Goal: Transaction & Acquisition: Purchase product/service

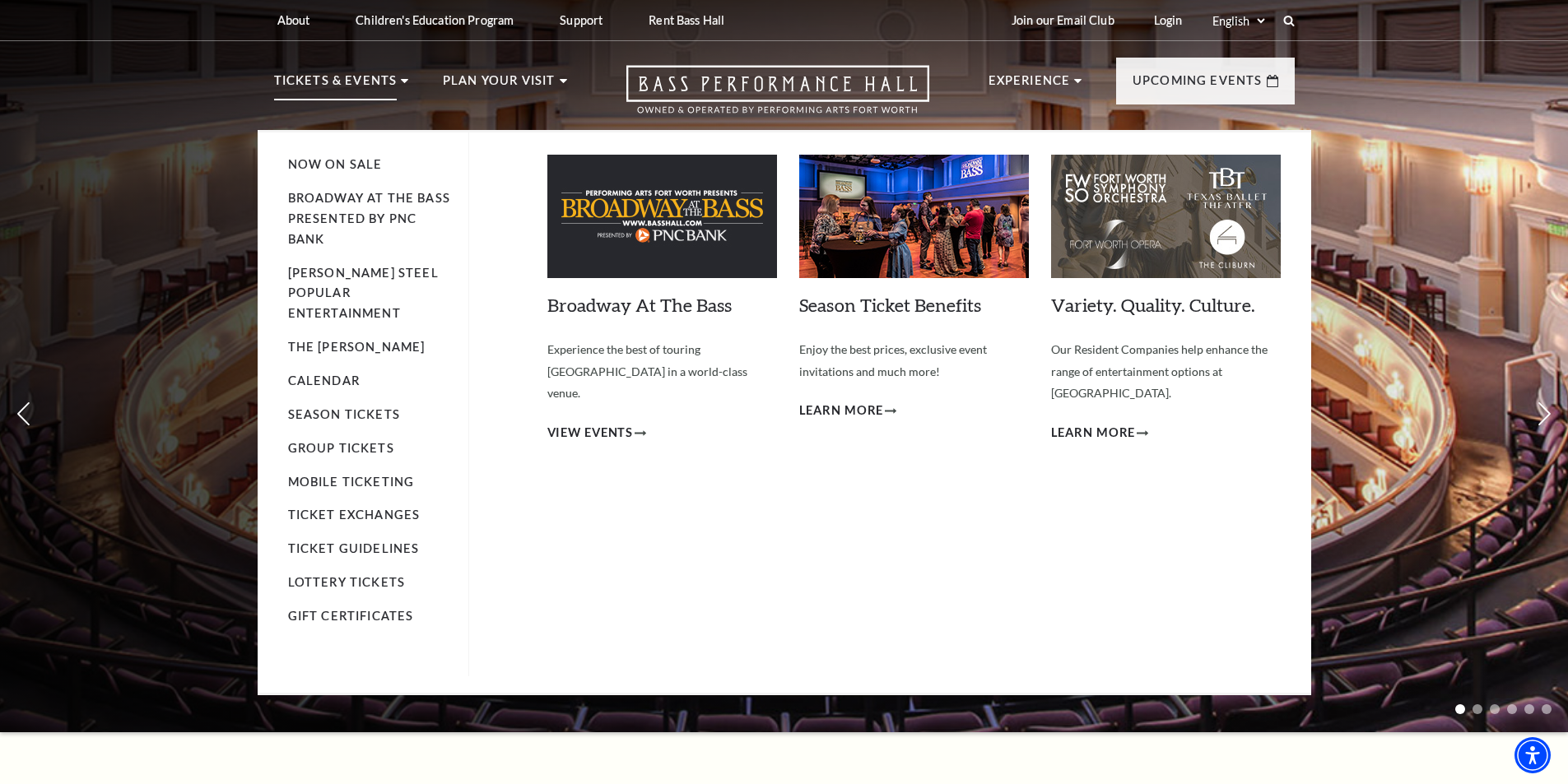
click at [380, 80] on p "Tickets & Events" at bounding box center [335, 86] width 123 height 30
click at [338, 166] on link "Now On Sale" at bounding box center [335, 164] width 95 height 14
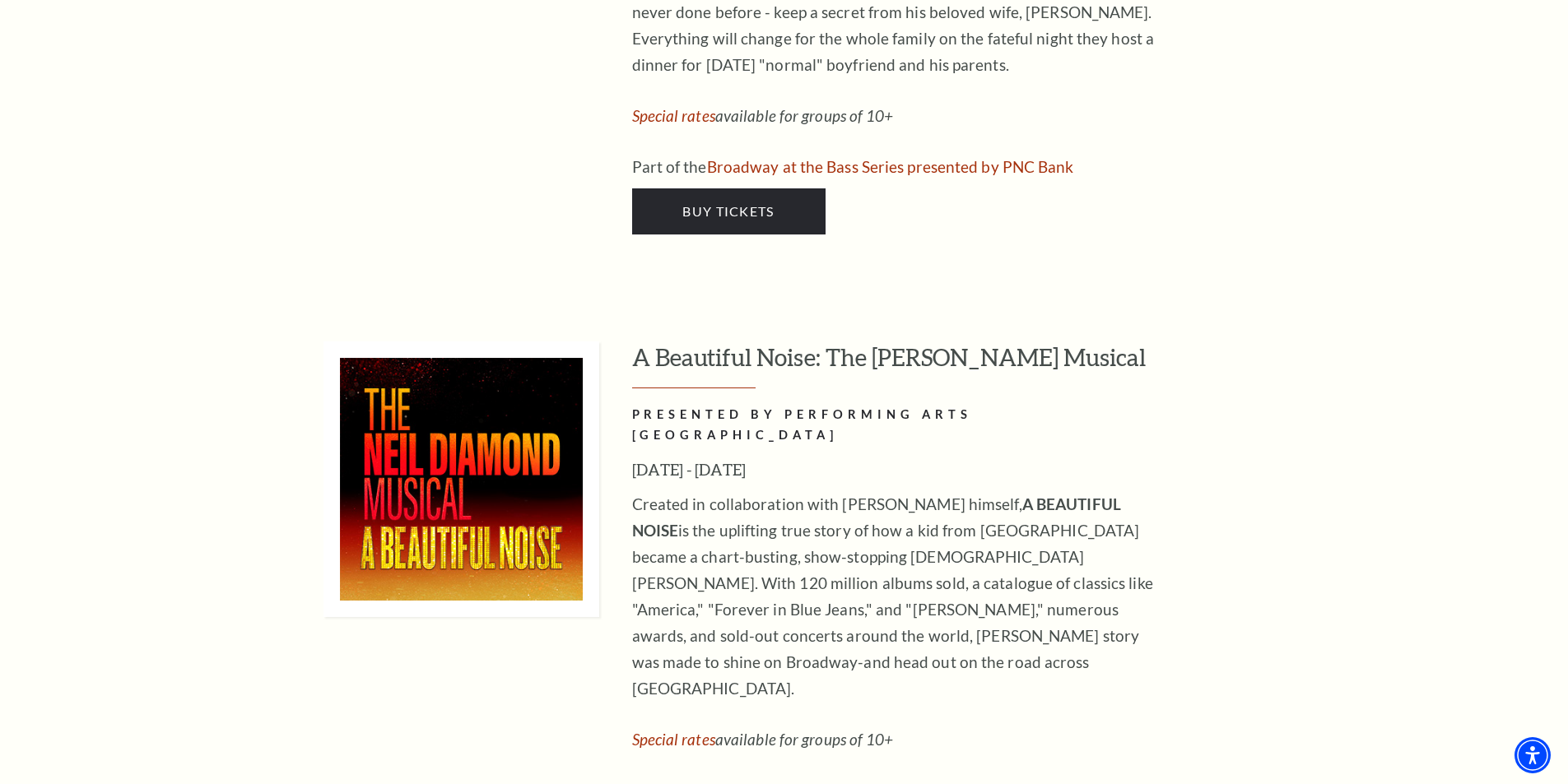
scroll to position [4198, 0]
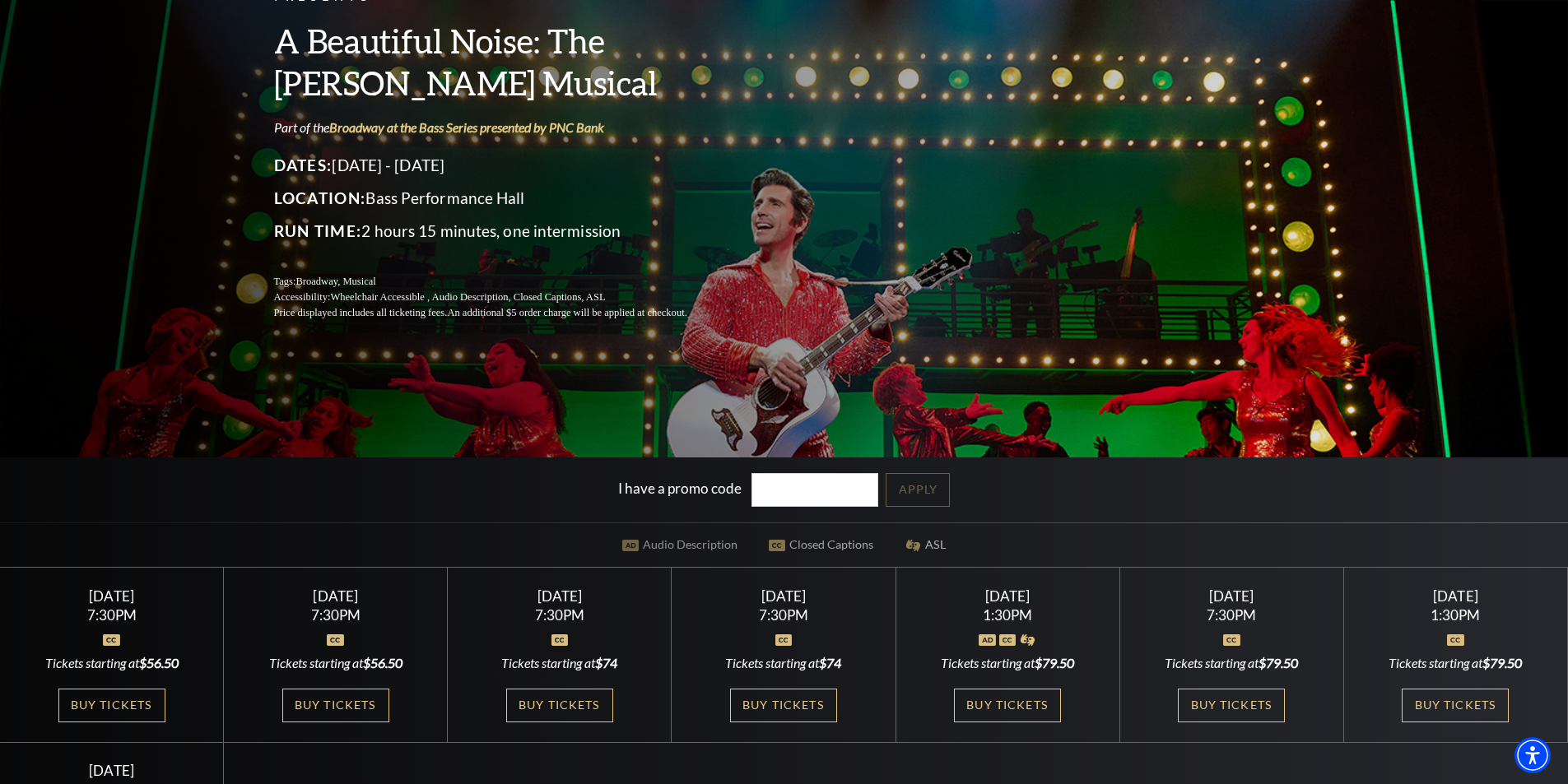
scroll to position [191, 0]
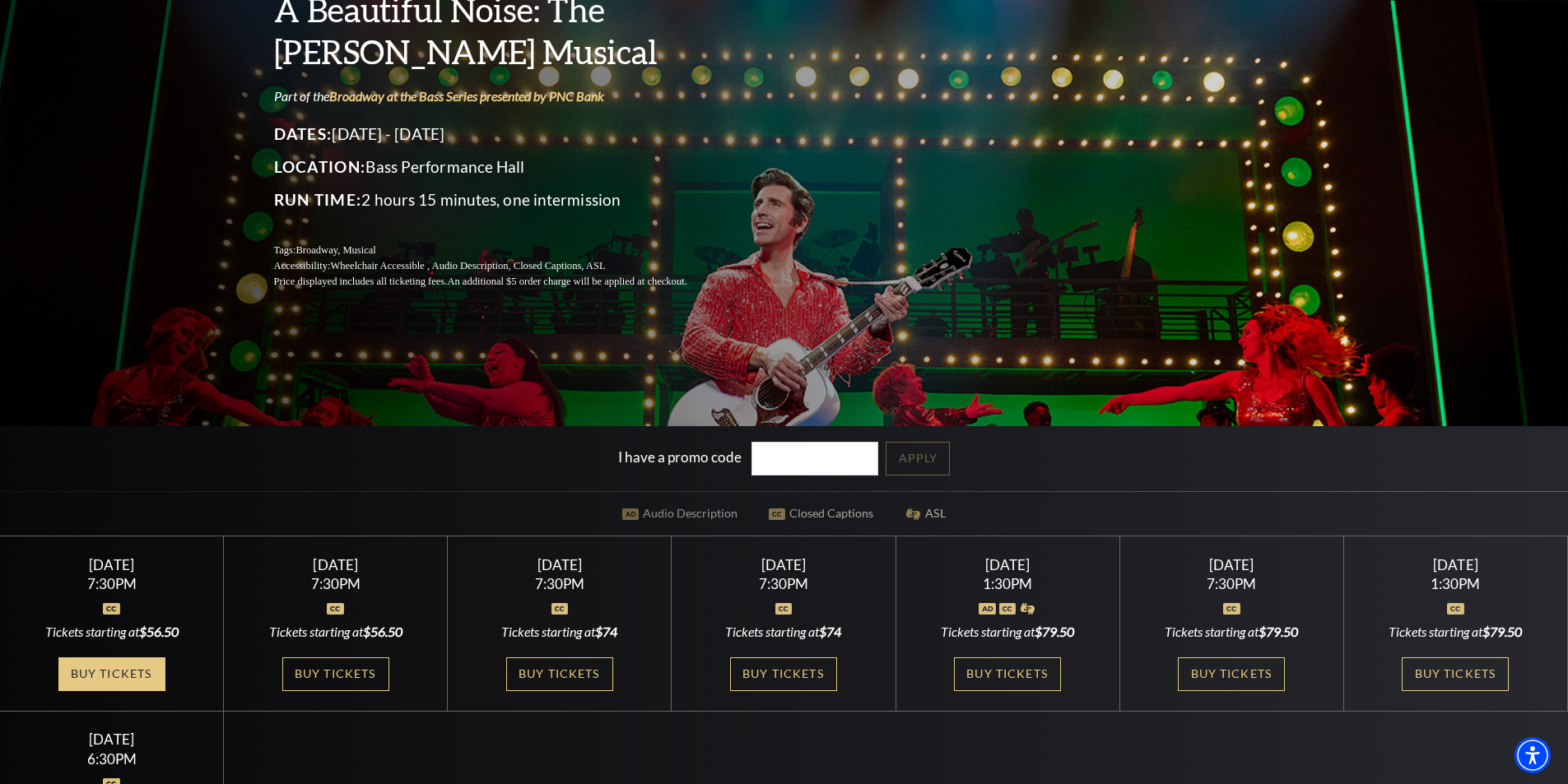
click at [121, 669] on link "Buy Tickets" at bounding box center [111, 674] width 107 height 34
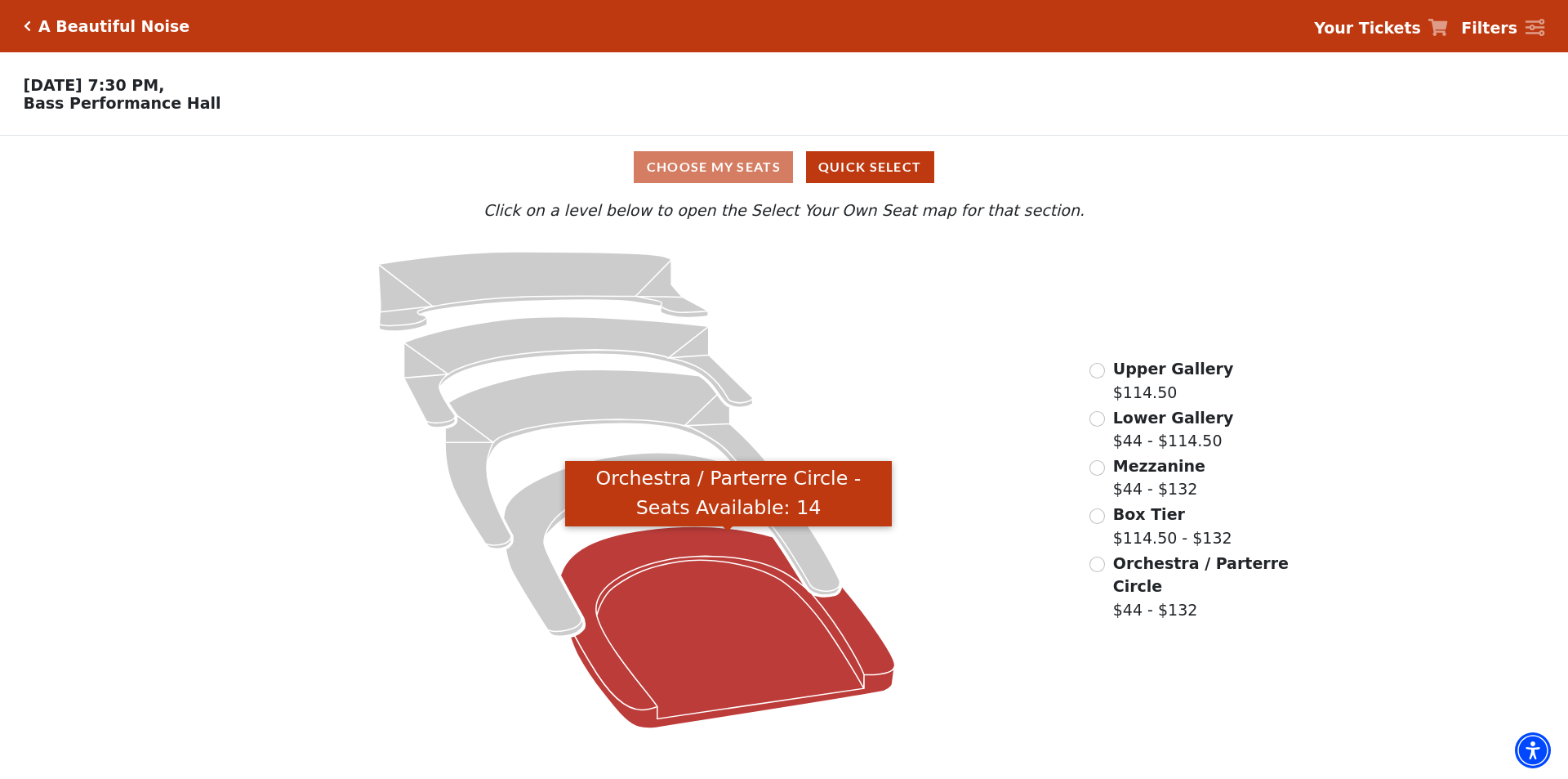
click at [761, 641] on icon "Orchestra / Parterre Circle - Seats Available: 14" at bounding box center [729, 627] width 335 height 202
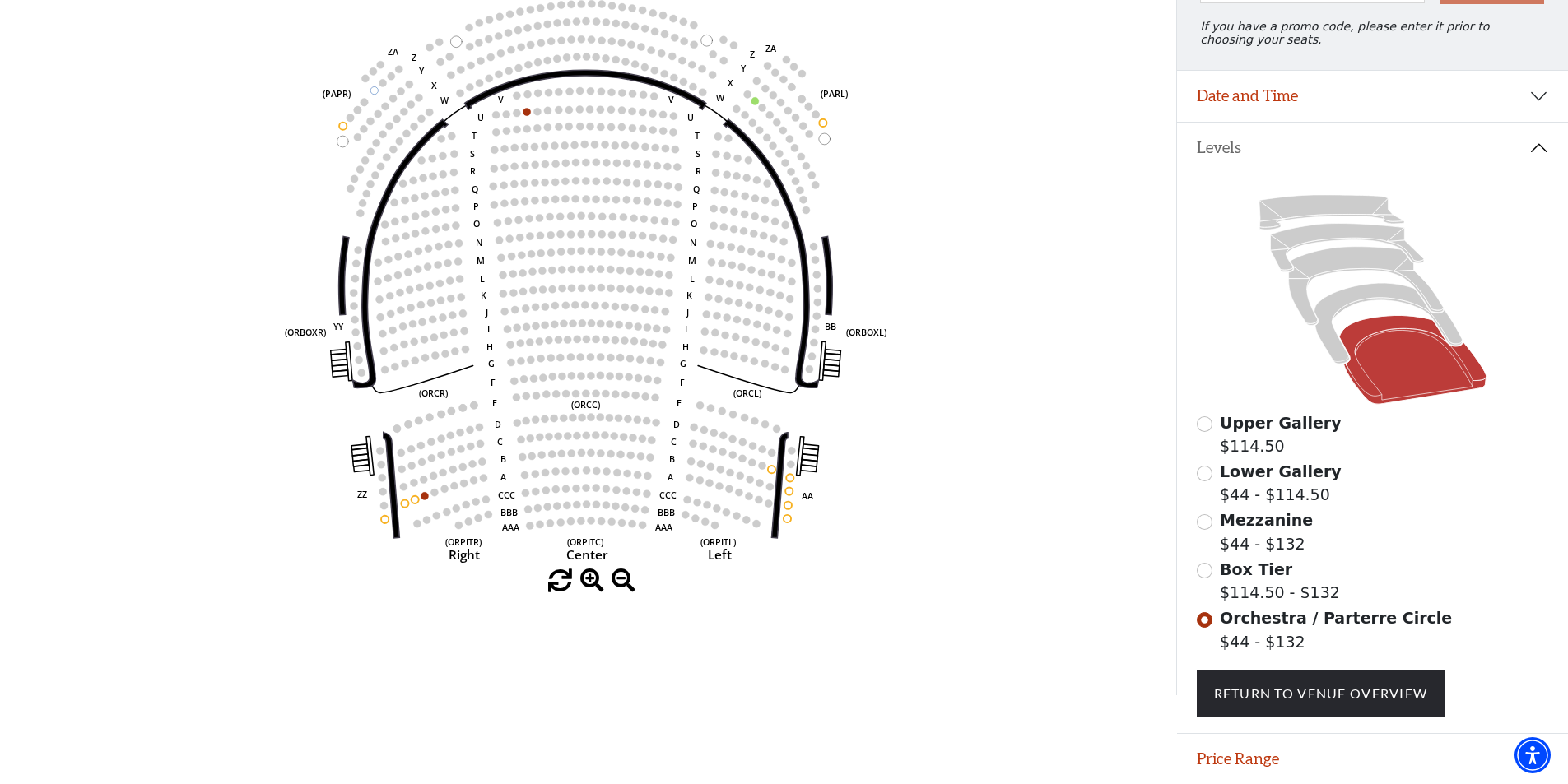
scroll to position [214, 0]
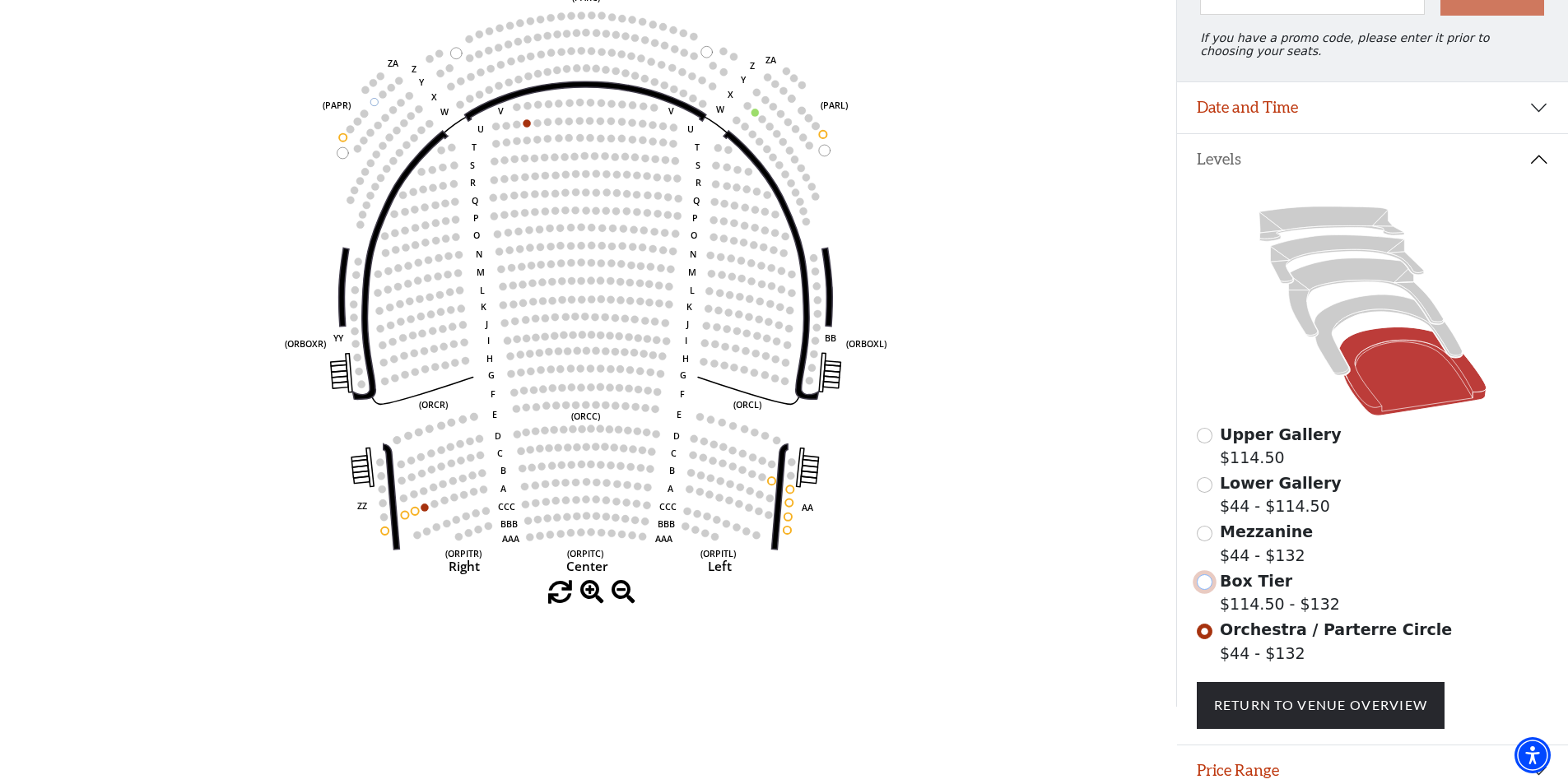
click at [1209, 590] on input "Box Tier$114.50 - $132\a" at bounding box center [1204, 582] width 15 height 15
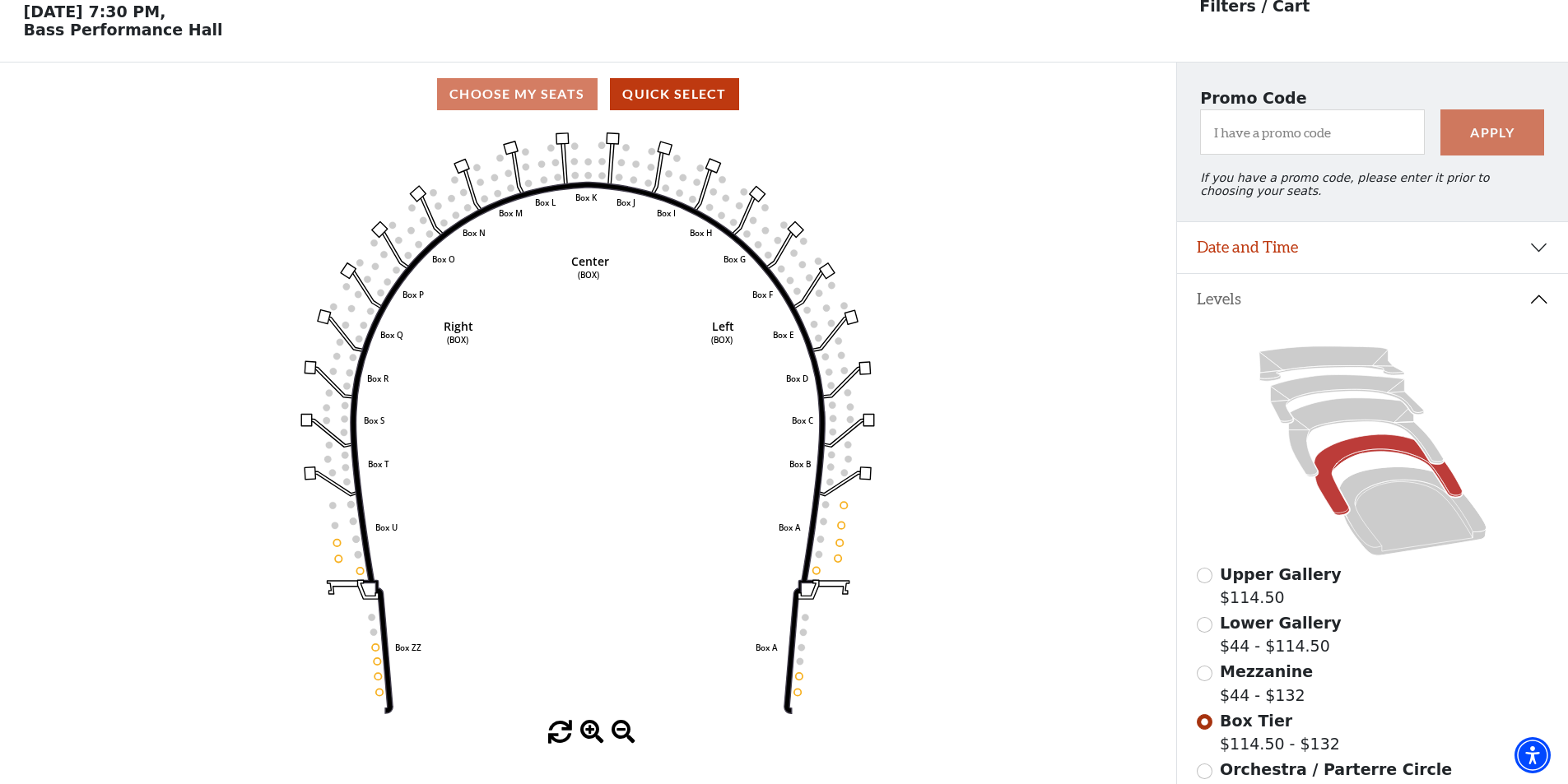
scroll to position [76, 0]
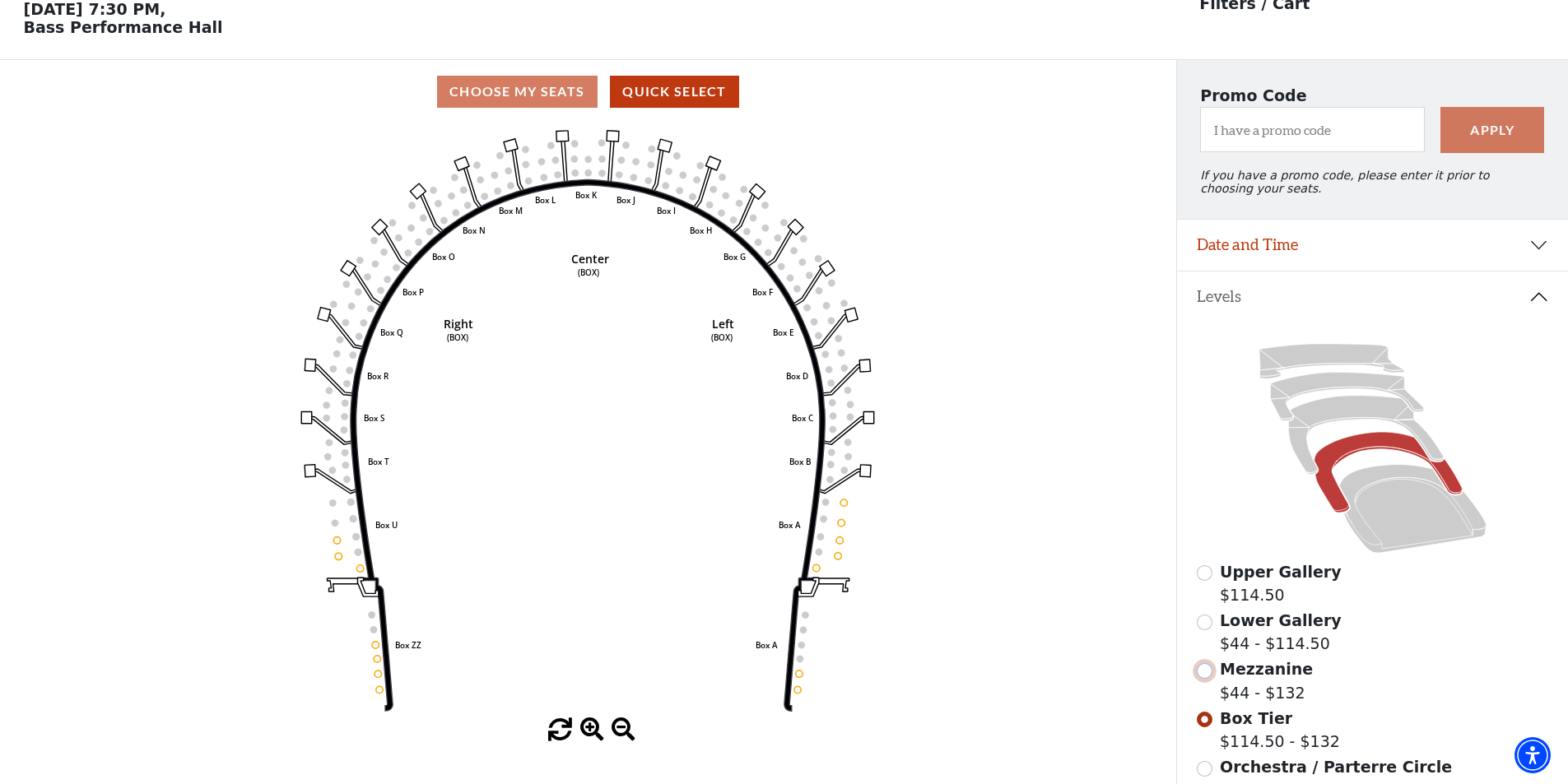
click at [1205, 678] on input "Mezzanine$44 - $132\a" at bounding box center [1204, 670] width 15 height 15
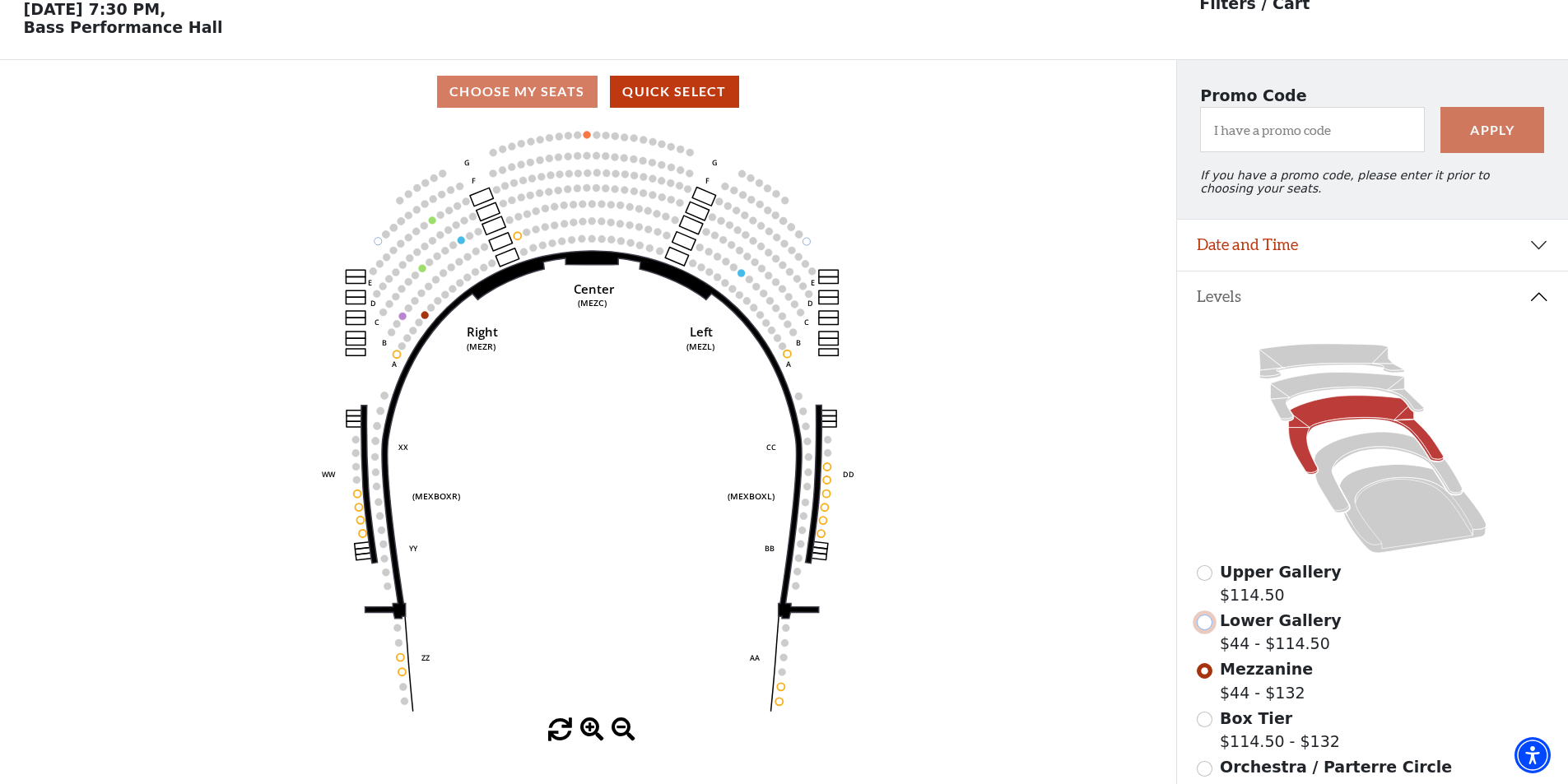
click at [1204, 630] on input "Lower Gallery$44 - $114.50\a" at bounding box center [1204, 622] width 15 height 15
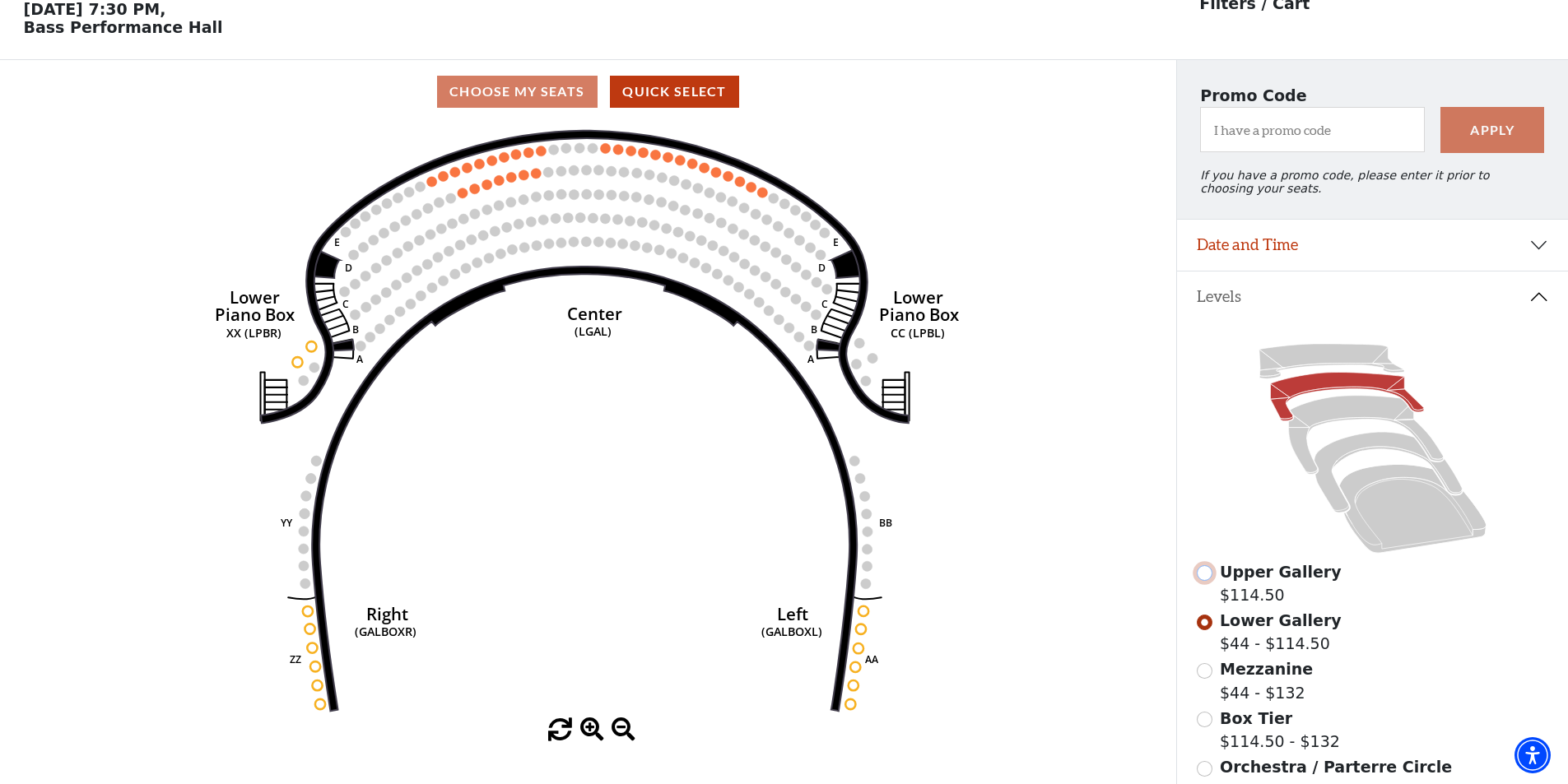
click at [1205, 581] on input "Upper Gallery$114.50\a" at bounding box center [1204, 573] width 15 height 15
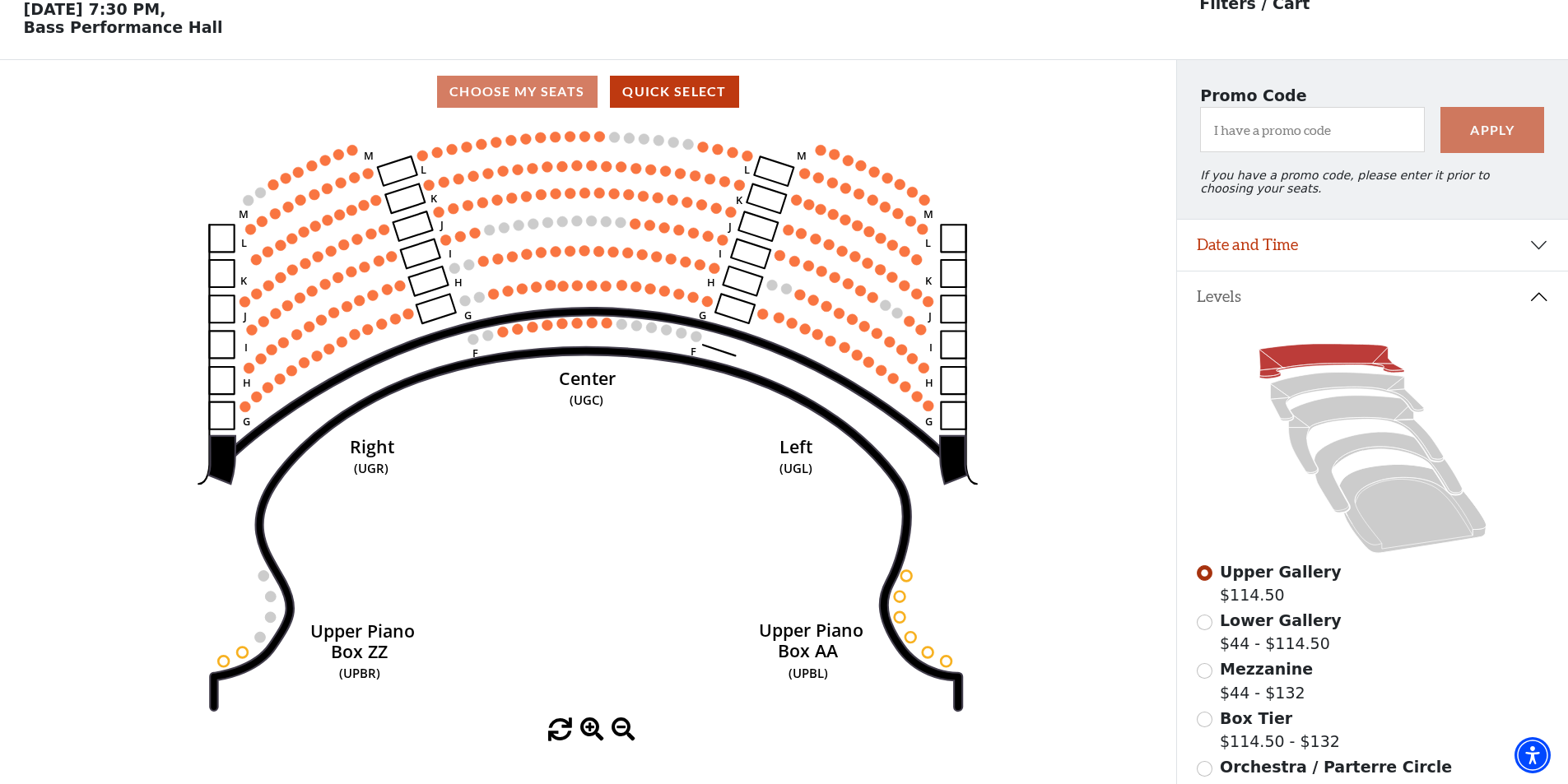
click at [622, 258] on icon "Center (UGC) Right (UGR) Left (UGL) Upper Piano Box ZZ (UPBR) Upper Piano Box A…" at bounding box center [588, 420] width 1059 height 595
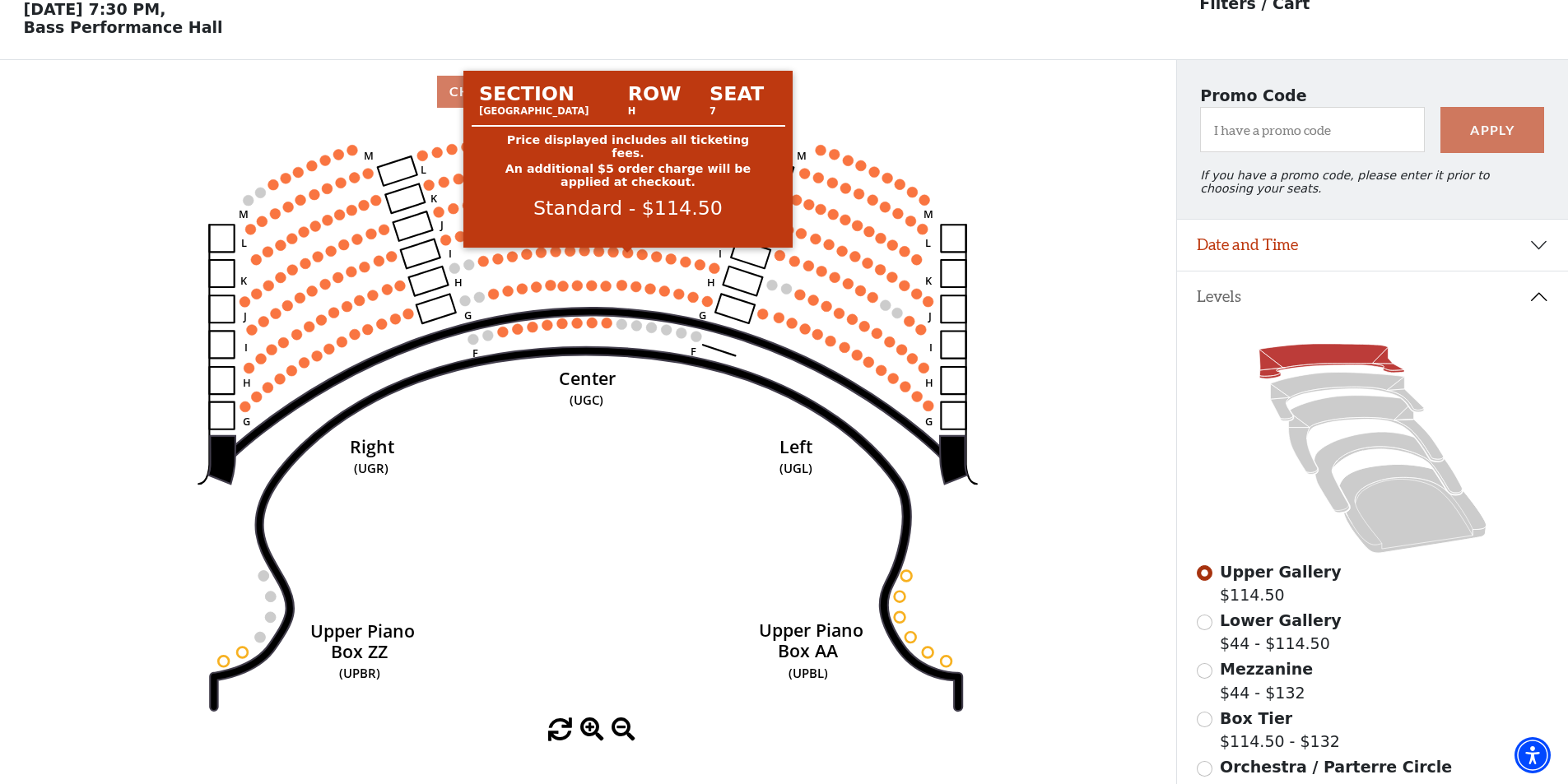
click at [631, 257] on circle at bounding box center [629, 253] width 11 height 11
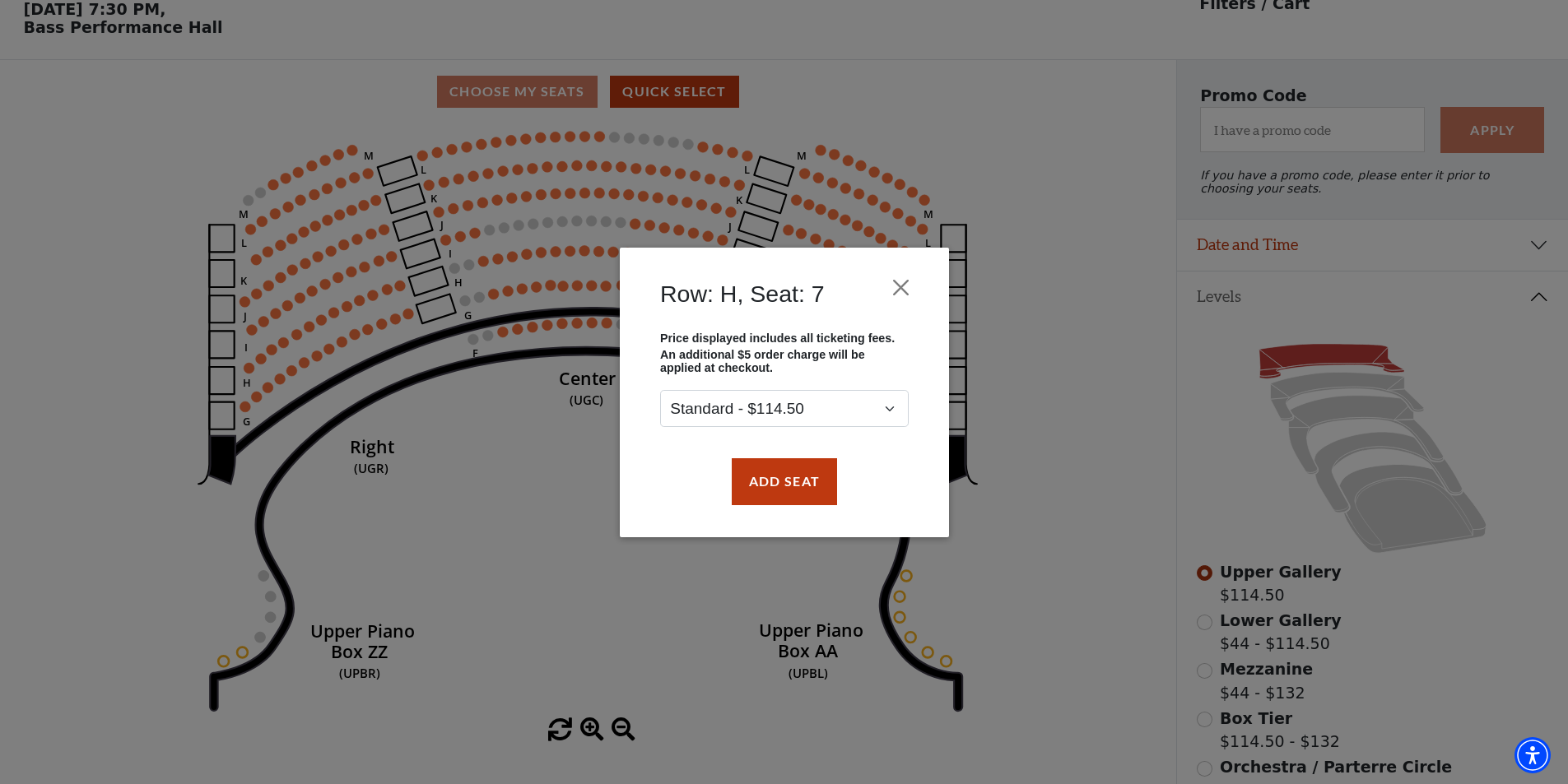
click at [1040, 225] on div "Row: H, Seat: 7 Price displayed includes all ticketing fees. An additional $5 o…" at bounding box center [784, 392] width 1568 height 784
click at [907, 279] on button "Close" at bounding box center [900, 287] width 31 height 31
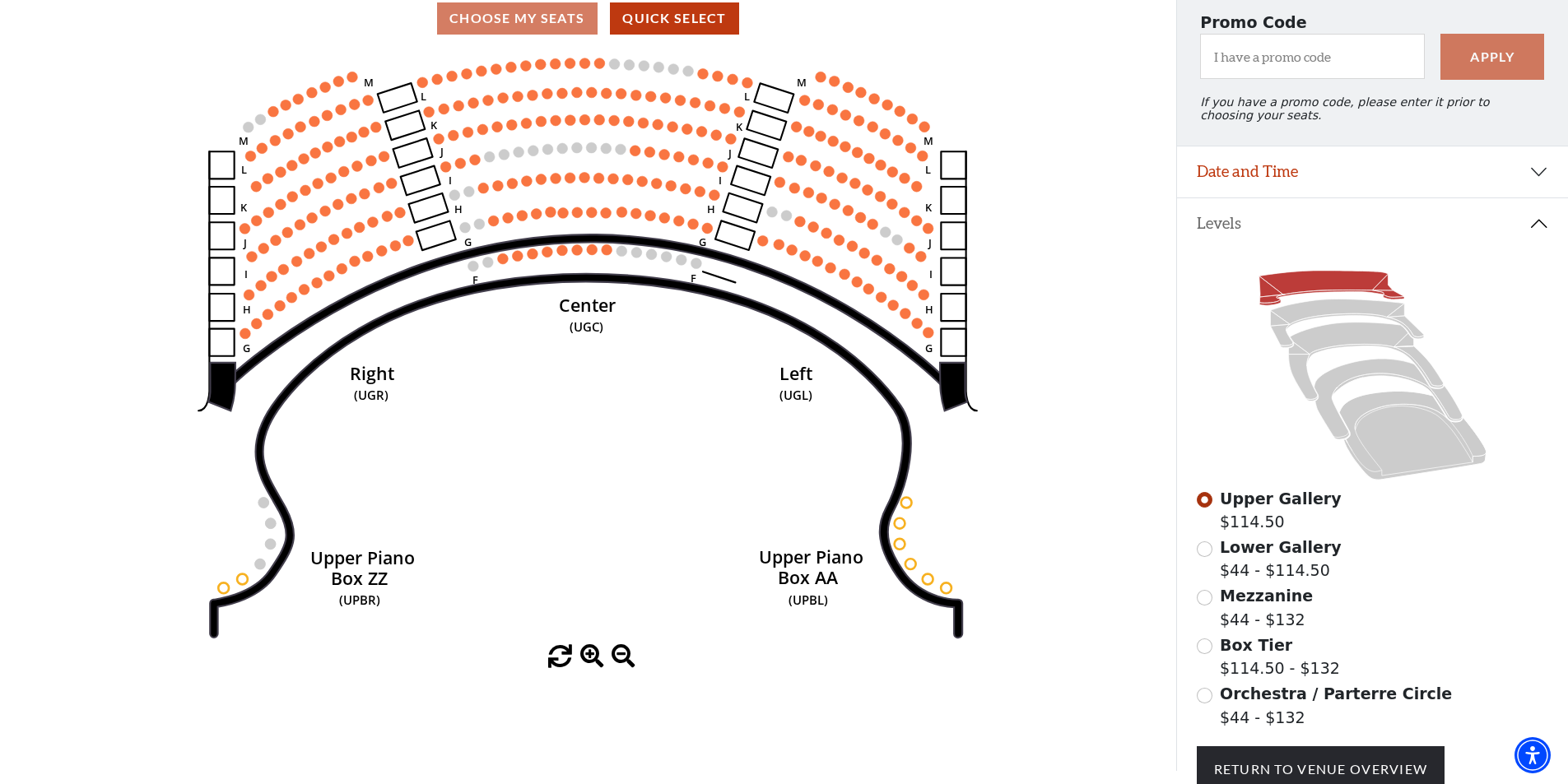
scroll to position [150, 0]
click at [1204, 603] on input "Mezzanine$44 - $132\a" at bounding box center [1204, 596] width 15 height 15
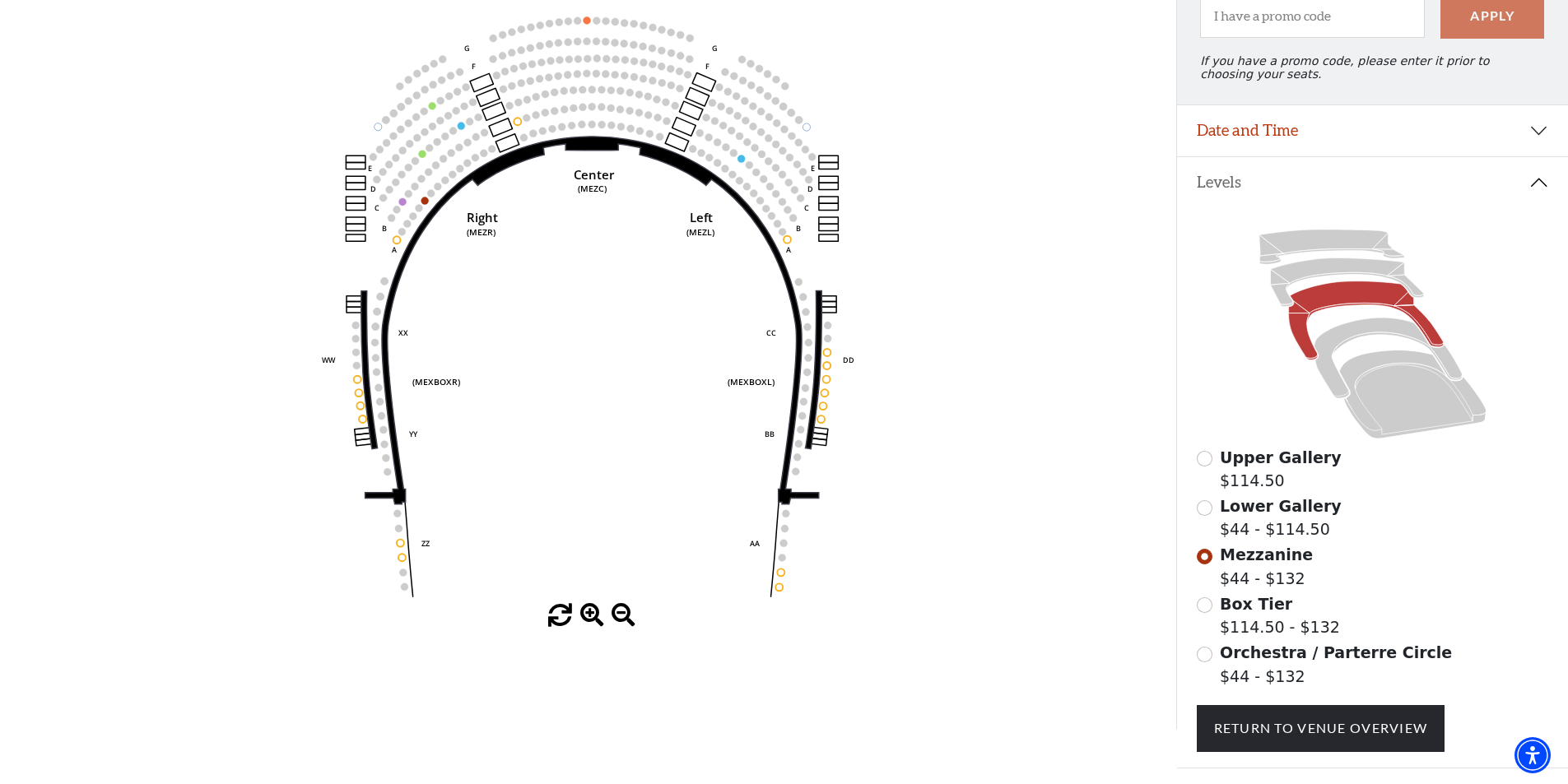
scroll to position [189, 0]
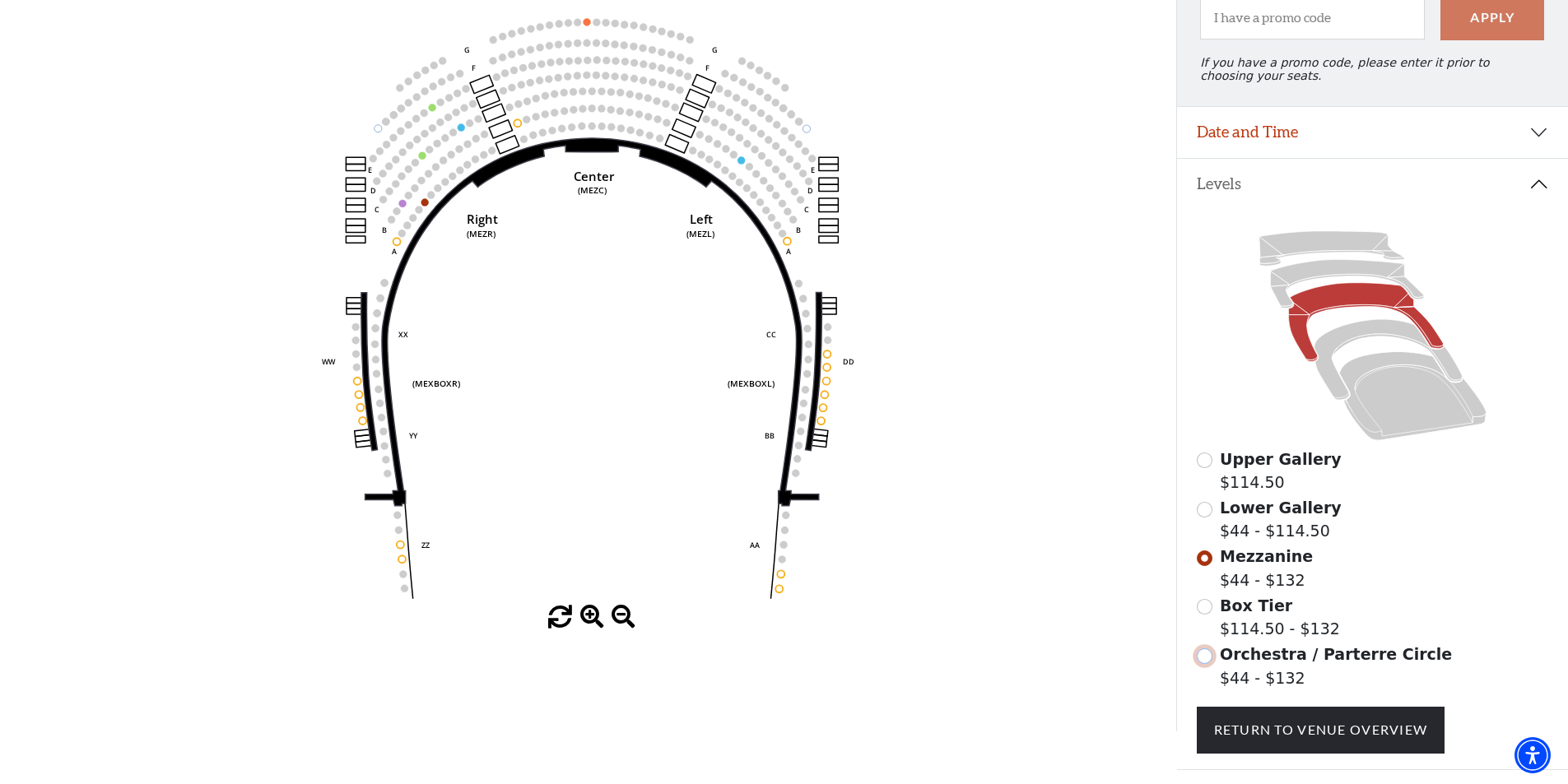
click at [1205, 664] on input "Orchestra / Parterre Circle$44 - $132\a" at bounding box center [1204, 656] width 15 height 15
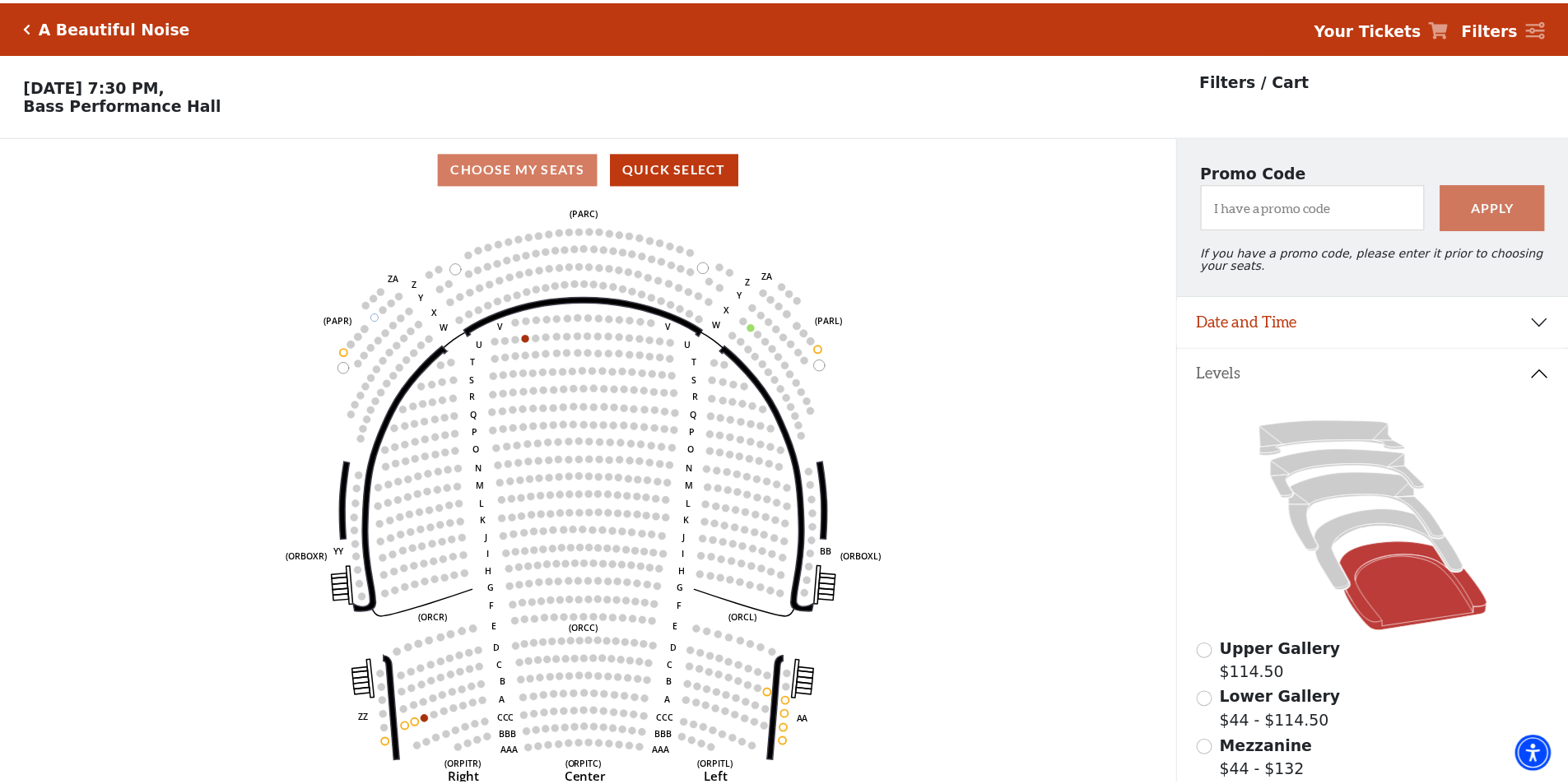
scroll to position [76, 0]
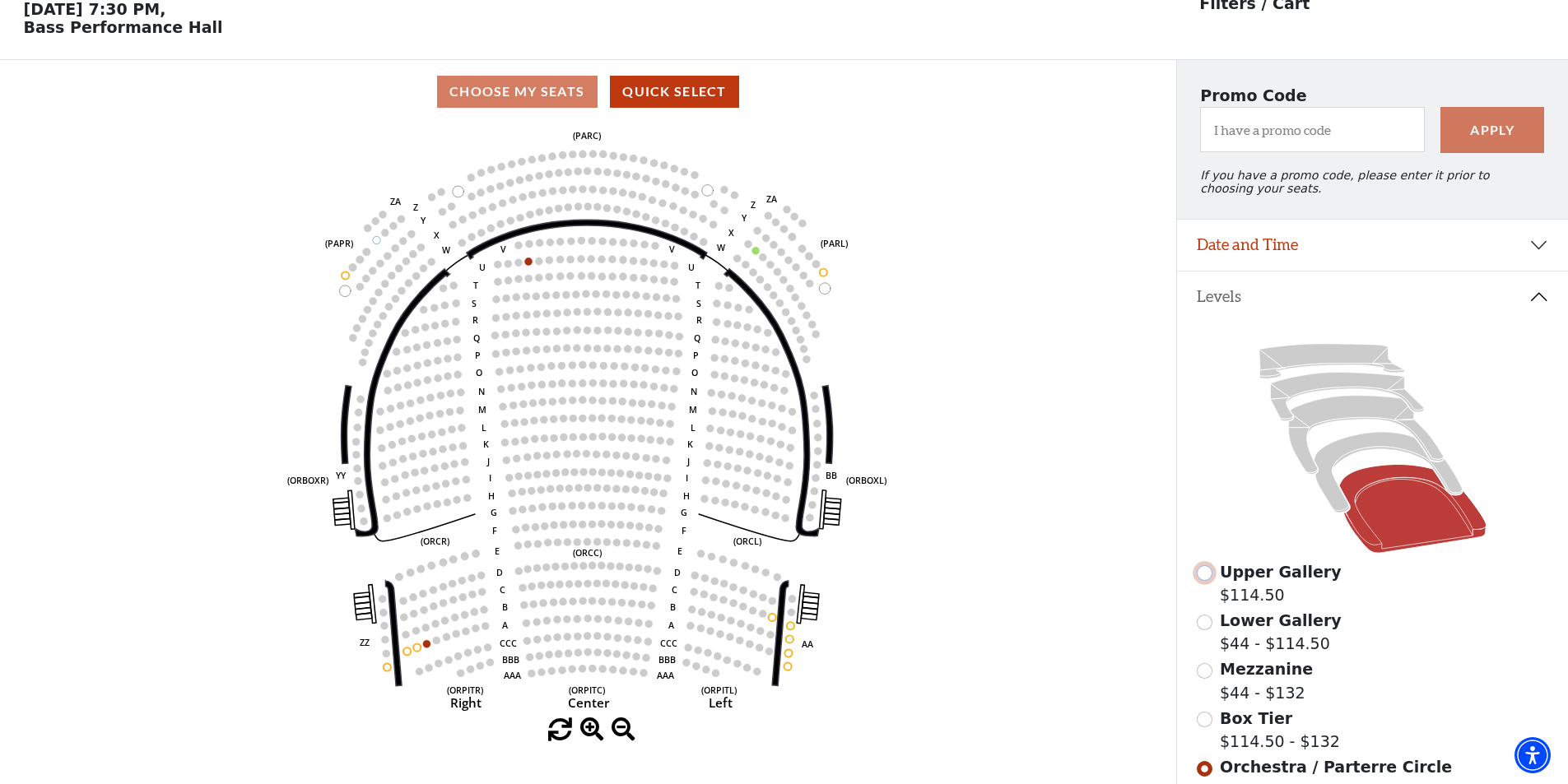
click at [1204, 581] on input "Upper Gallery$114.50\a" at bounding box center [1204, 573] width 15 height 15
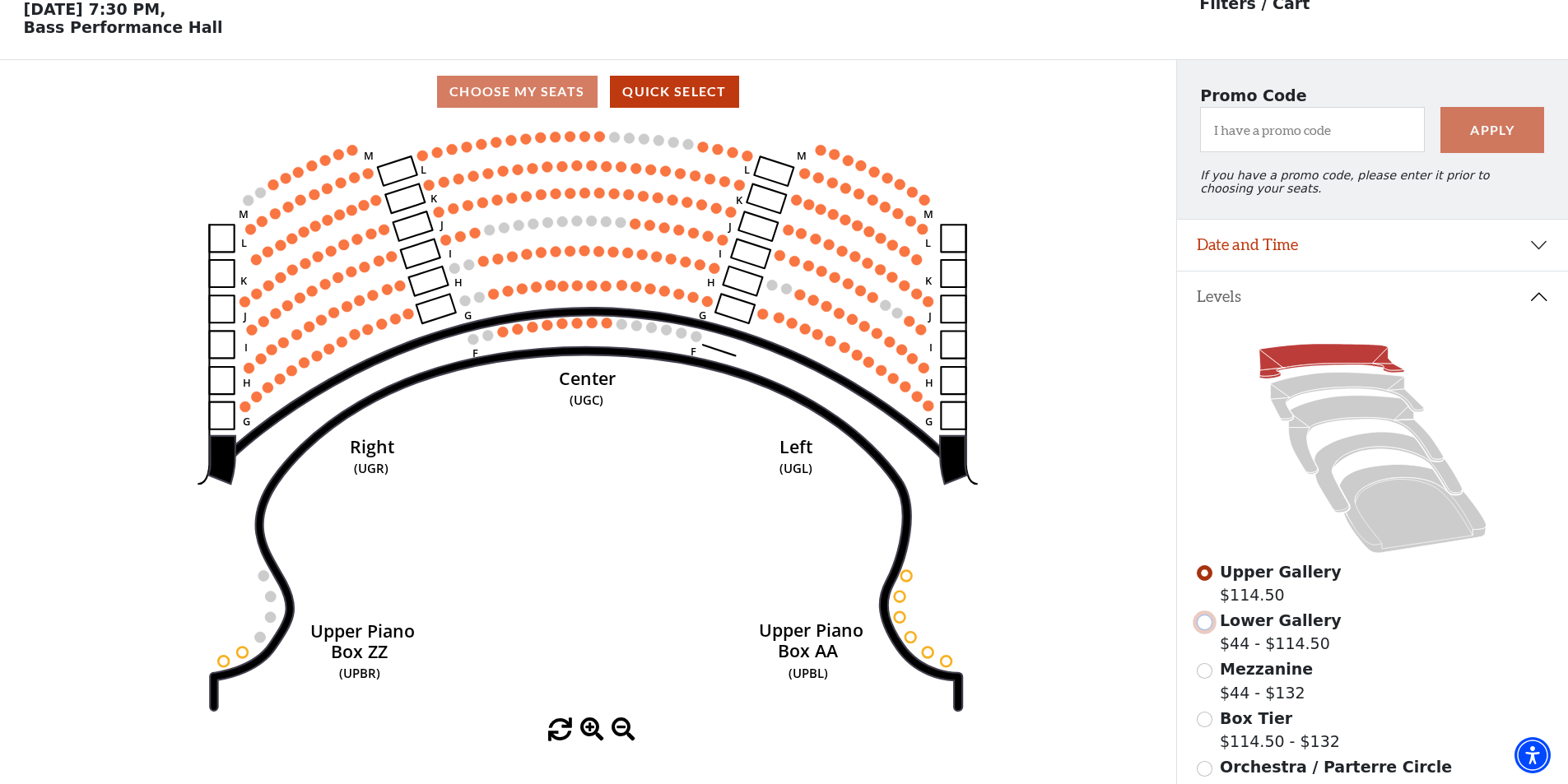
click at [1204, 627] on input "Lower Gallery$44 - $114.50\a" at bounding box center [1204, 622] width 15 height 15
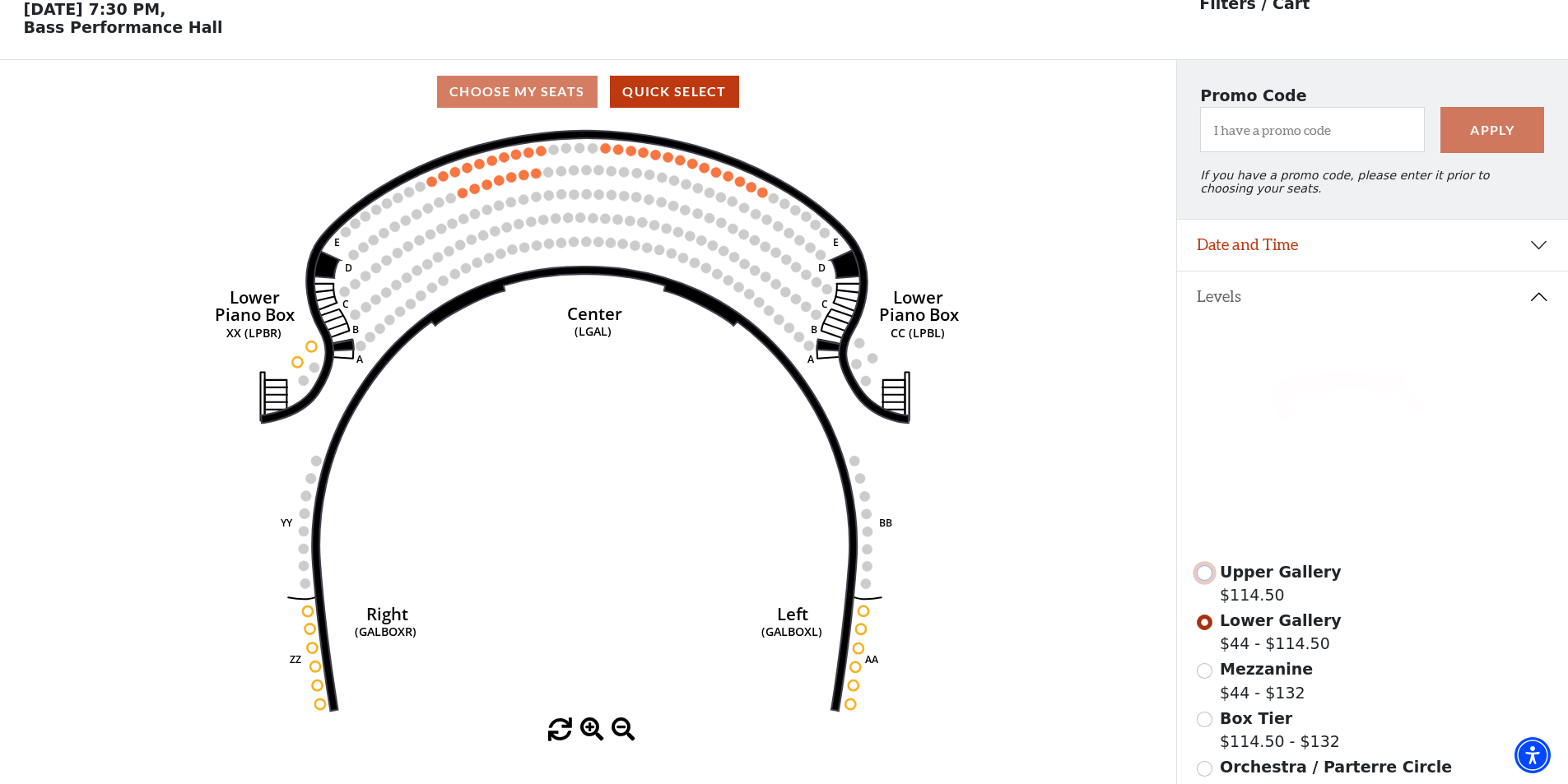
click at [1201, 581] on input "Upper Gallery$114.50\a" at bounding box center [1204, 573] width 15 height 15
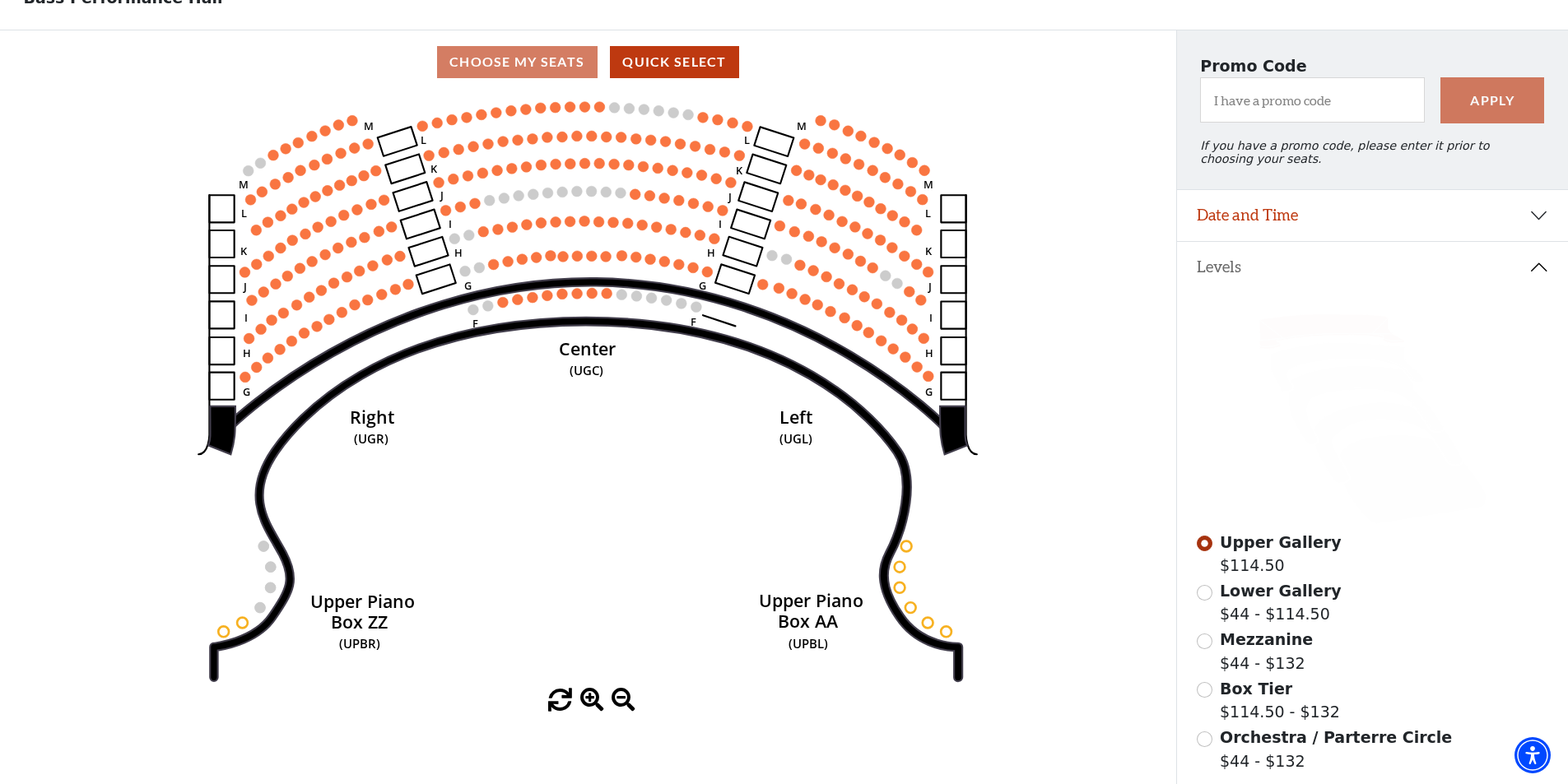
scroll to position [50, 0]
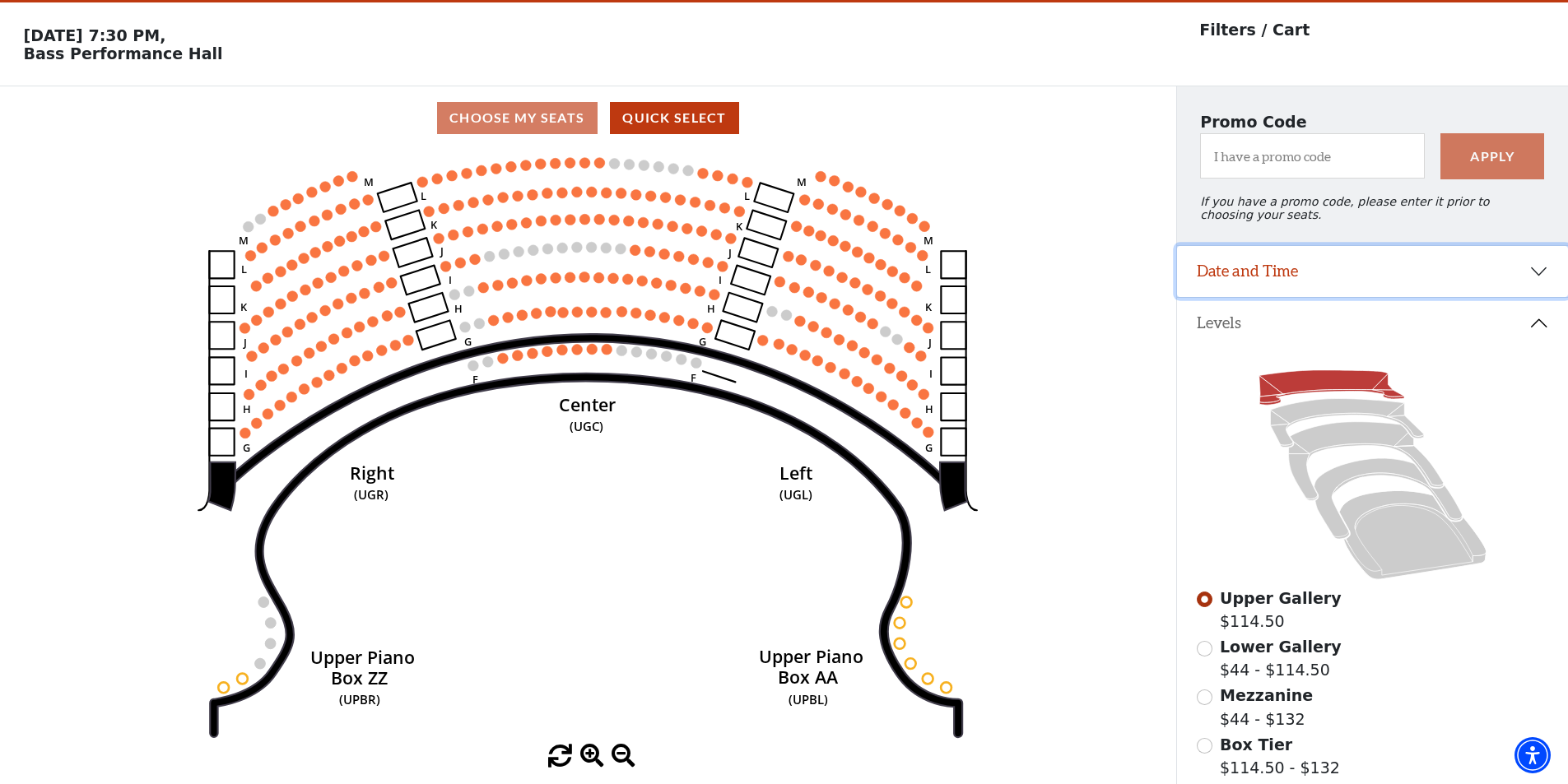
click at [1527, 283] on button "Date and Time" at bounding box center [1372, 271] width 391 height 51
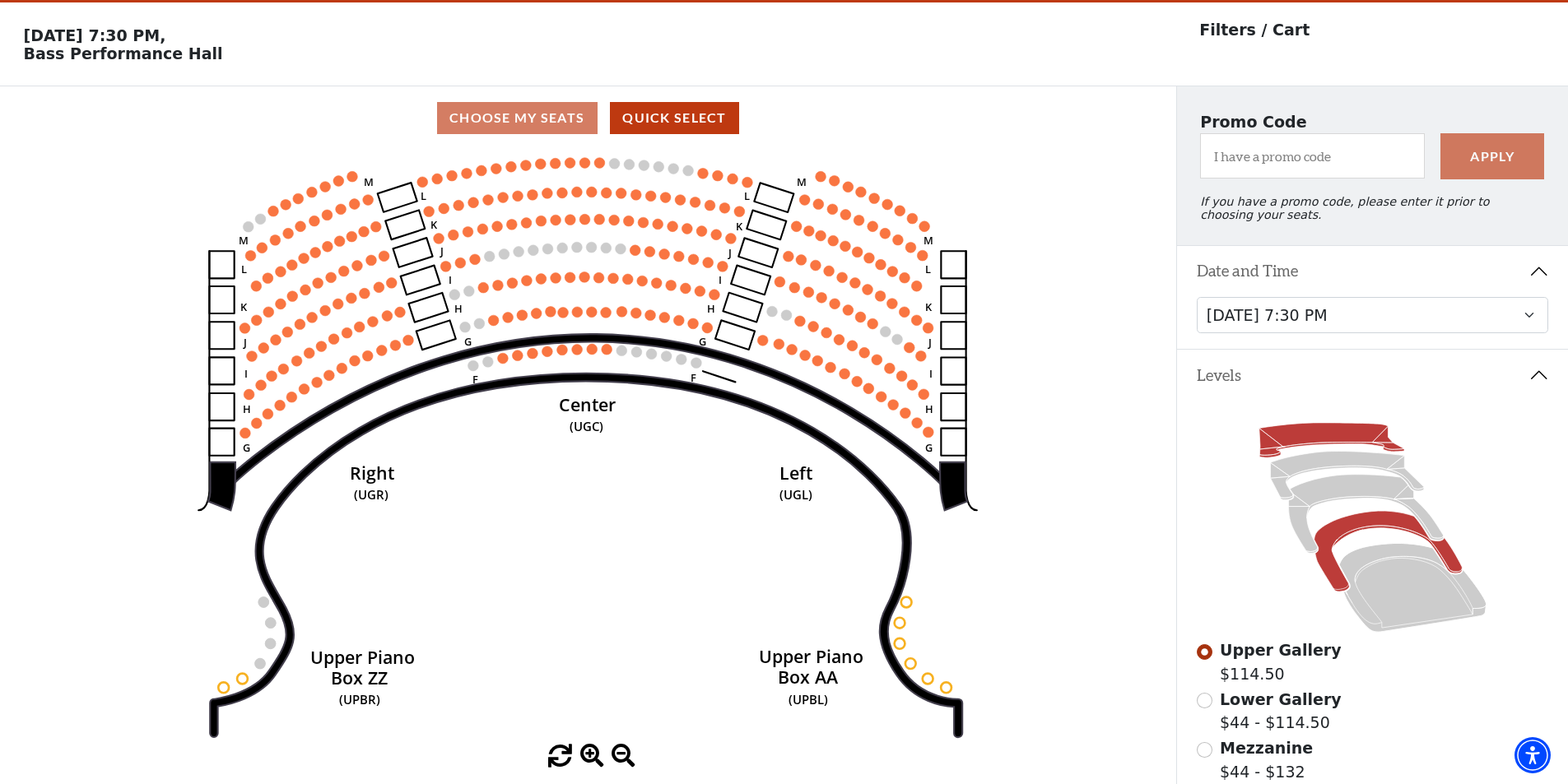
click at [1368, 530] on icon at bounding box center [1388, 551] width 149 height 81
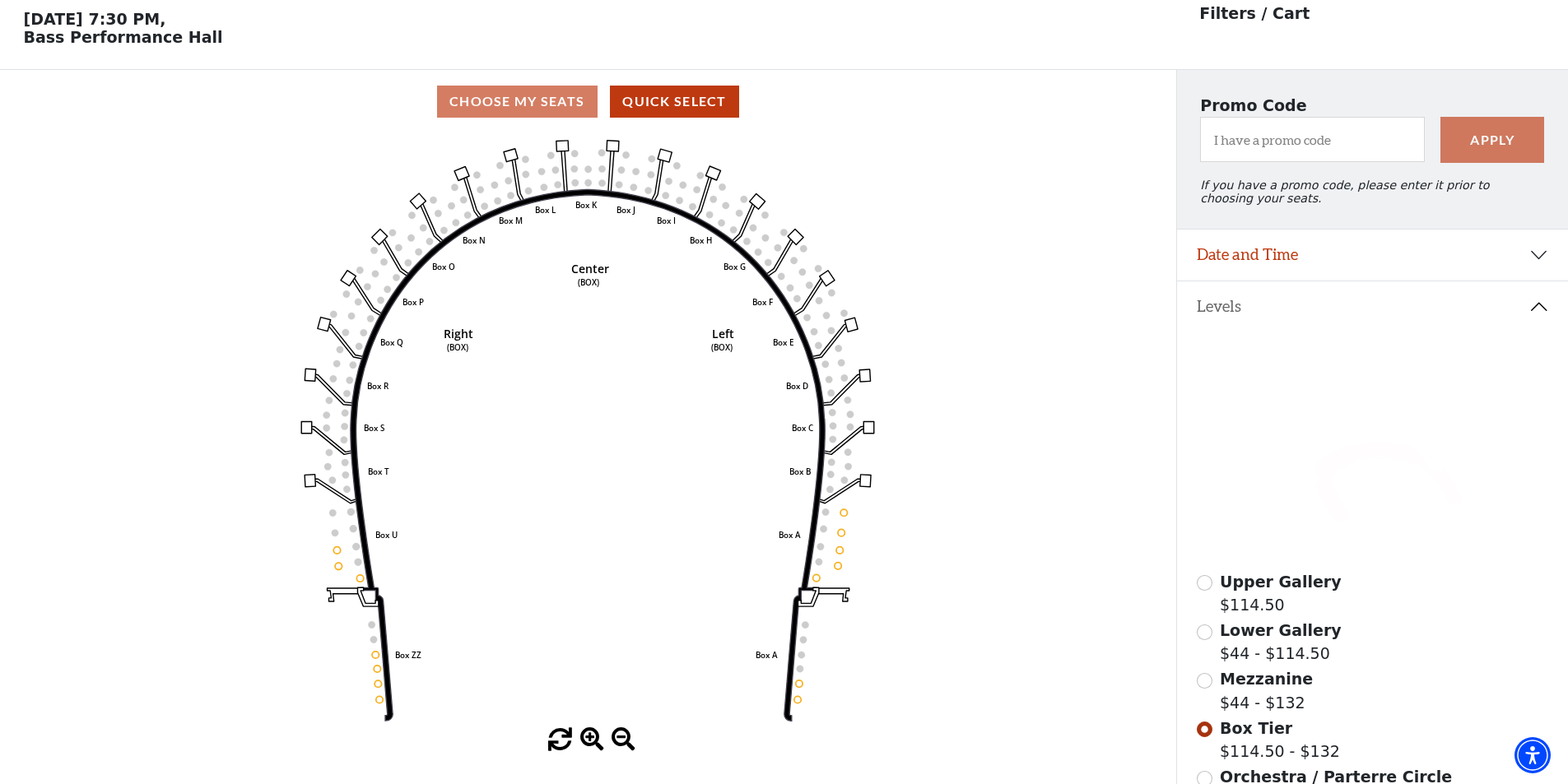
scroll to position [76, 0]
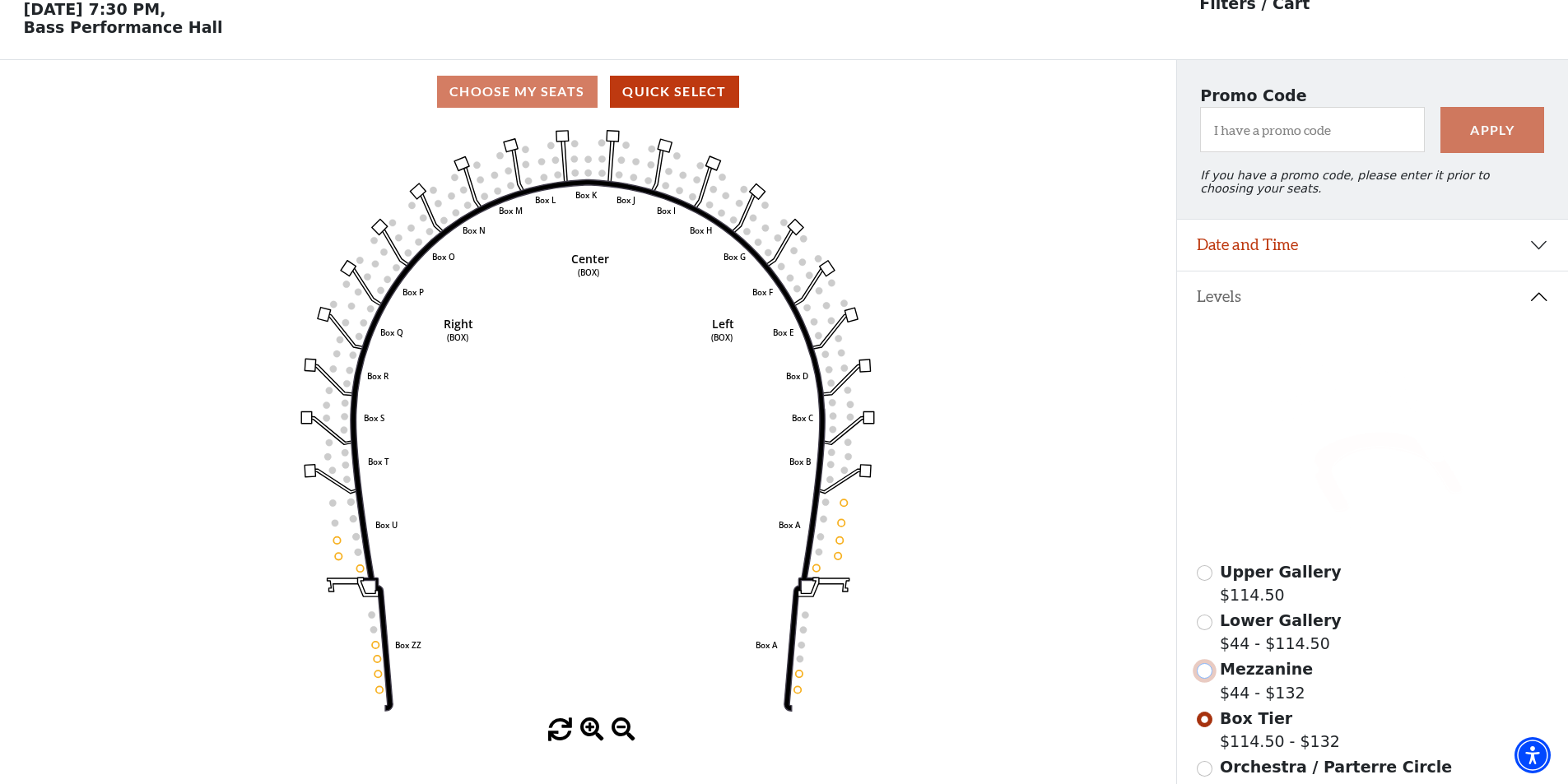
click at [1208, 678] on input "Mezzanine$44 - $132\a" at bounding box center [1204, 670] width 15 height 15
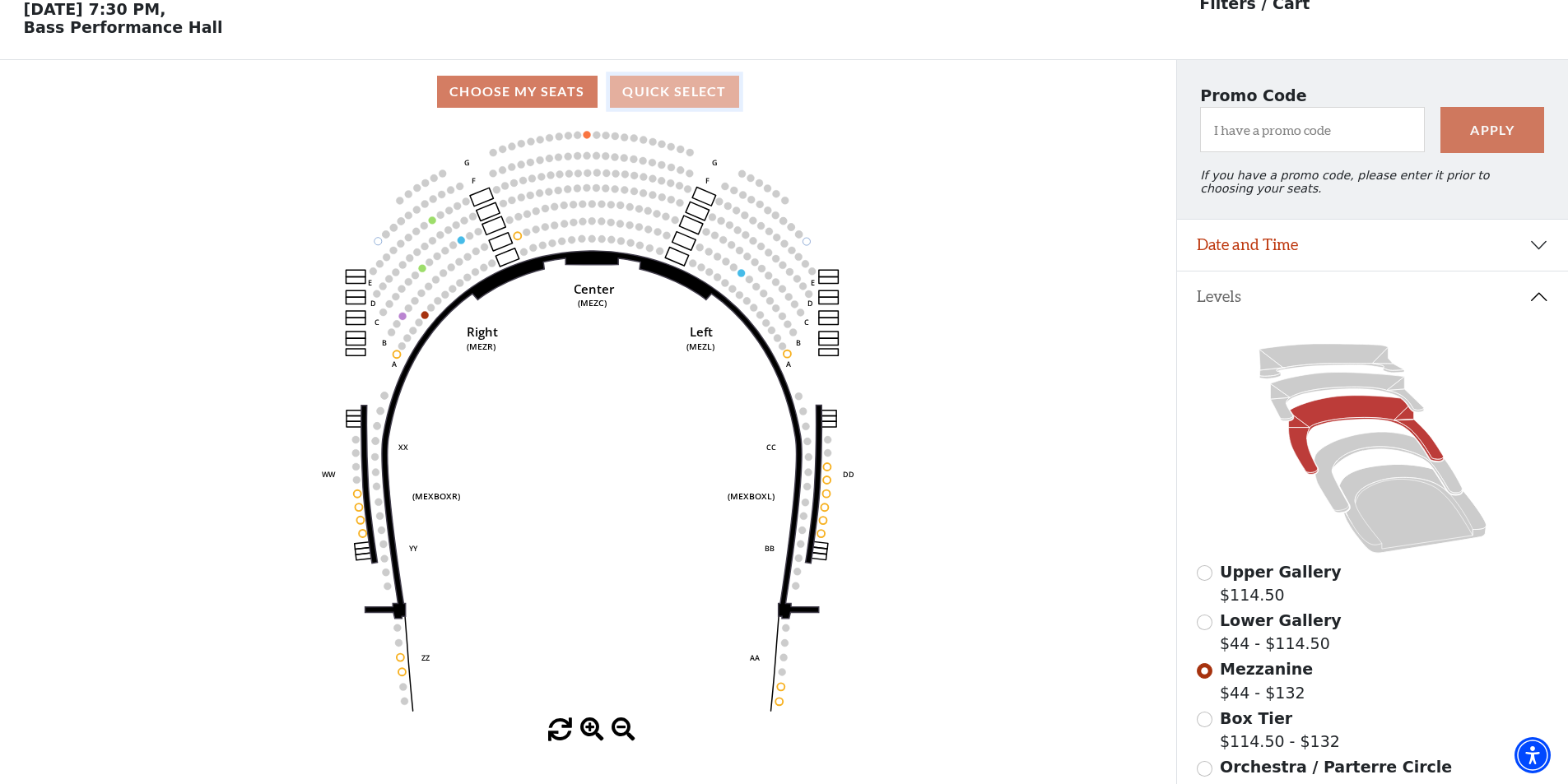
click at [691, 99] on button "Quick Select" at bounding box center [674, 91] width 129 height 32
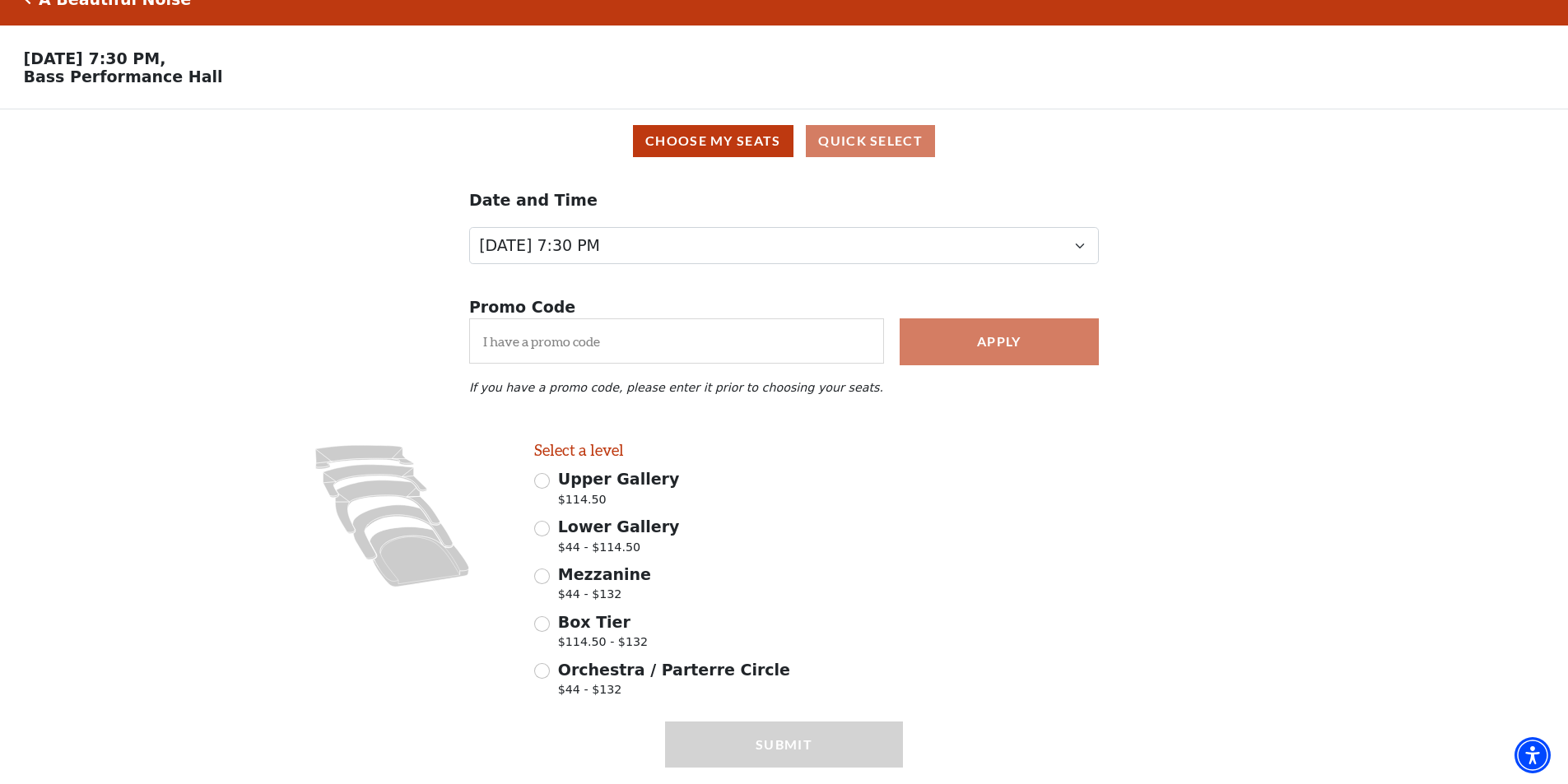
scroll to position [24, 0]
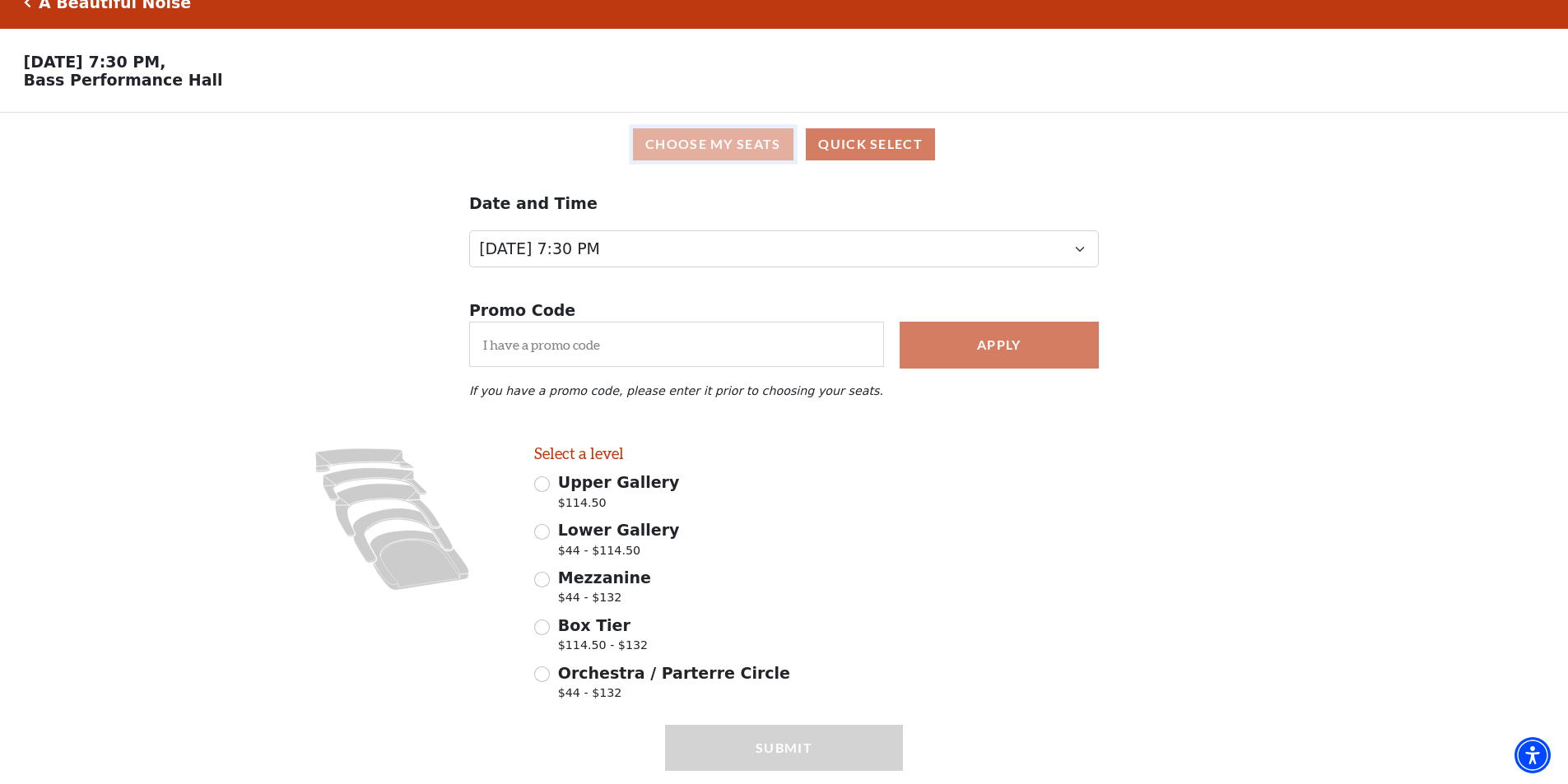
click at [736, 149] on button "Choose My Seats" at bounding box center [713, 144] width 160 height 32
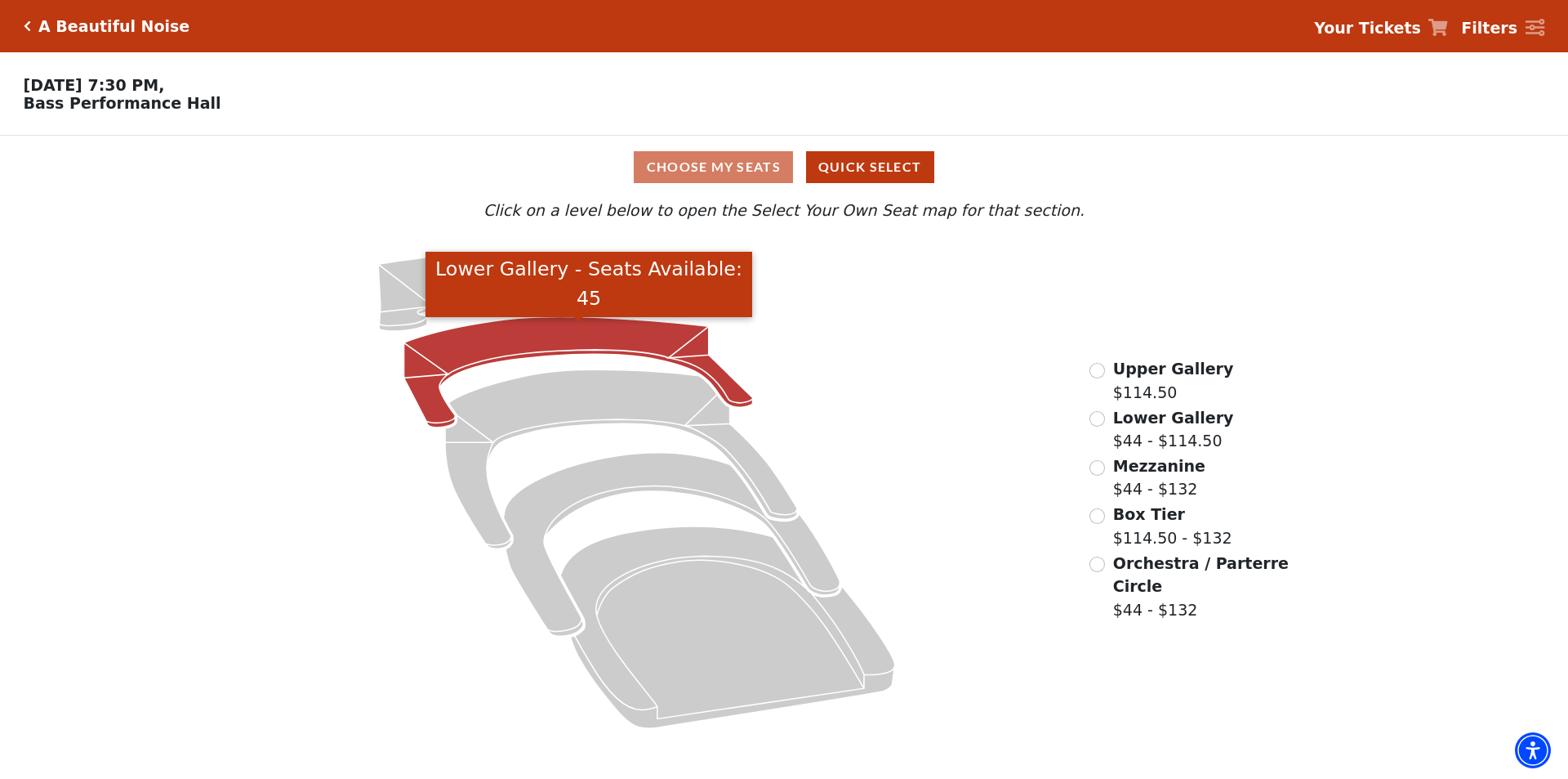
click at [525, 335] on icon "Lower Gallery - Seats Available: 45" at bounding box center [579, 372] width 349 height 111
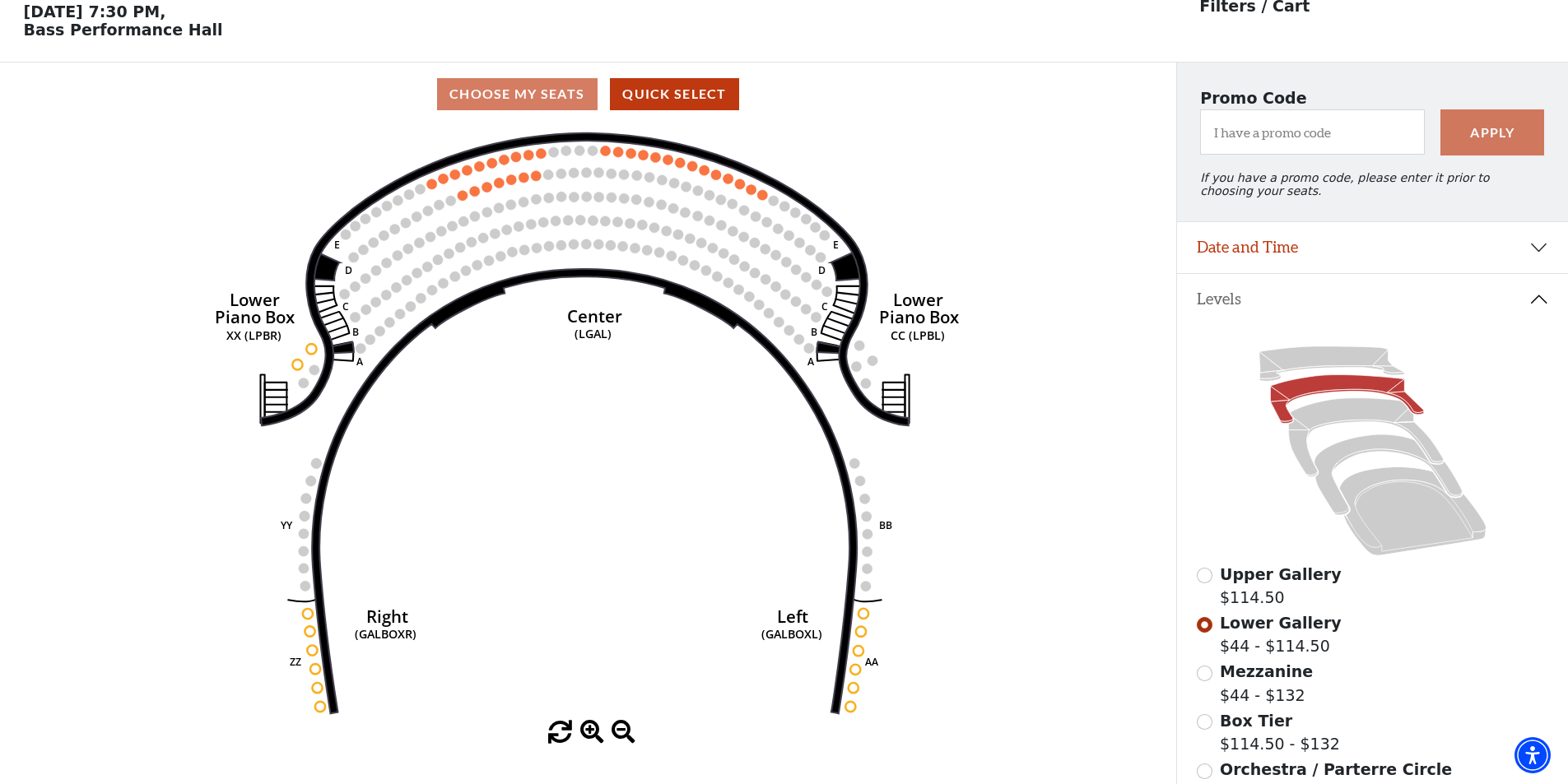
scroll to position [76, 0]
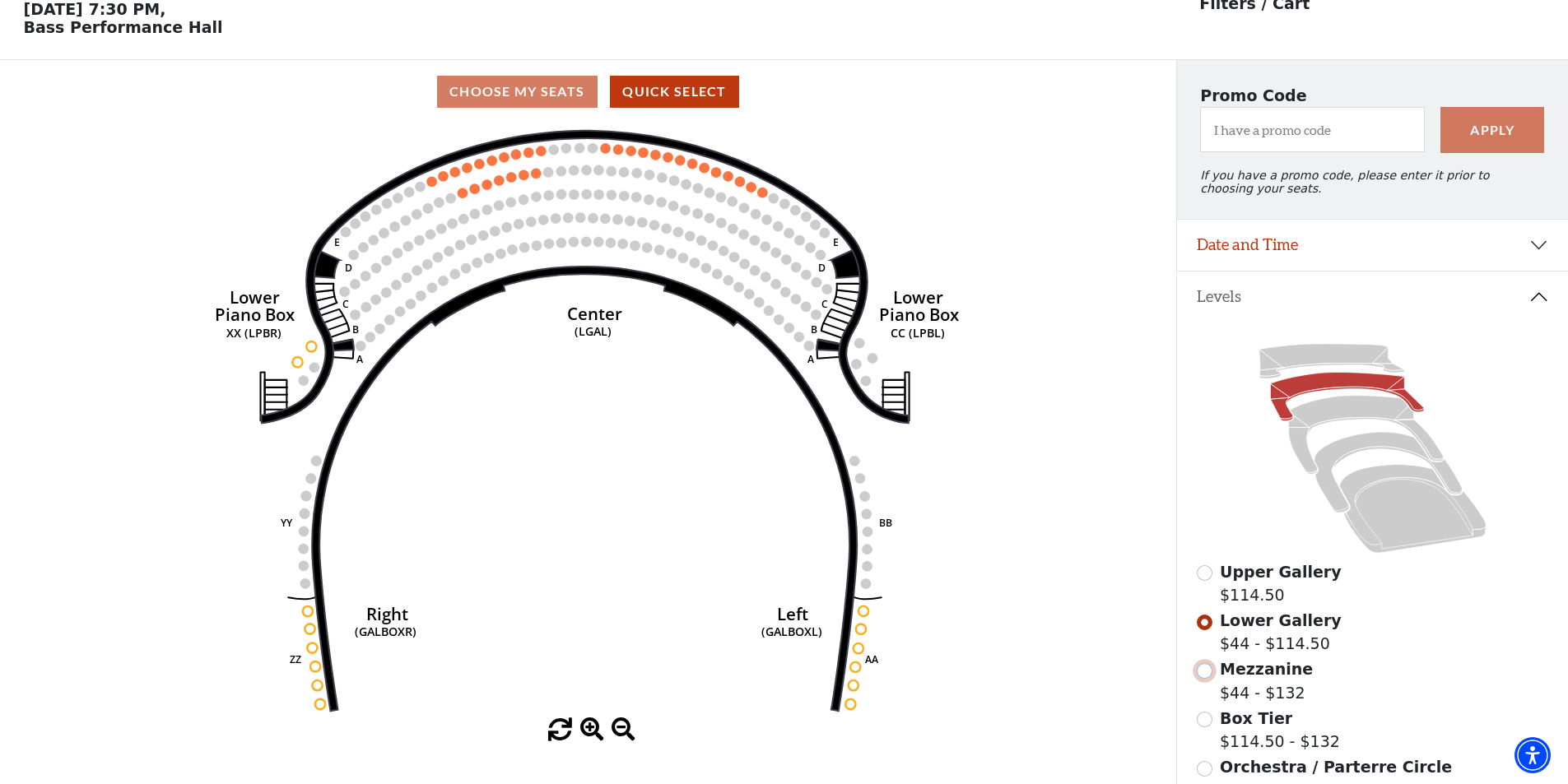
click at [1204, 678] on input "Mezzanine$44 - $132\a" at bounding box center [1204, 670] width 15 height 15
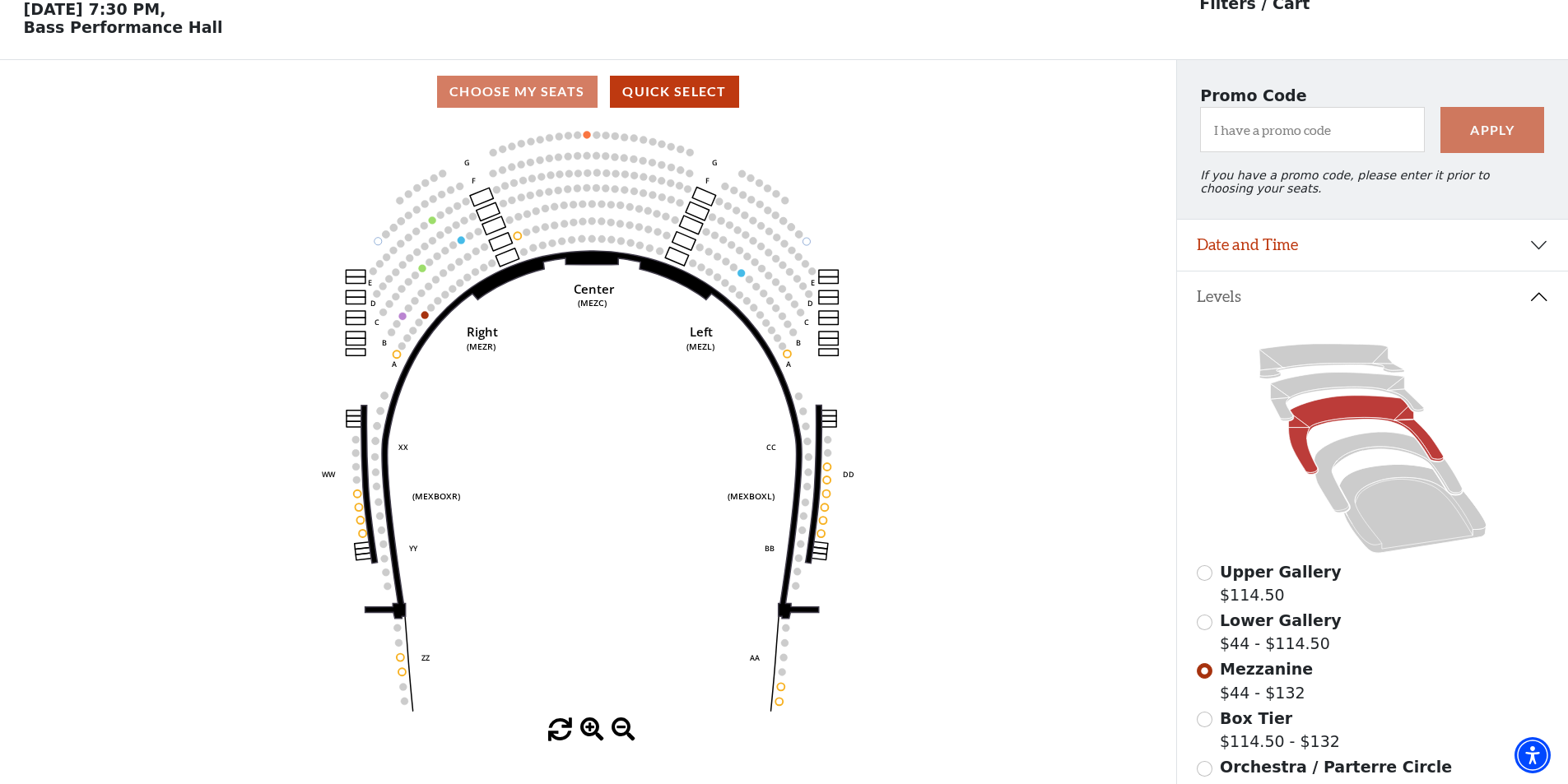
click at [535, 100] on div "Choose My Seats Quick Select" at bounding box center [588, 91] width 1176 height 32
click at [749, 230] on icon "Center (MEZC) Right (MEZR) Left (MEZL) (MEXBOXR) (MEXBOXL) XX WW CC DD YY BB ZZ…" at bounding box center [588, 420] width 1059 height 595
click at [1204, 630] on input "Lower Gallery$44 - $114.50\a" at bounding box center [1204, 622] width 15 height 15
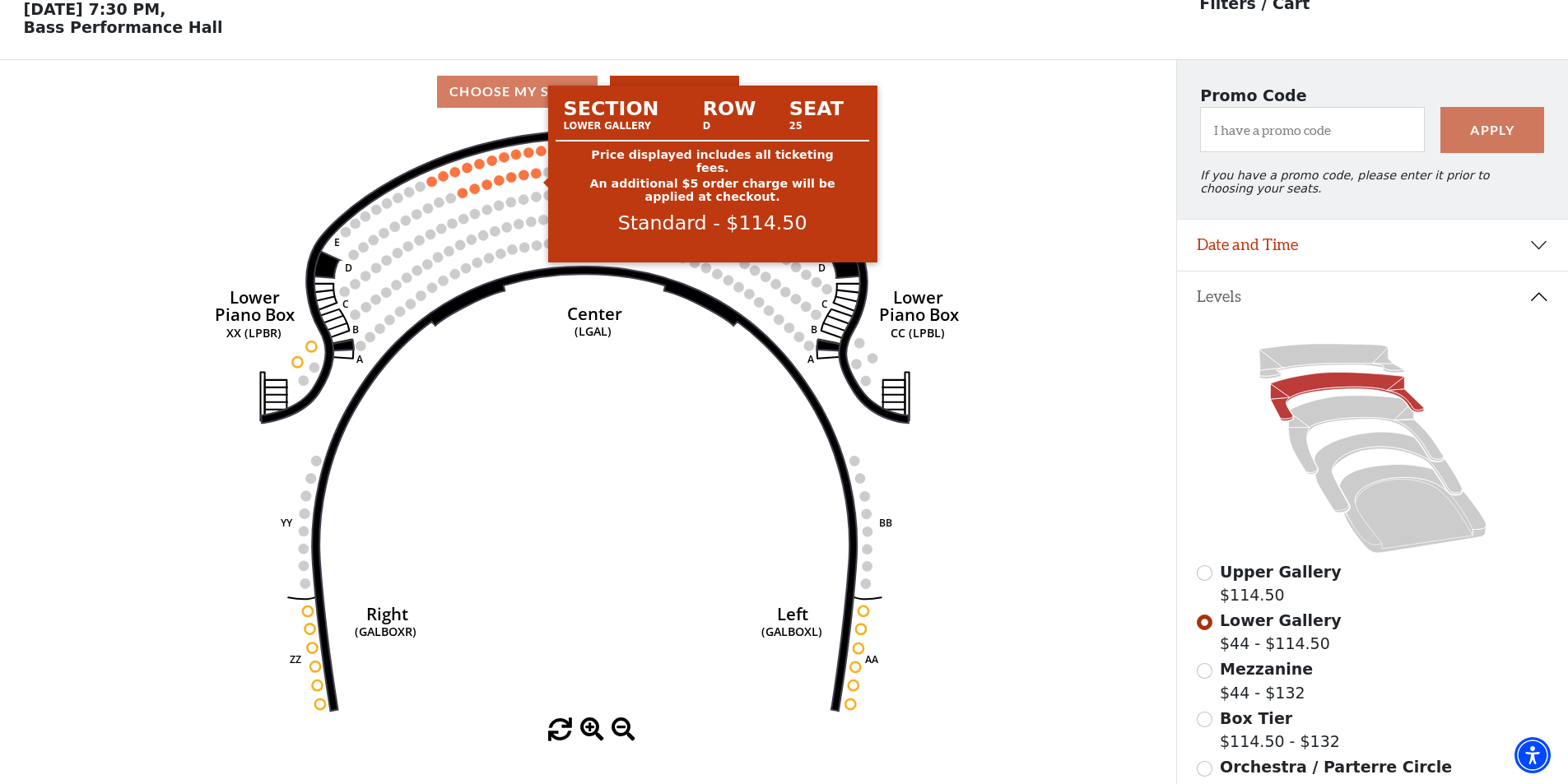
click at [538, 178] on circle at bounding box center [537, 172] width 10 height 10
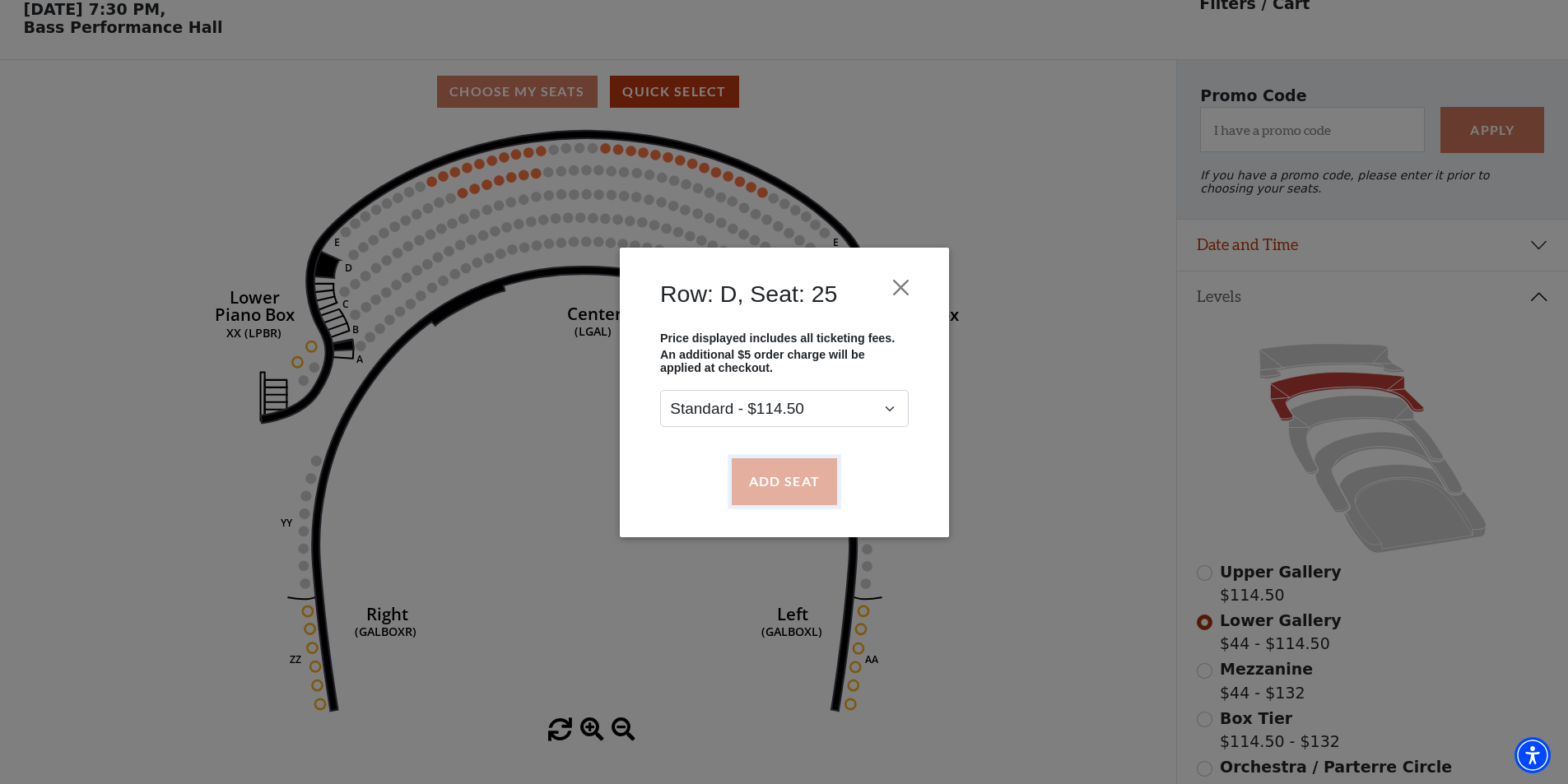
click at [783, 477] on button "Add Seat" at bounding box center [784, 481] width 106 height 46
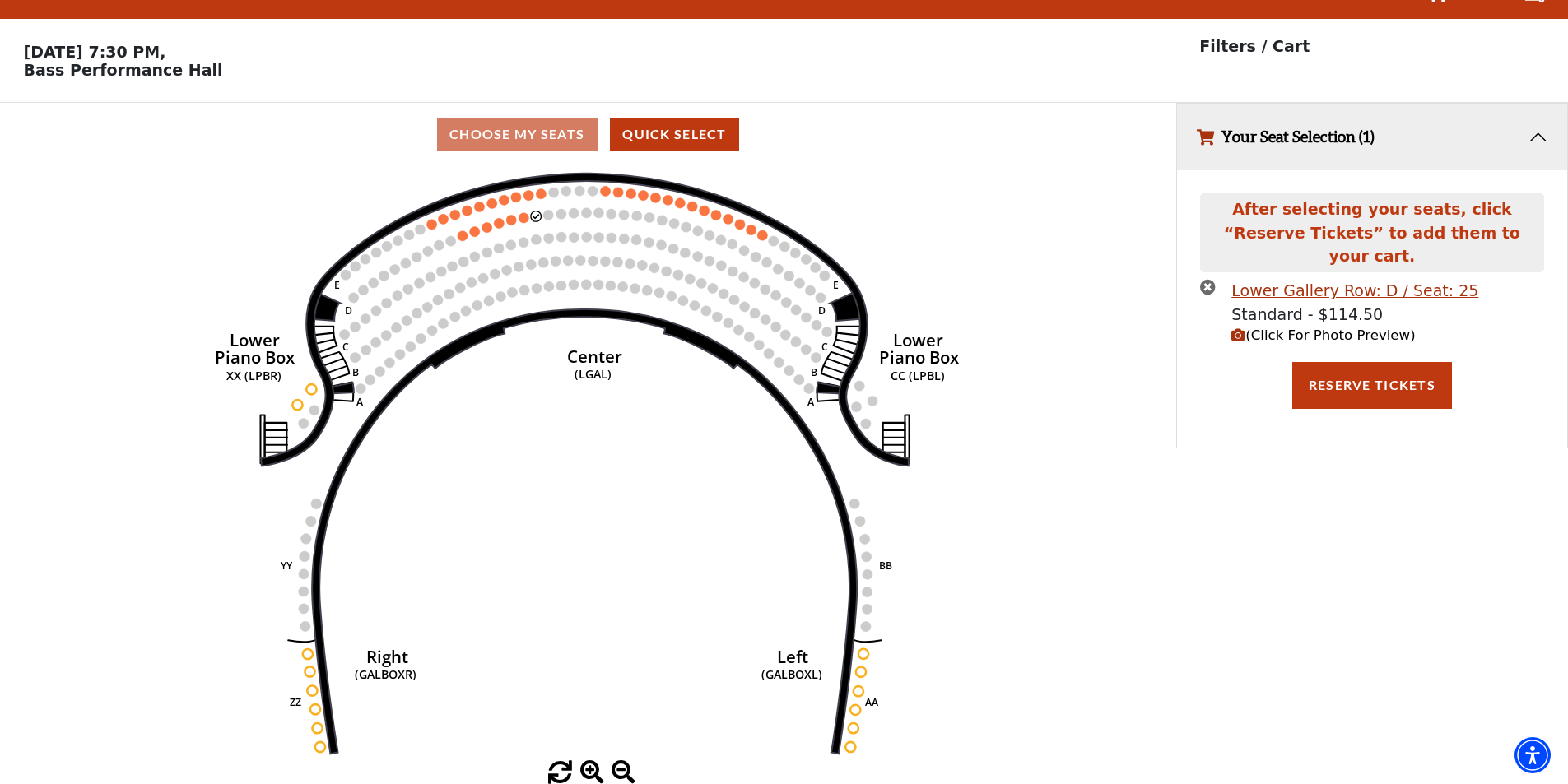
scroll to position [0, 0]
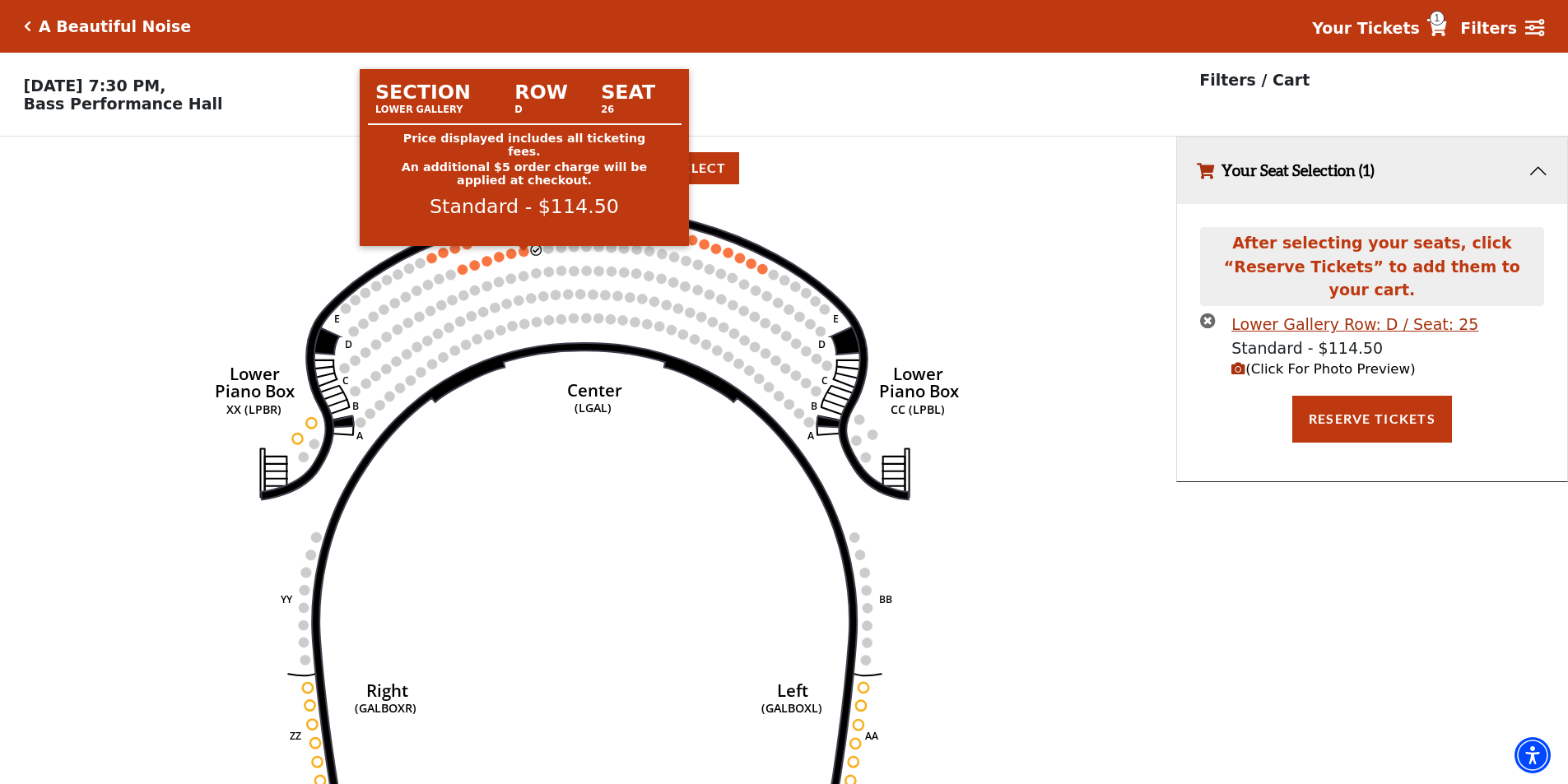
click at [525, 256] on circle at bounding box center [524, 250] width 10 height 10
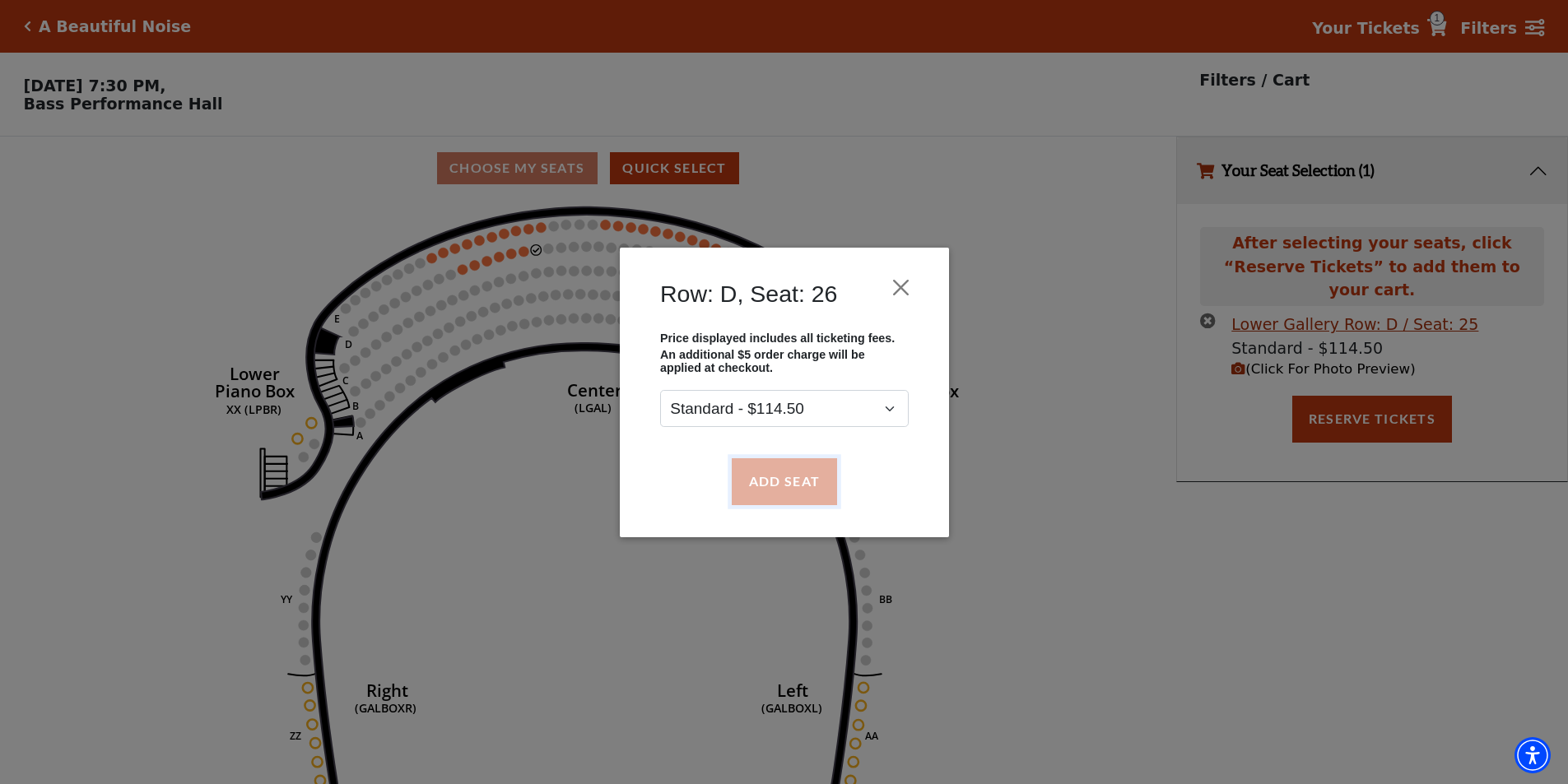
click at [774, 476] on button "Add Seat" at bounding box center [784, 481] width 106 height 46
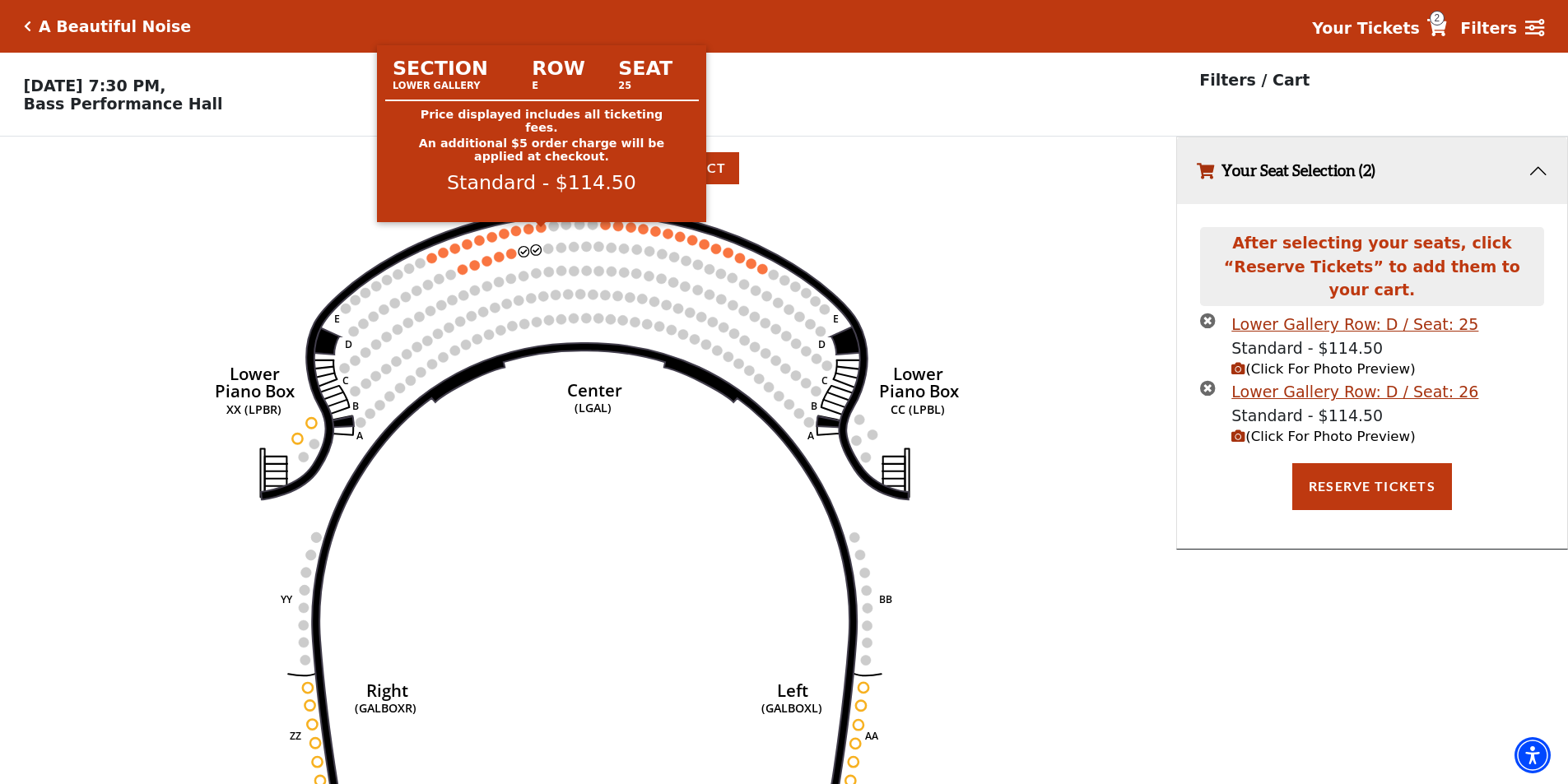
click at [538, 232] on circle at bounding box center [541, 227] width 10 height 10
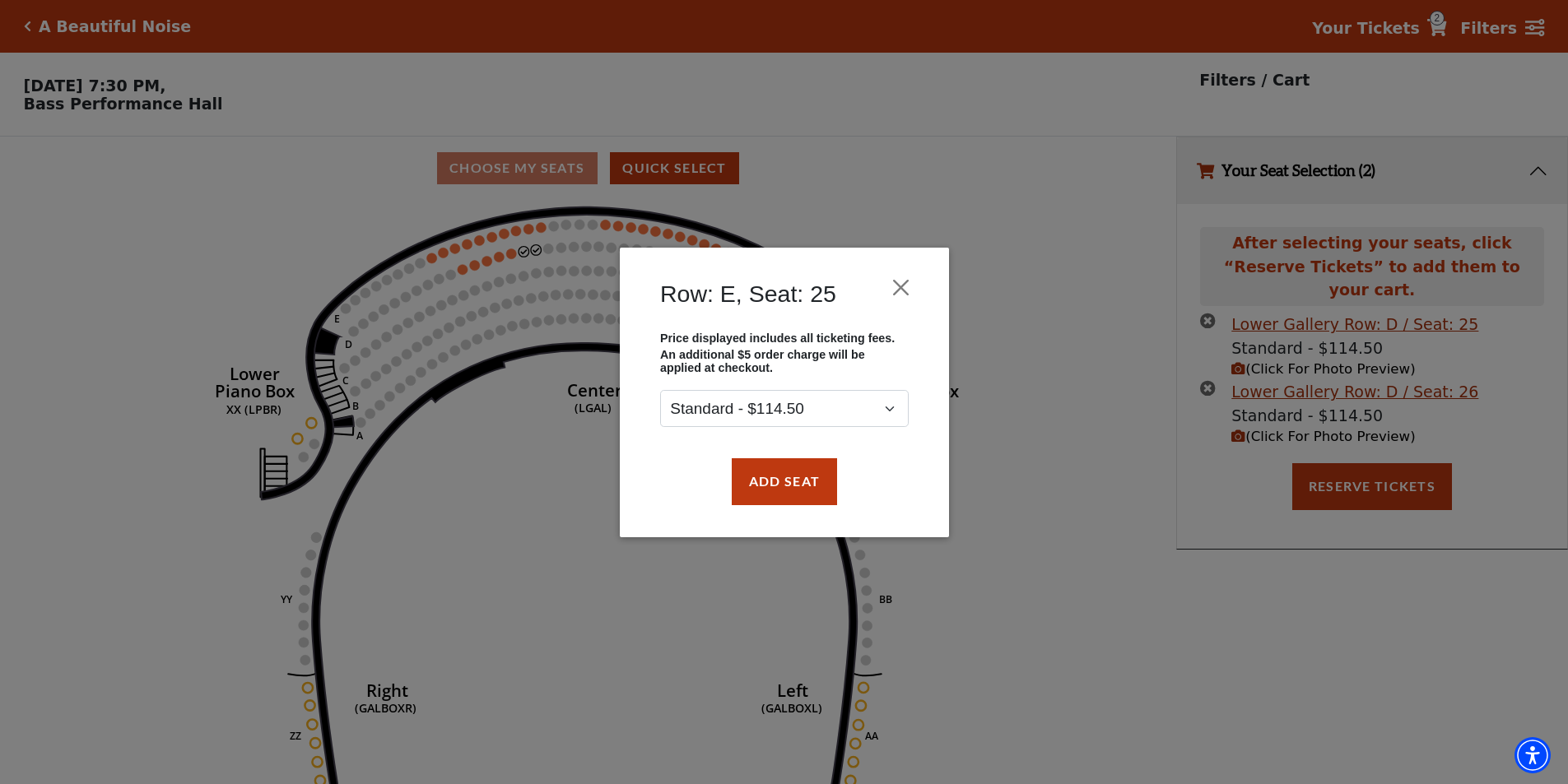
click at [540, 233] on div "Row: E, Seat: 25 Price displayed includes all ticketing fees. An additional $5 …" at bounding box center [784, 392] width 1568 height 784
click at [900, 292] on button "Close" at bounding box center [900, 287] width 31 height 31
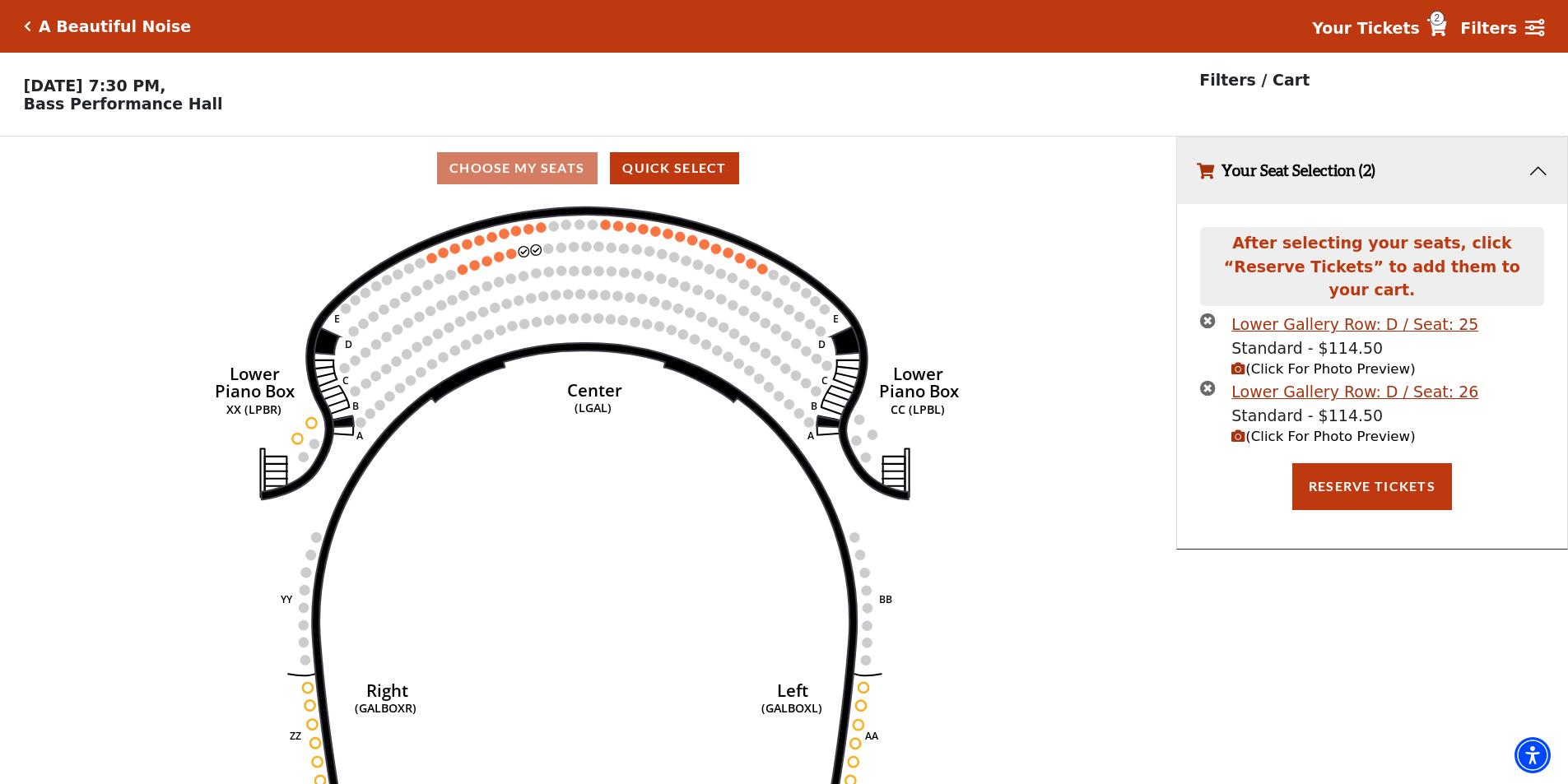
click at [1208, 380] on icon "times-circle" at bounding box center [1207, 387] width 15 height 15
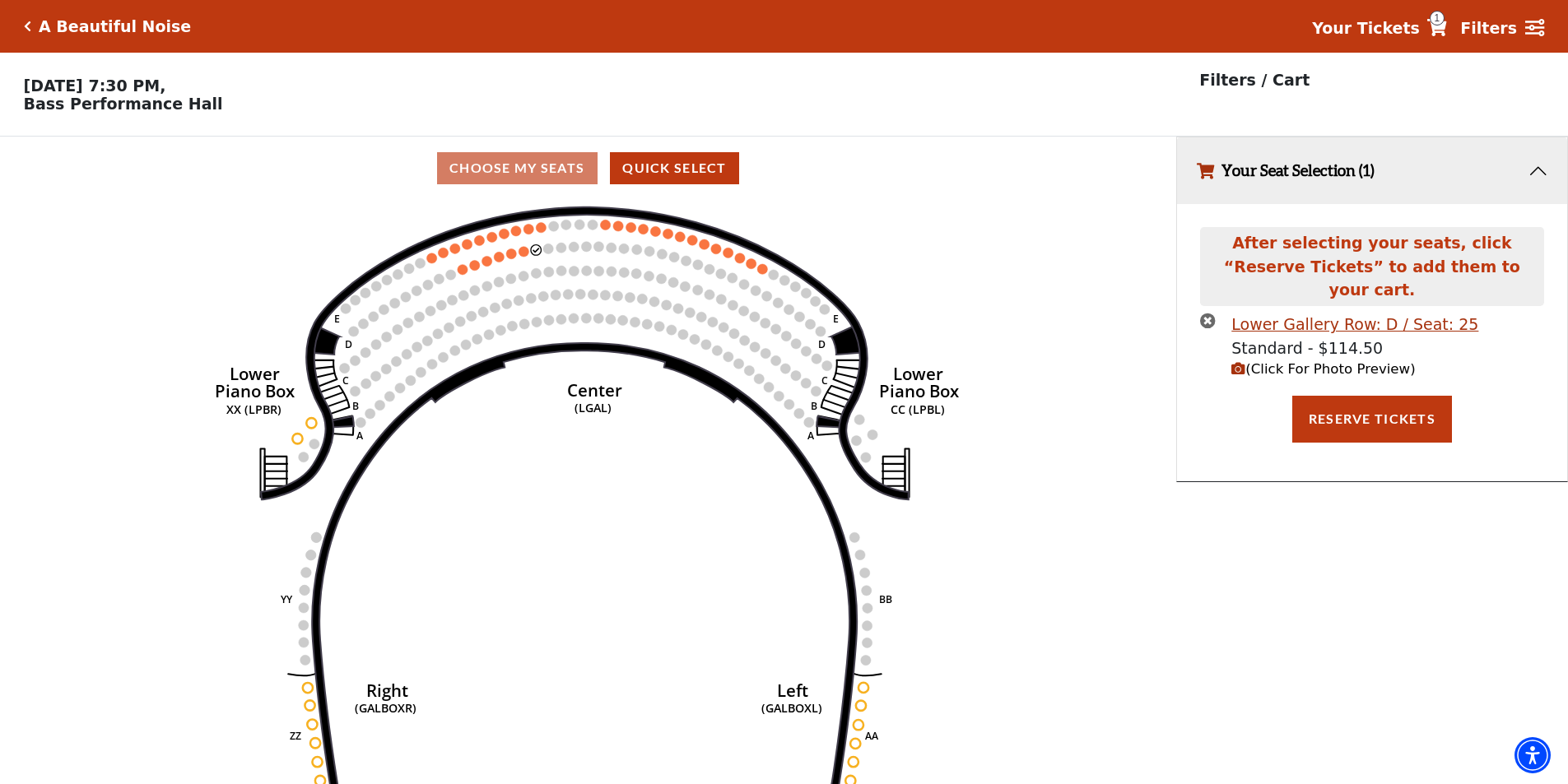
click at [1209, 312] on icon "times-circle" at bounding box center [1207, 320] width 15 height 15
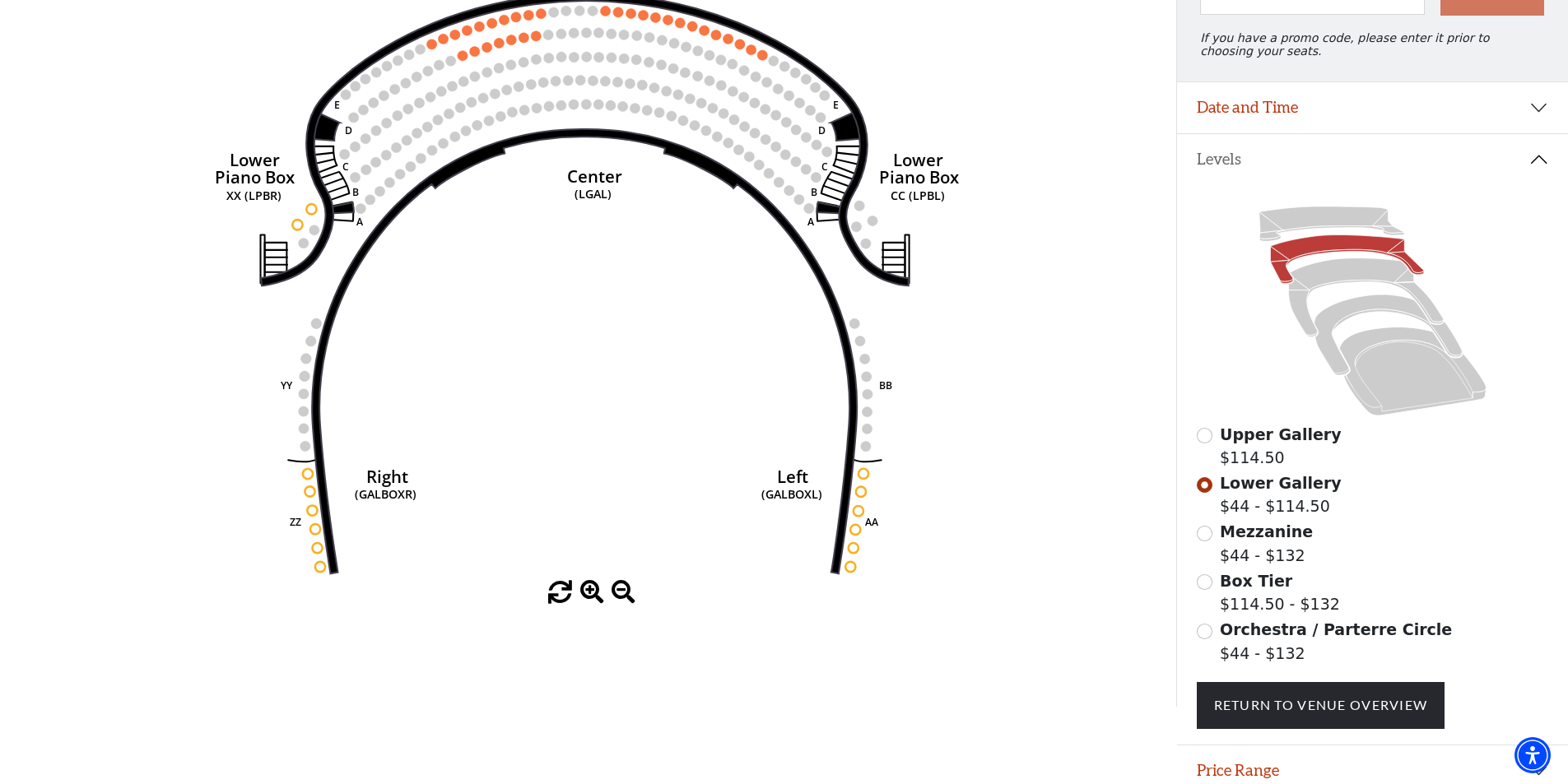
scroll to position [183, 0]
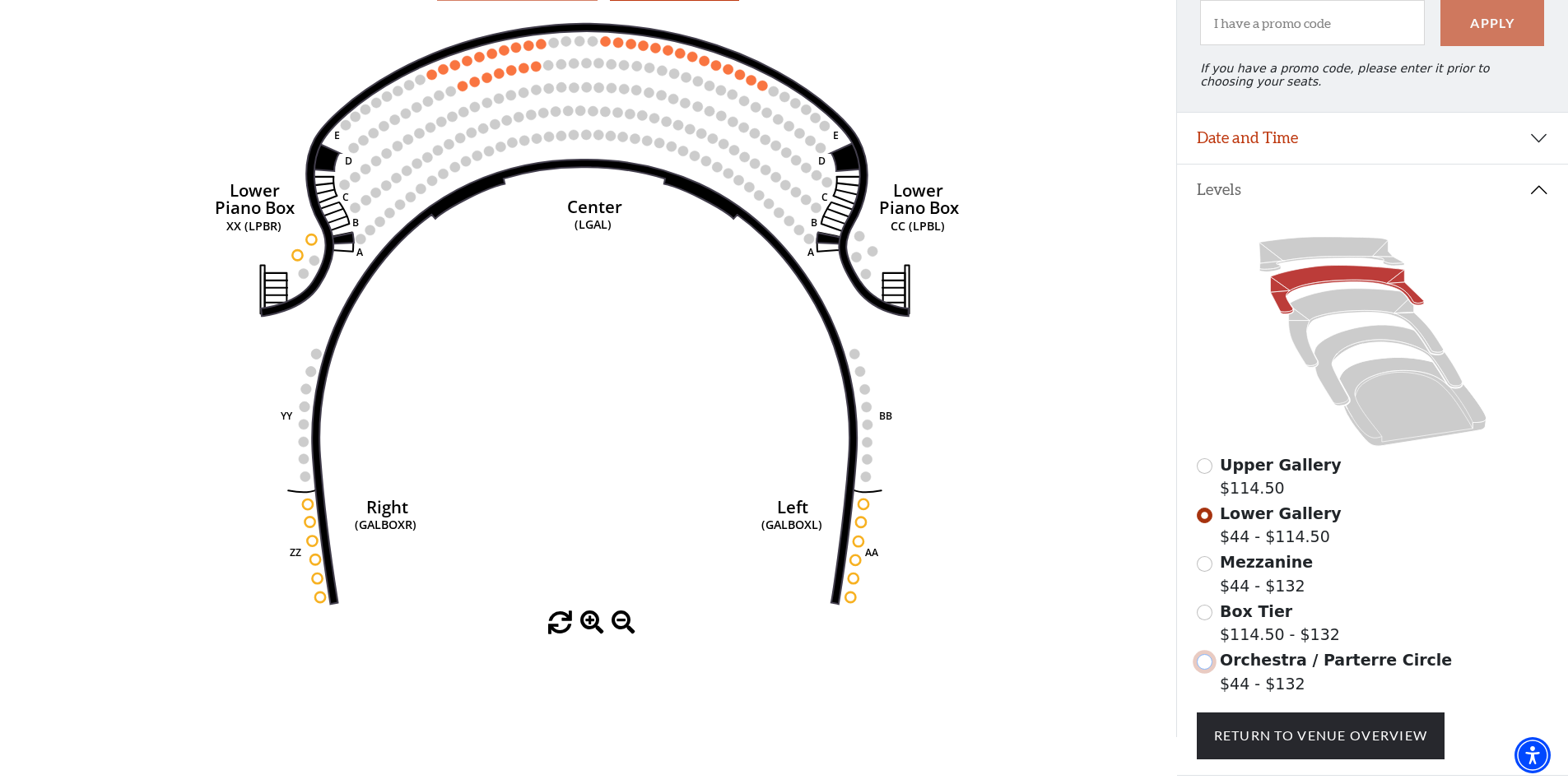
click at [1204, 668] on input "Orchestra / Parterre Circle$44 - $132\a" at bounding box center [1204, 661] width 15 height 15
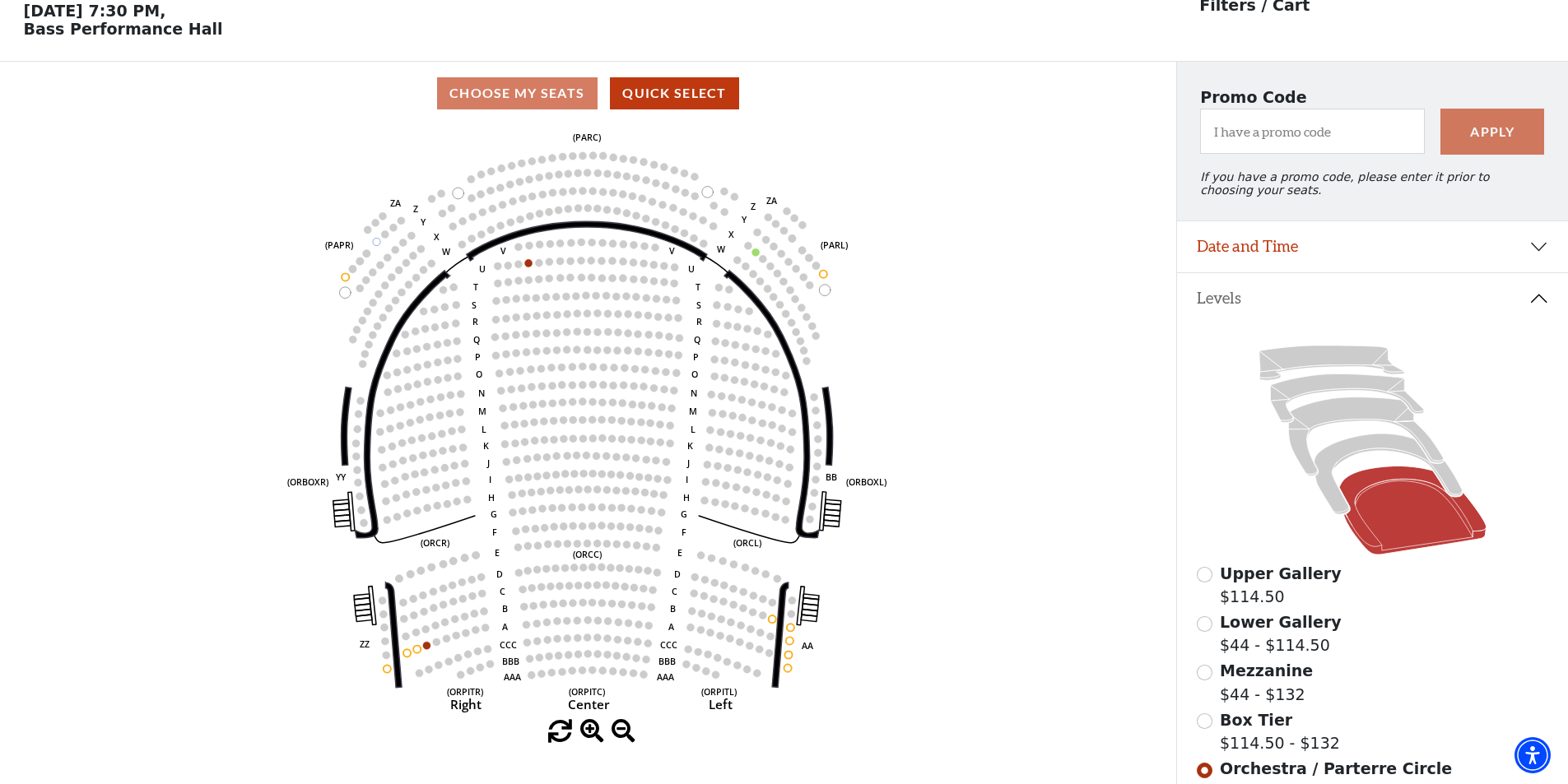
scroll to position [76, 0]
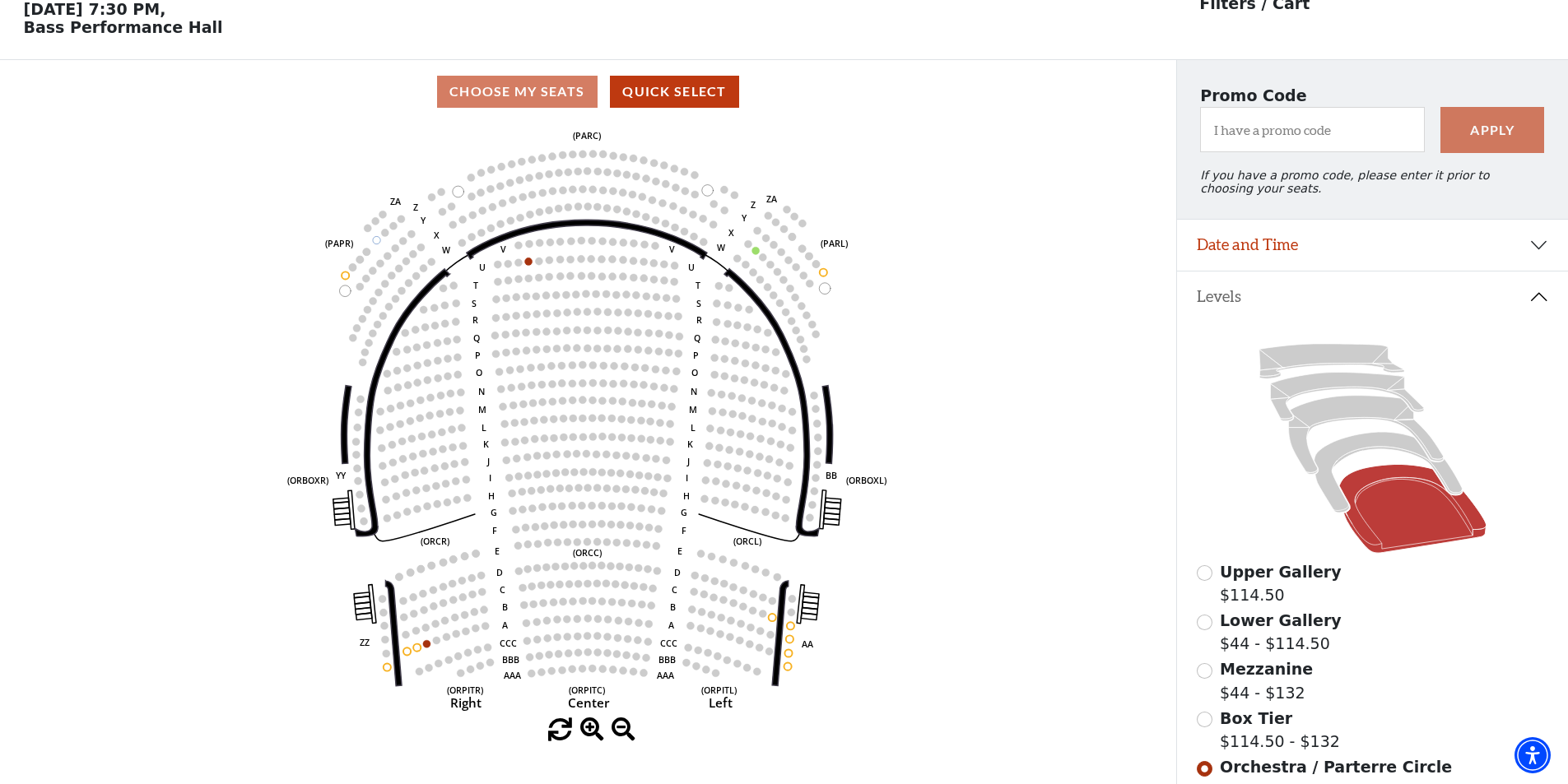
click at [533, 423] on circle at bounding box center [535, 420] width 7 height 7
click at [1206, 728] on input "Box Tier$114.50 - $132\a" at bounding box center [1204, 718] width 15 height 15
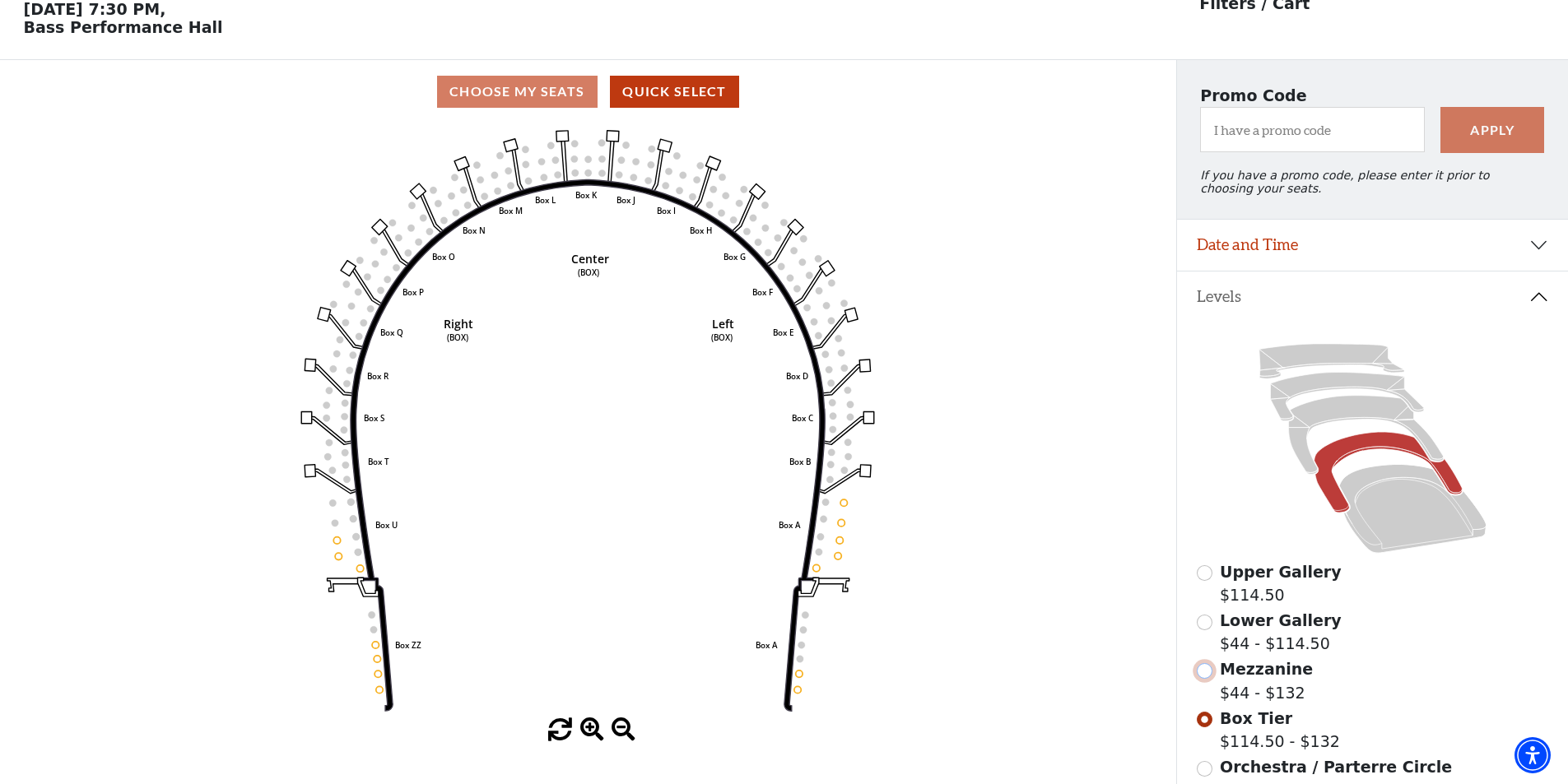
click at [1206, 678] on input "Mezzanine$44 - $132\a" at bounding box center [1204, 670] width 15 height 15
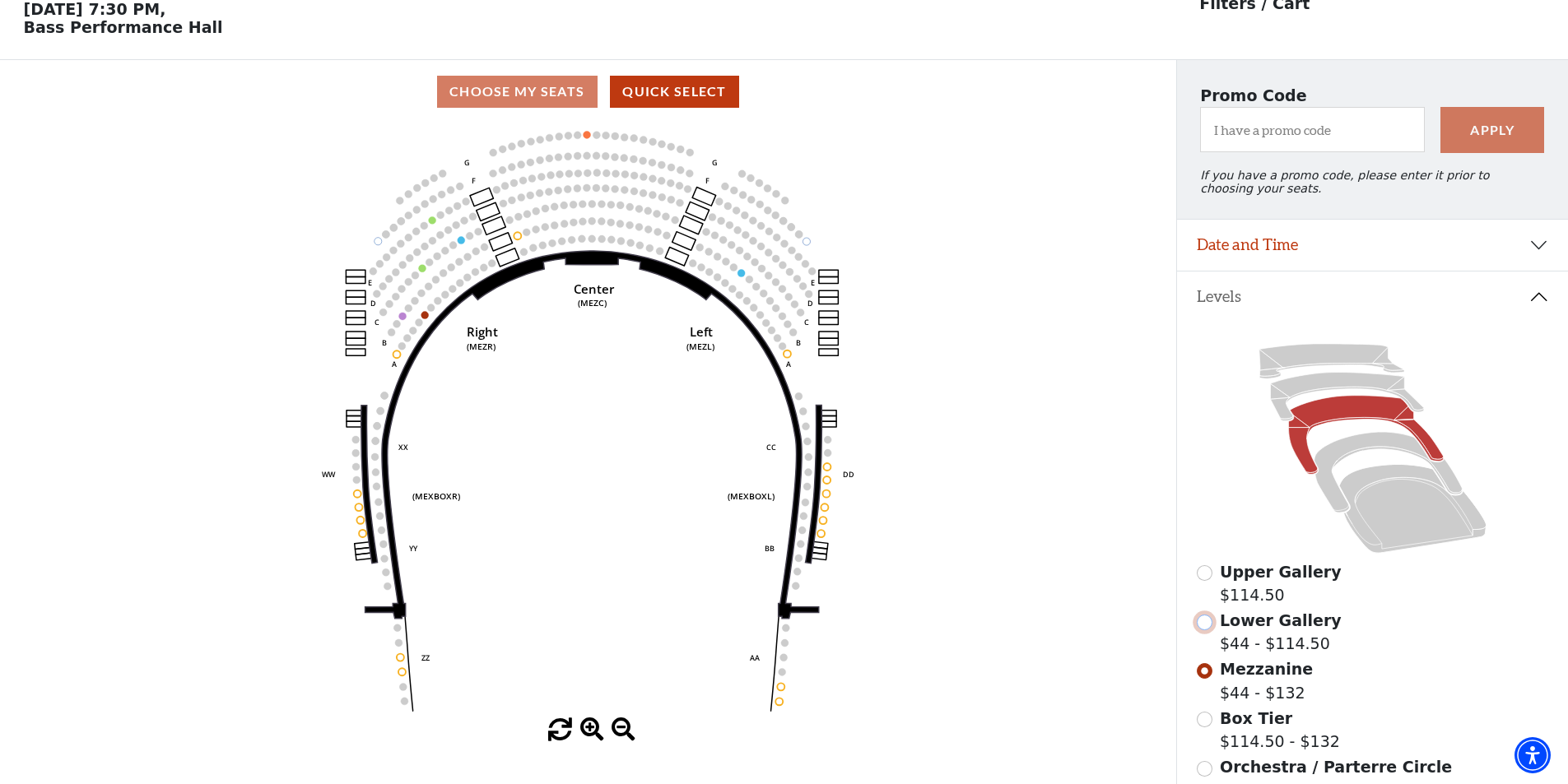
click at [1209, 630] on input "Lower Gallery$44 - $114.50\a" at bounding box center [1204, 622] width 15 height 15
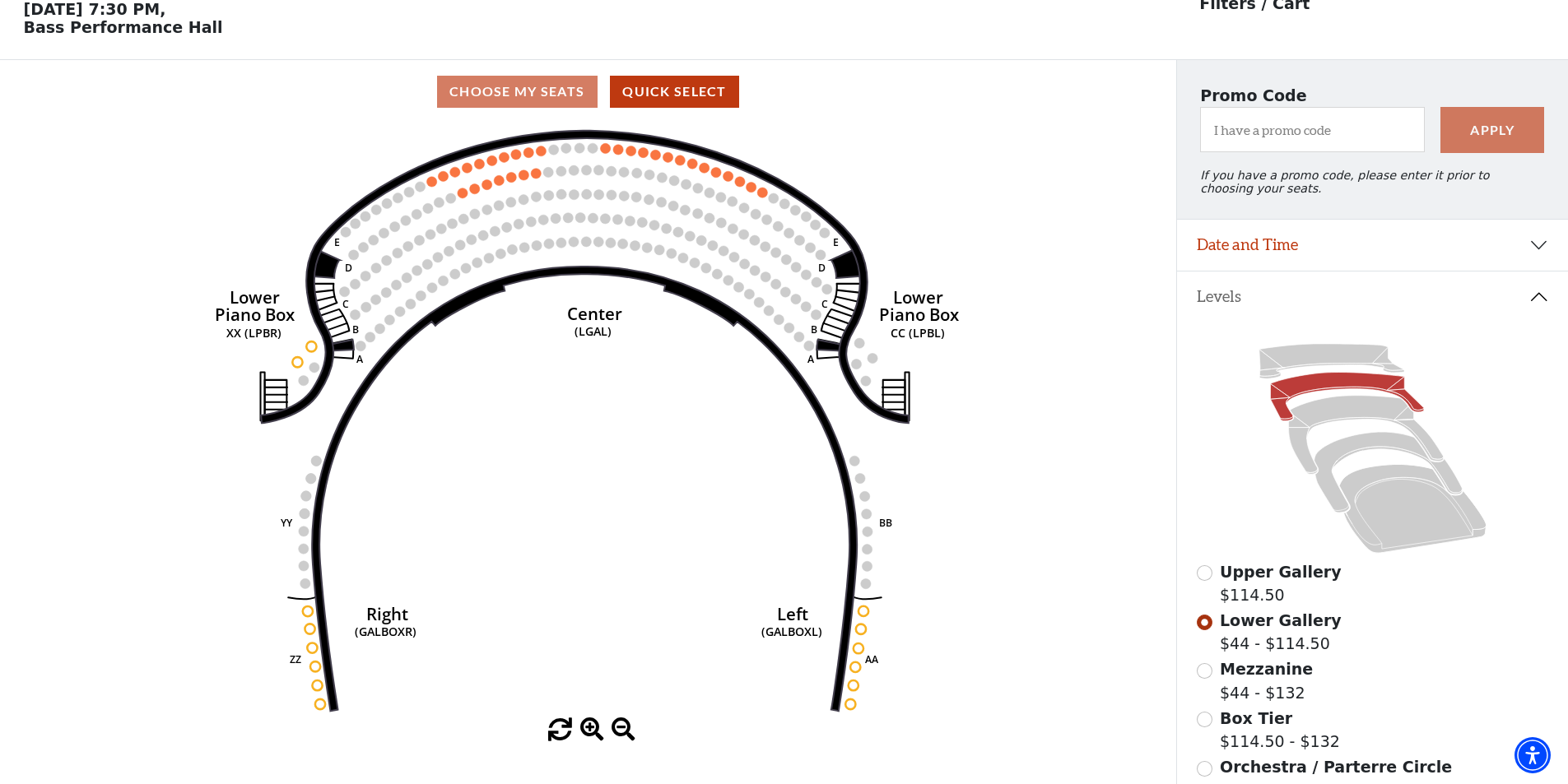
click at [551, 94] on div "Choose My Seats Quick Select" at bounding box center [588, 91] width 1176 height 32
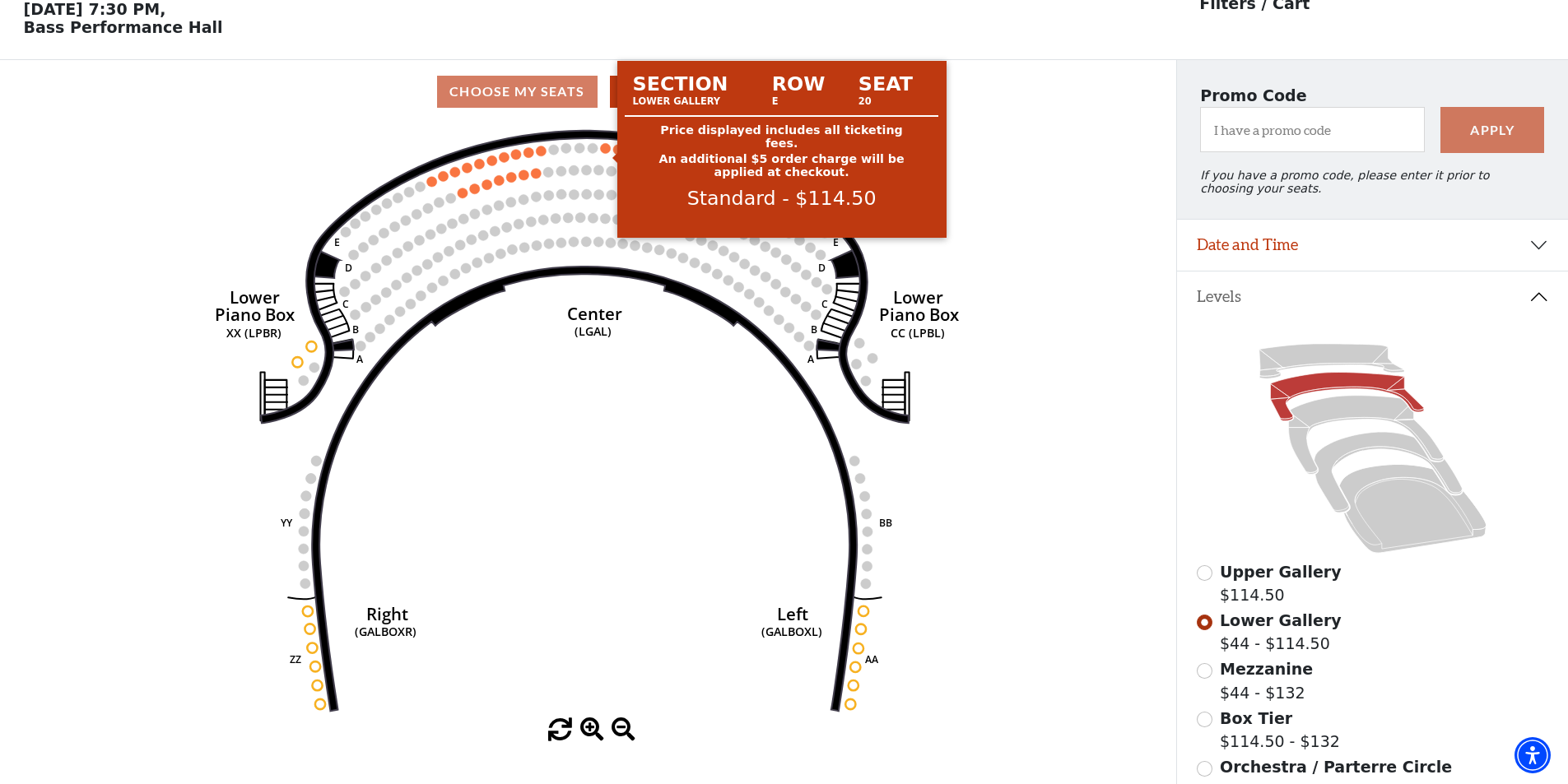
click at [606, 153] on circle at bounding box center [605, 148] width 10 height 10
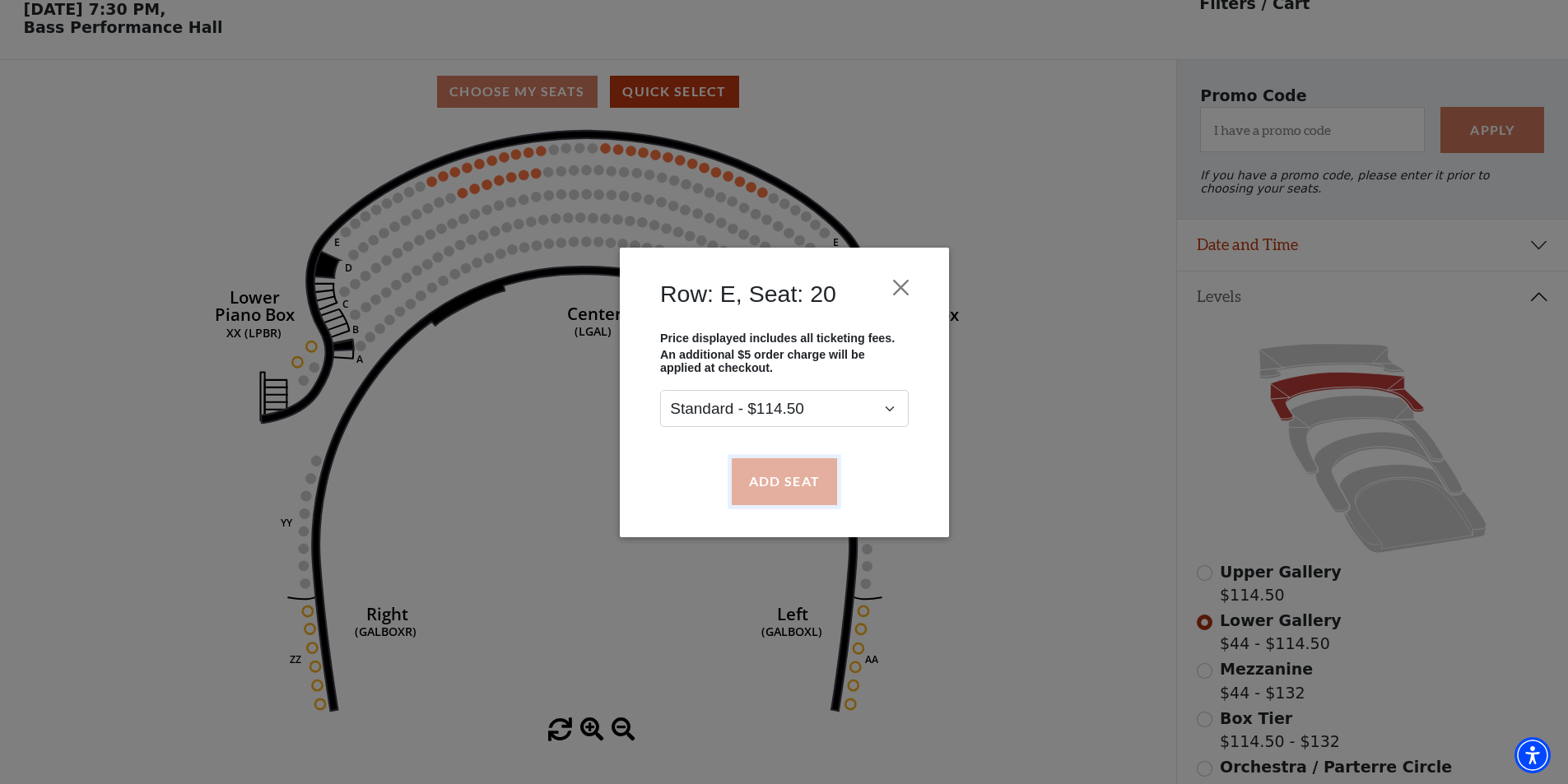
click at [767, 478] on button "Add Seat" at bounding box center [784, 481] width 106 height 46
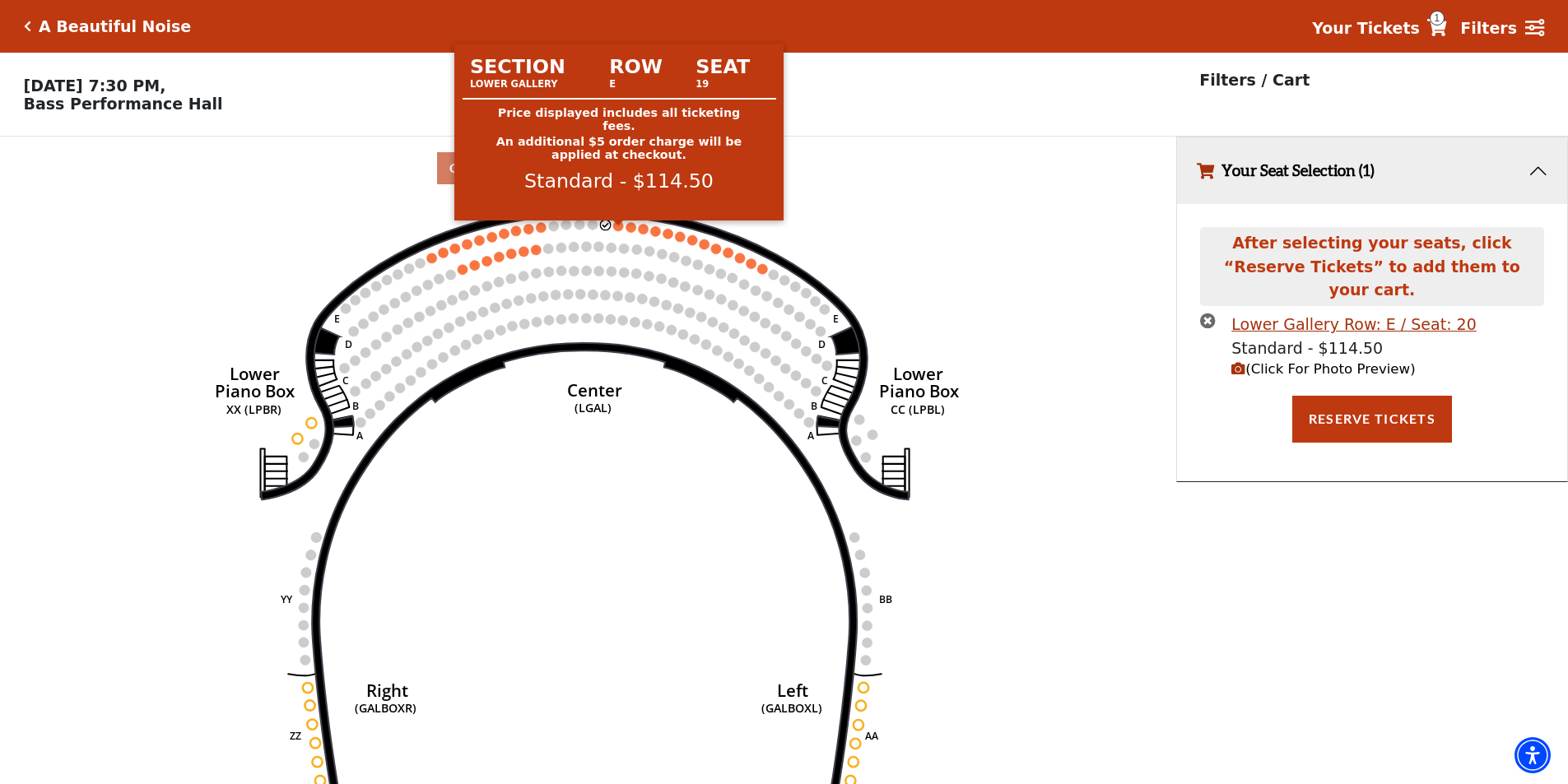
click at [620, 230] on circle at bounding box center [618, 225] width 10 height 10
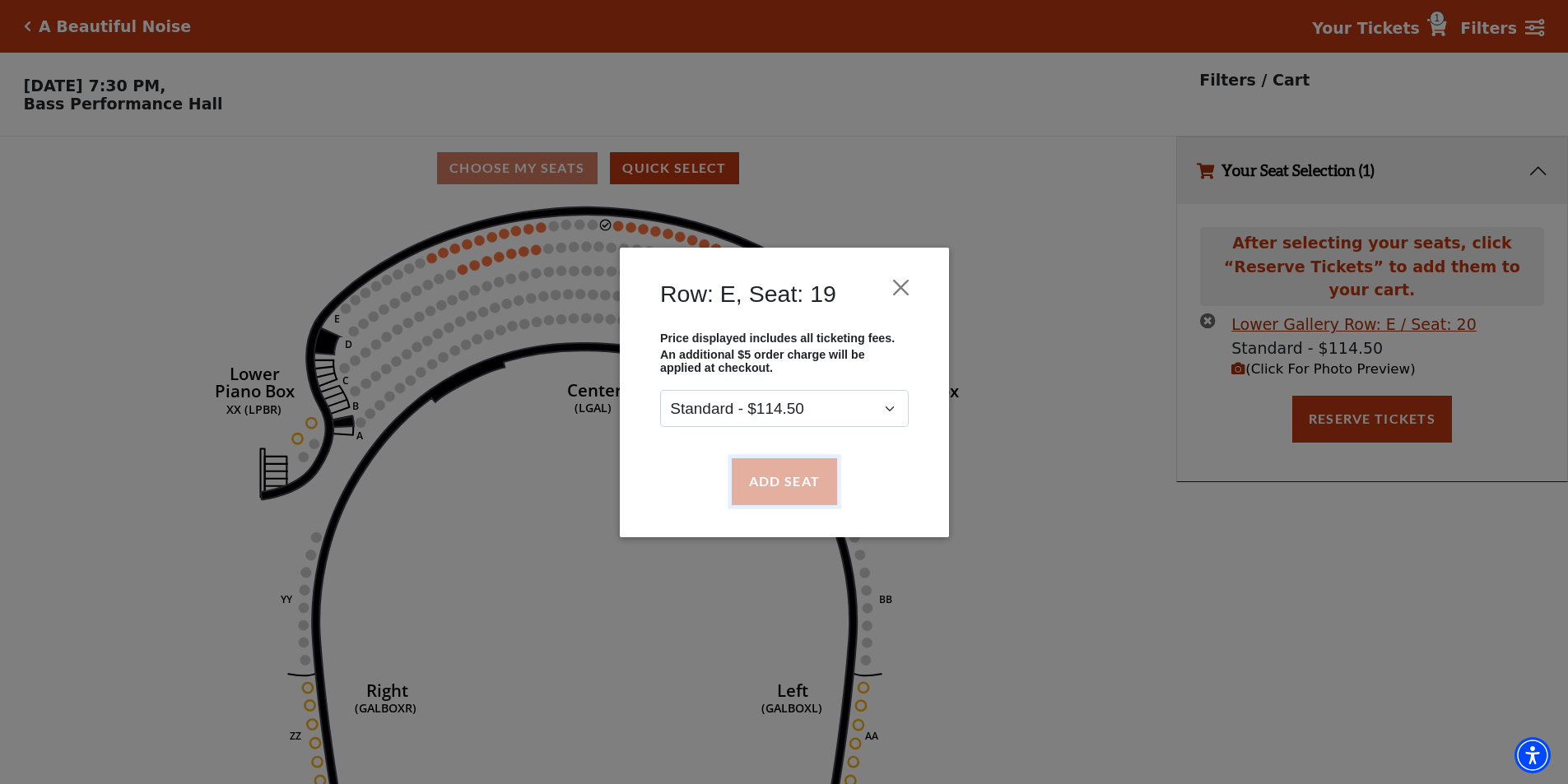
click at [787, 479] on button "Add Seat" at bounding box center [784, 481] width 106 height 46
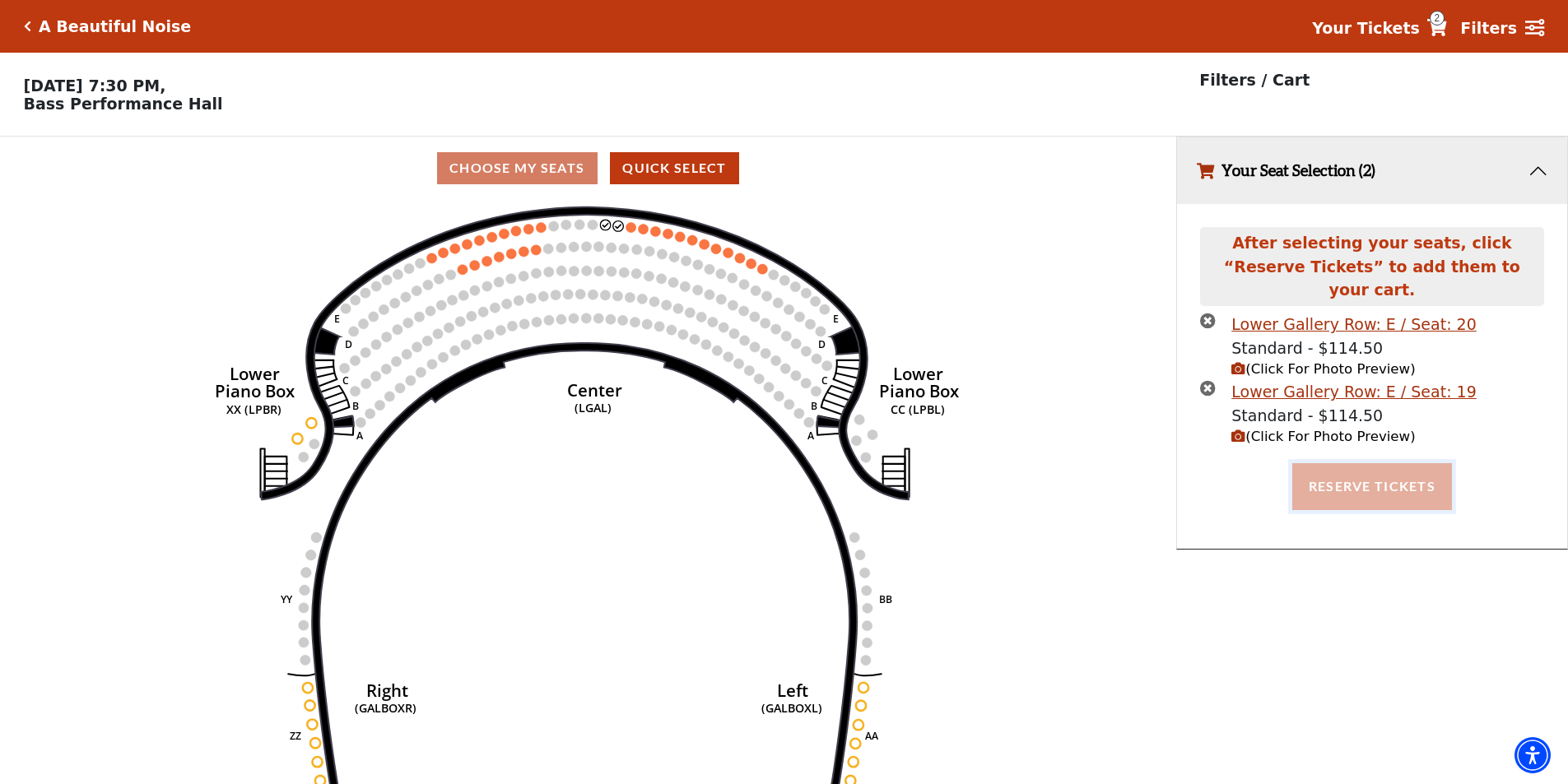
click at [1386, 464] on button "Reserve Tickets" at bounding box center [1371, 486] width 159 height 46
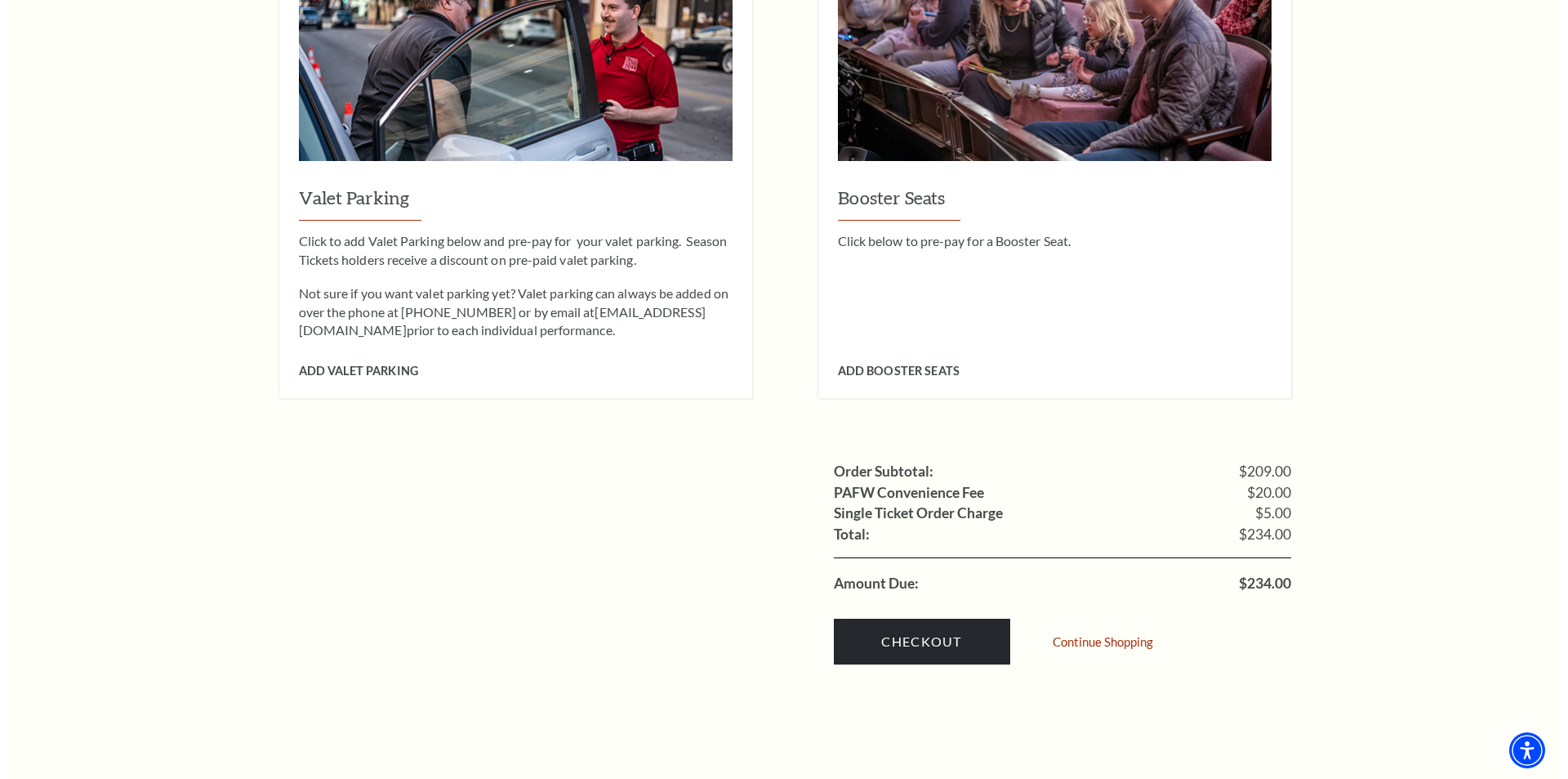
scroll to position [1280, 0]
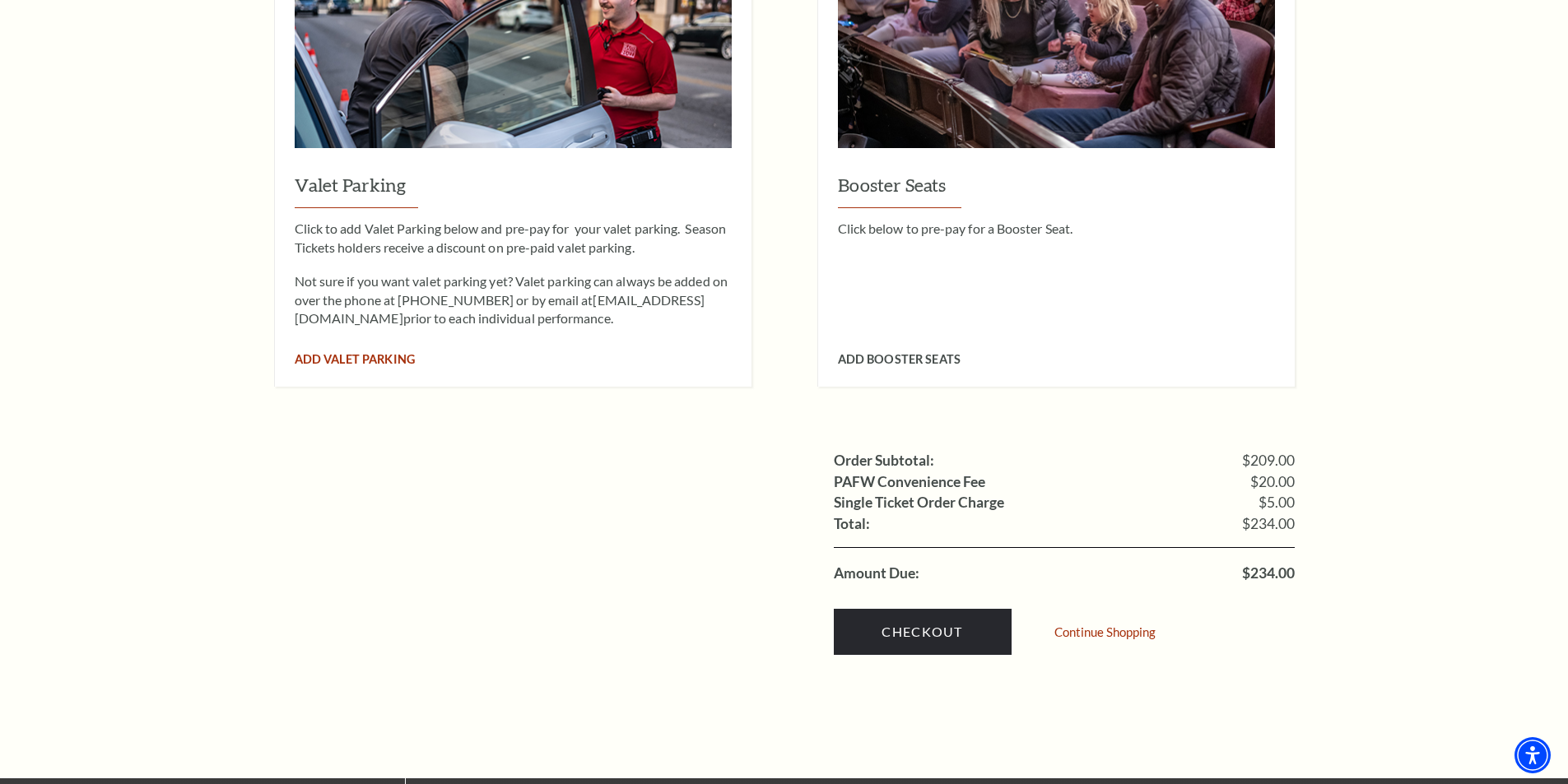
click at [351, 352] on span "Add Valet Parking" at bounding box center [354, 359] width 120 height 14
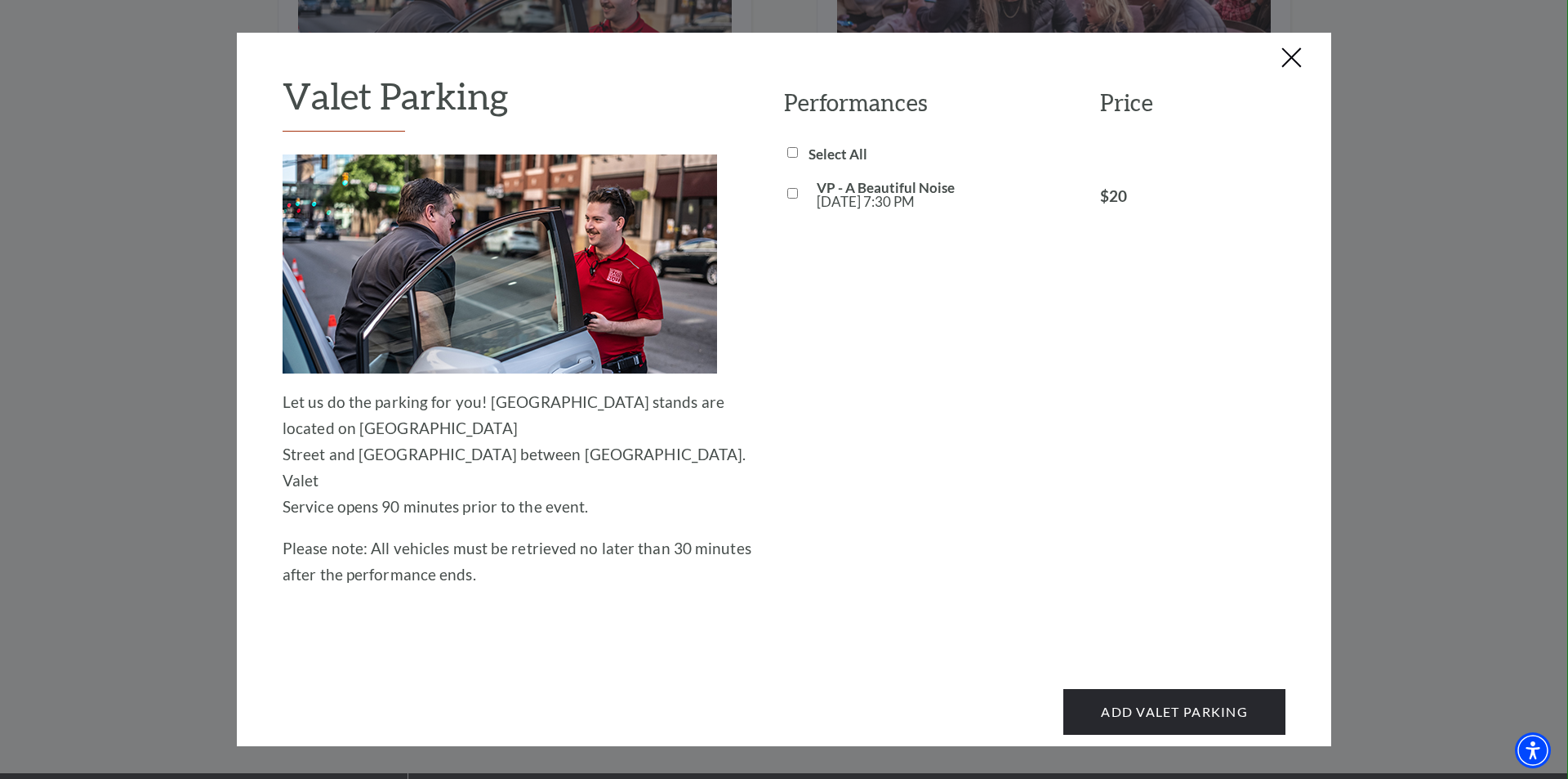
click at [791, 193] on input "VP - A Beautiful Noise Tue, Oct 28 7:30 PM" at bounding box center [793, 194] width 11 height 11
checkbox input "true"
click at [1184, 689] on button "Add Valet Parking" at bounding box center [1175, 711] width 222 height 46
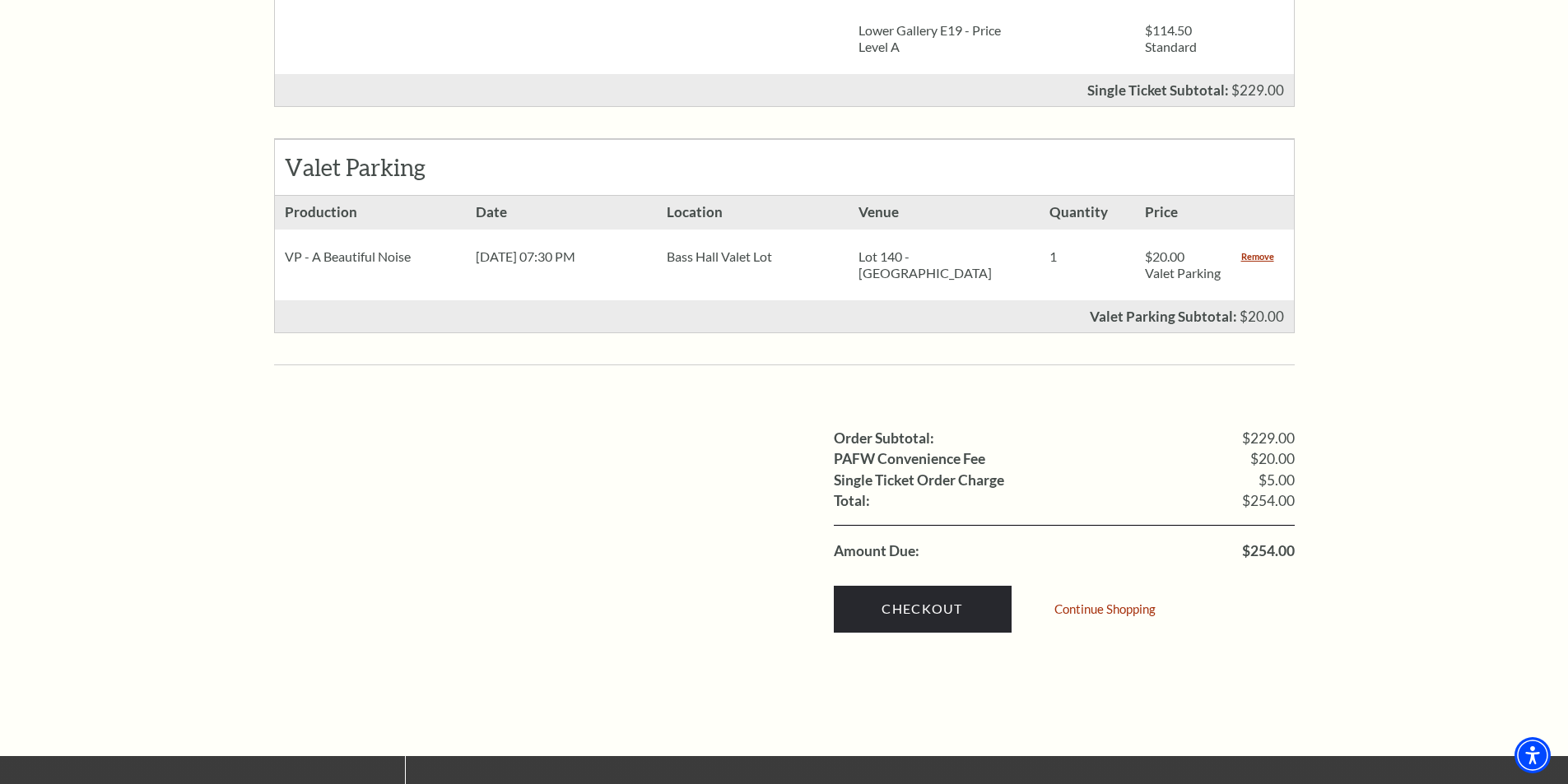
scroll to position [939, 0]
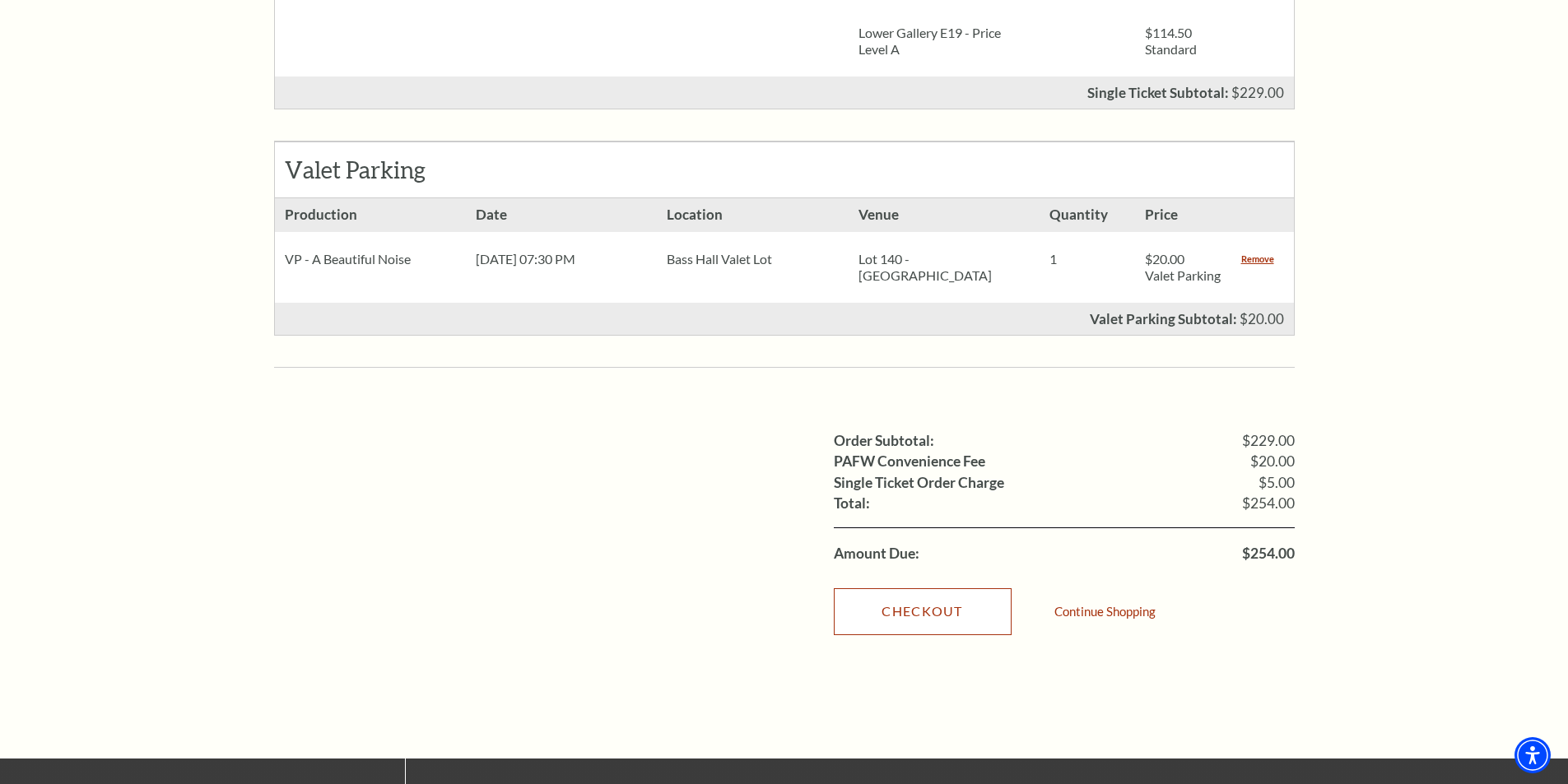
click at [933, 592] on link "Checkout" at bounding box center [922, 611] width 178 height 46
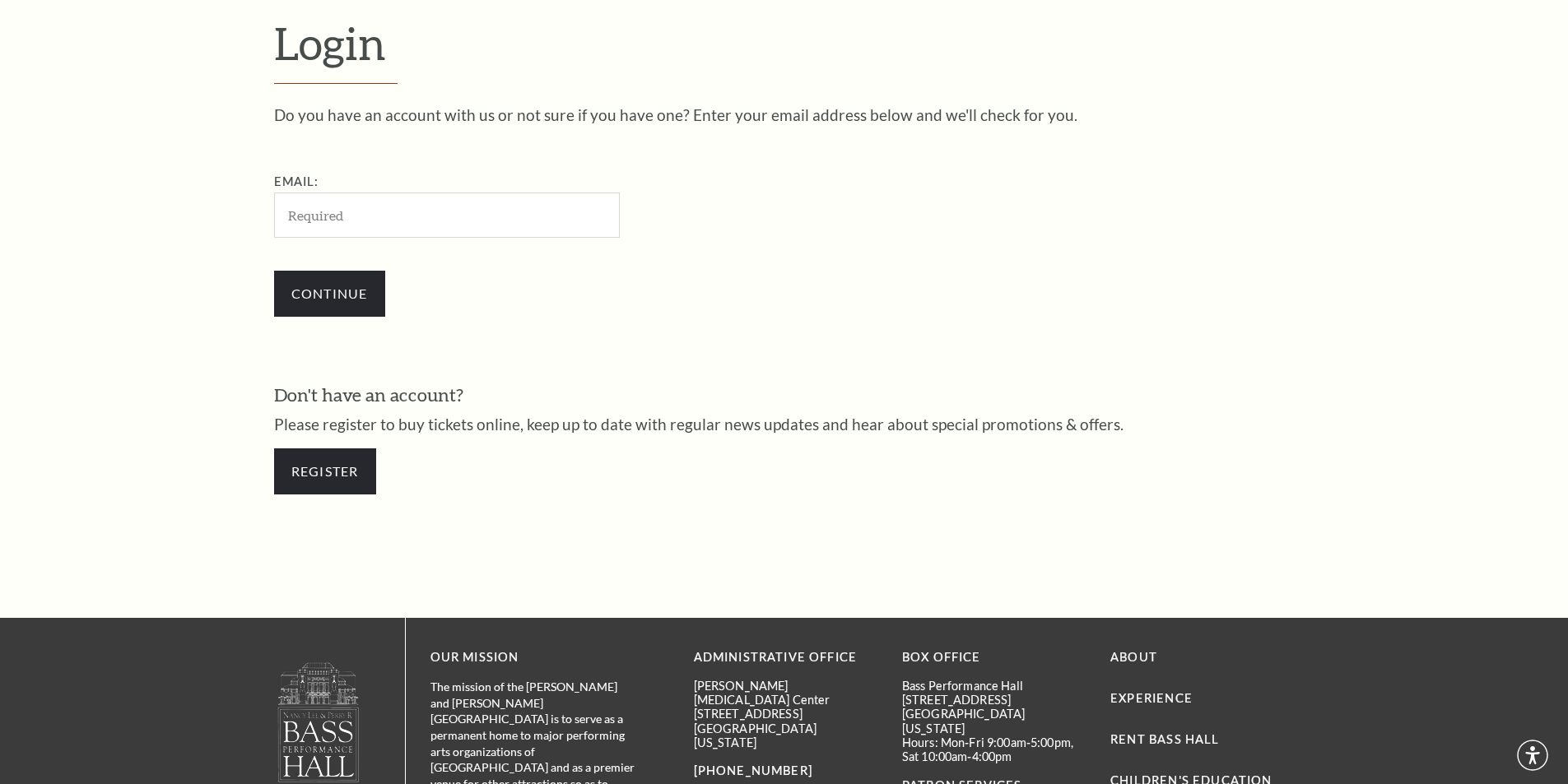
scroll to position [550, 0]
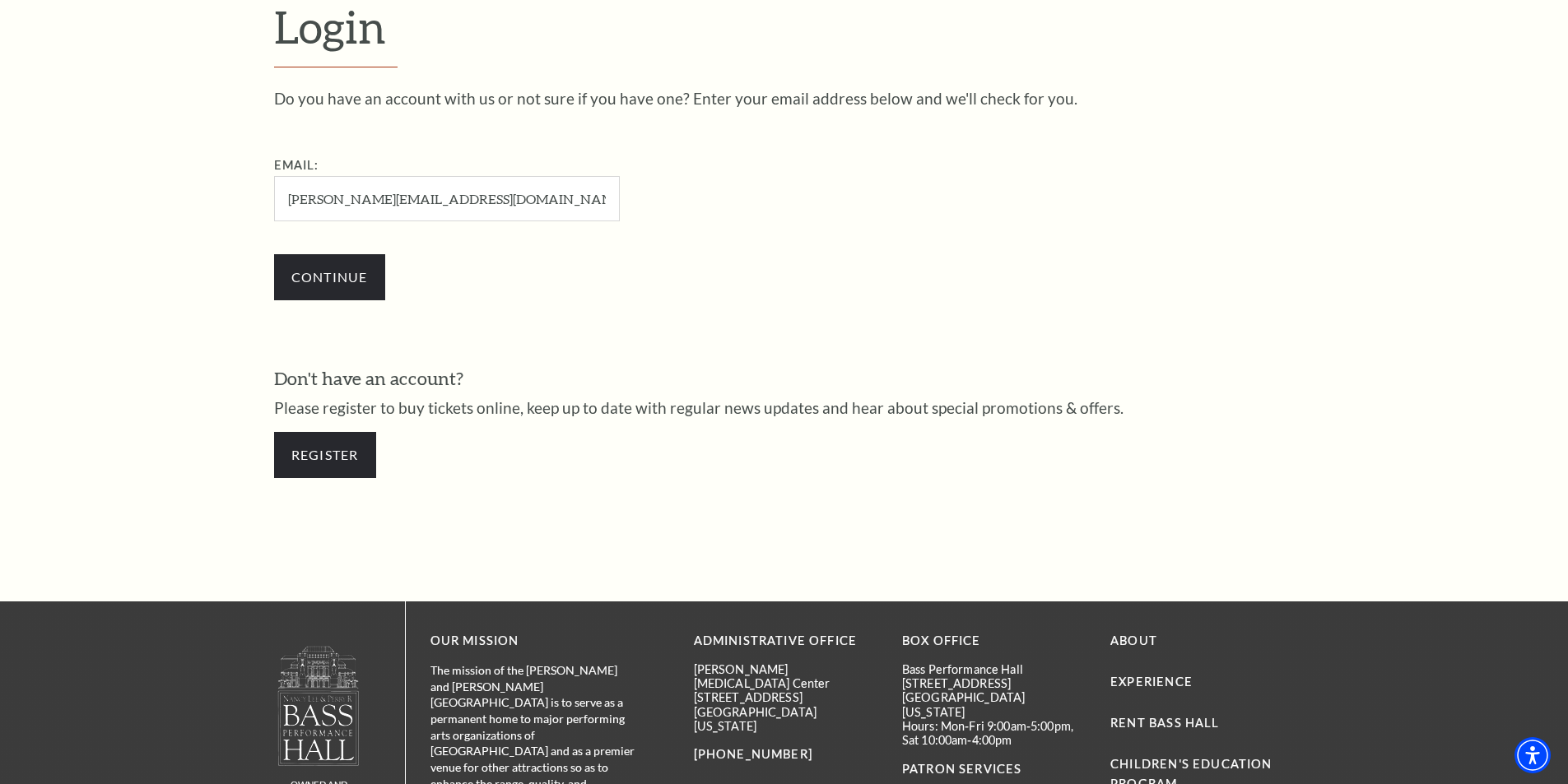
drag, startPoint x: 514, startPoint y: 190, endPoint x: 396, endPoint y: 214, distance: 120.4
click at [396, 214] on input "catherine.johnson1@aimbridge.com" at bounding box center [446, 199] width 345 height 46
type input "[PERSON_NAME][EMAIL_ADDRESS][DOMAIN_NAME]"
click at [353, 265] on input "Continue" at bounding box center [330, 277] width 111 height 46
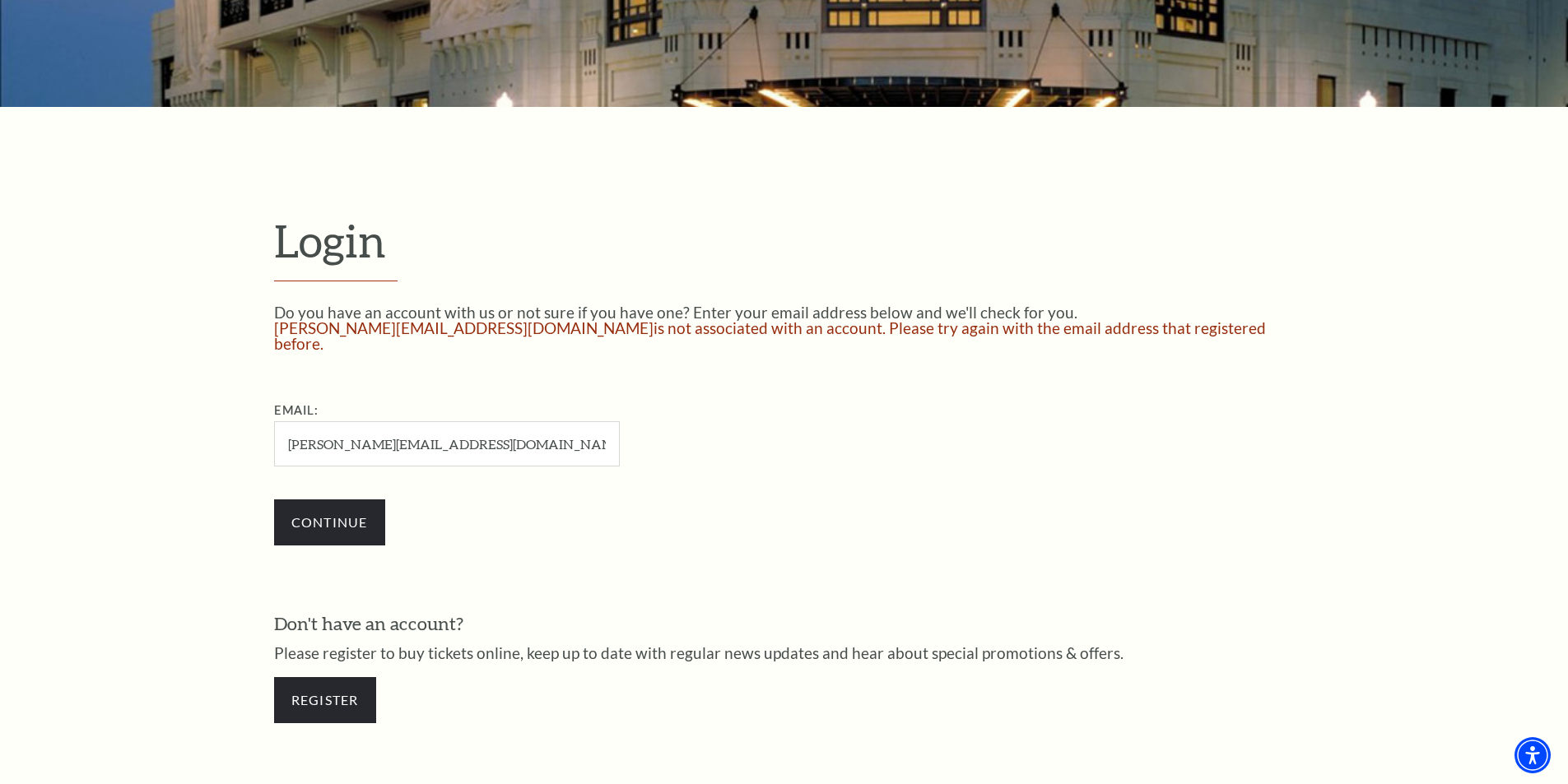
scroll to position [404, 0]
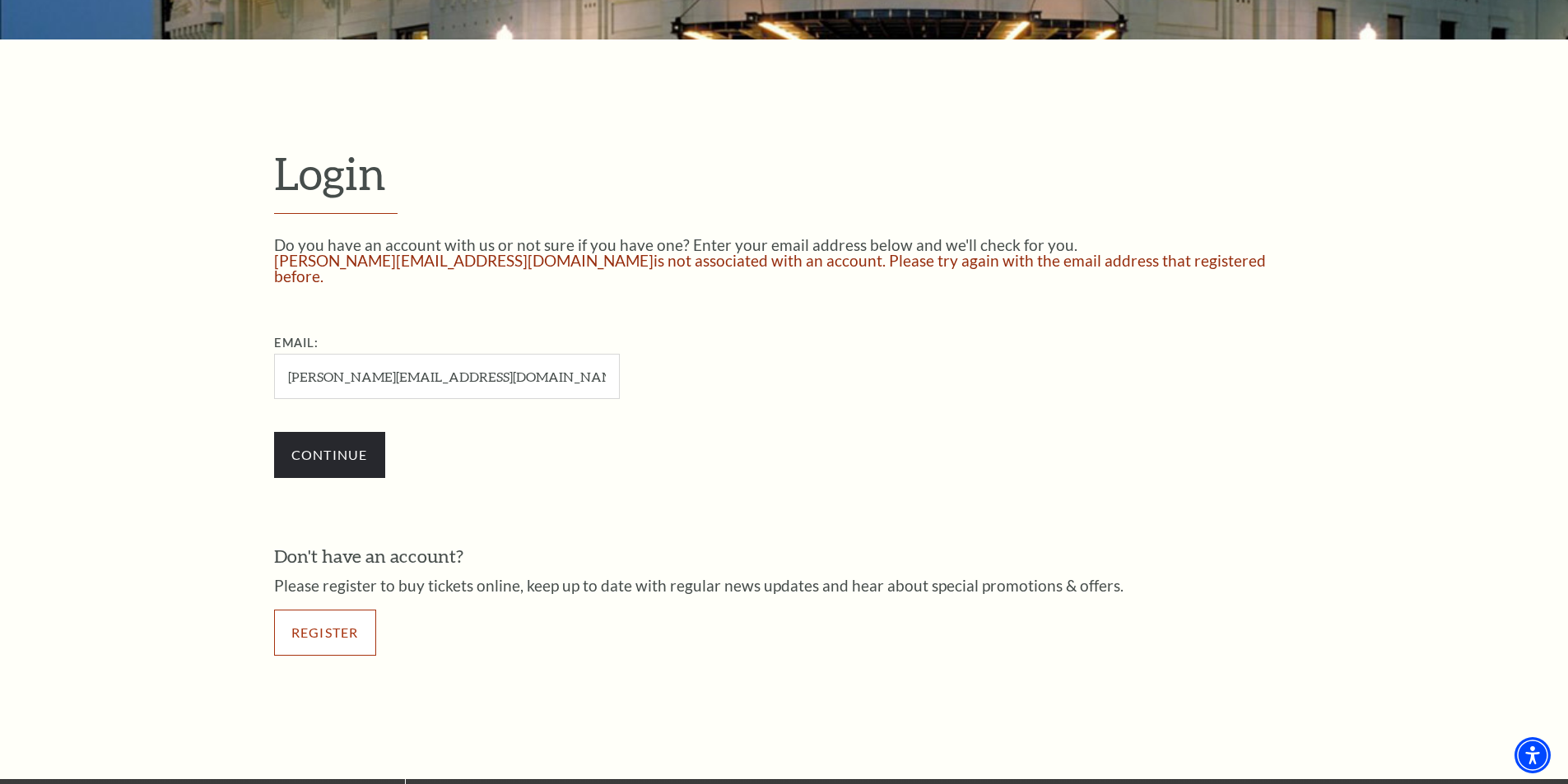
click at [318, 616] on link "Register" at bounding box center [325, 632] width 102 height 46
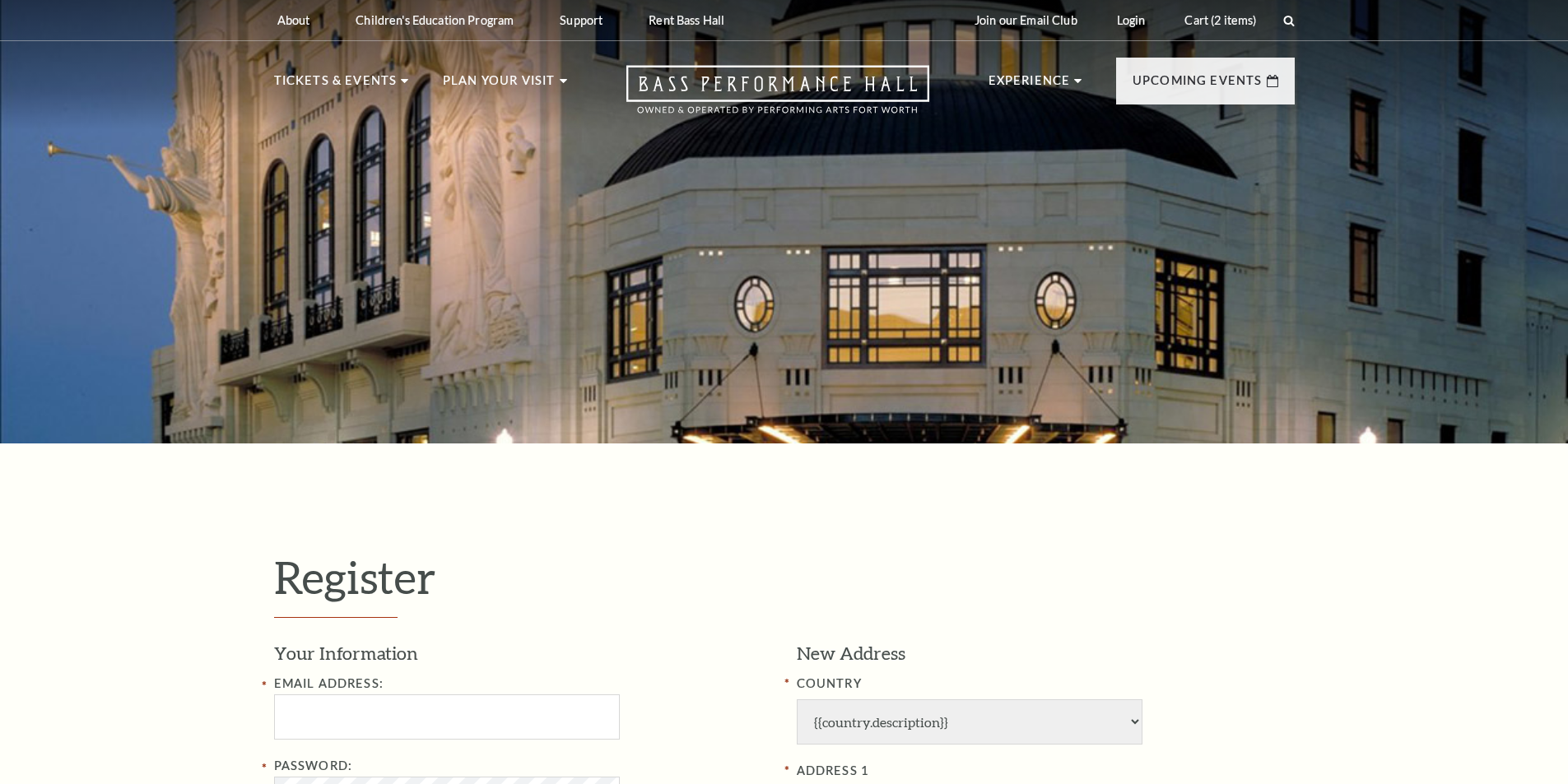
select select "1"
select select "TX"
click at [401, 714] on input "Email Address:" at bounding box center [446, 717] width 345 height 46
type input "catherine.johnson4@verizon.net"
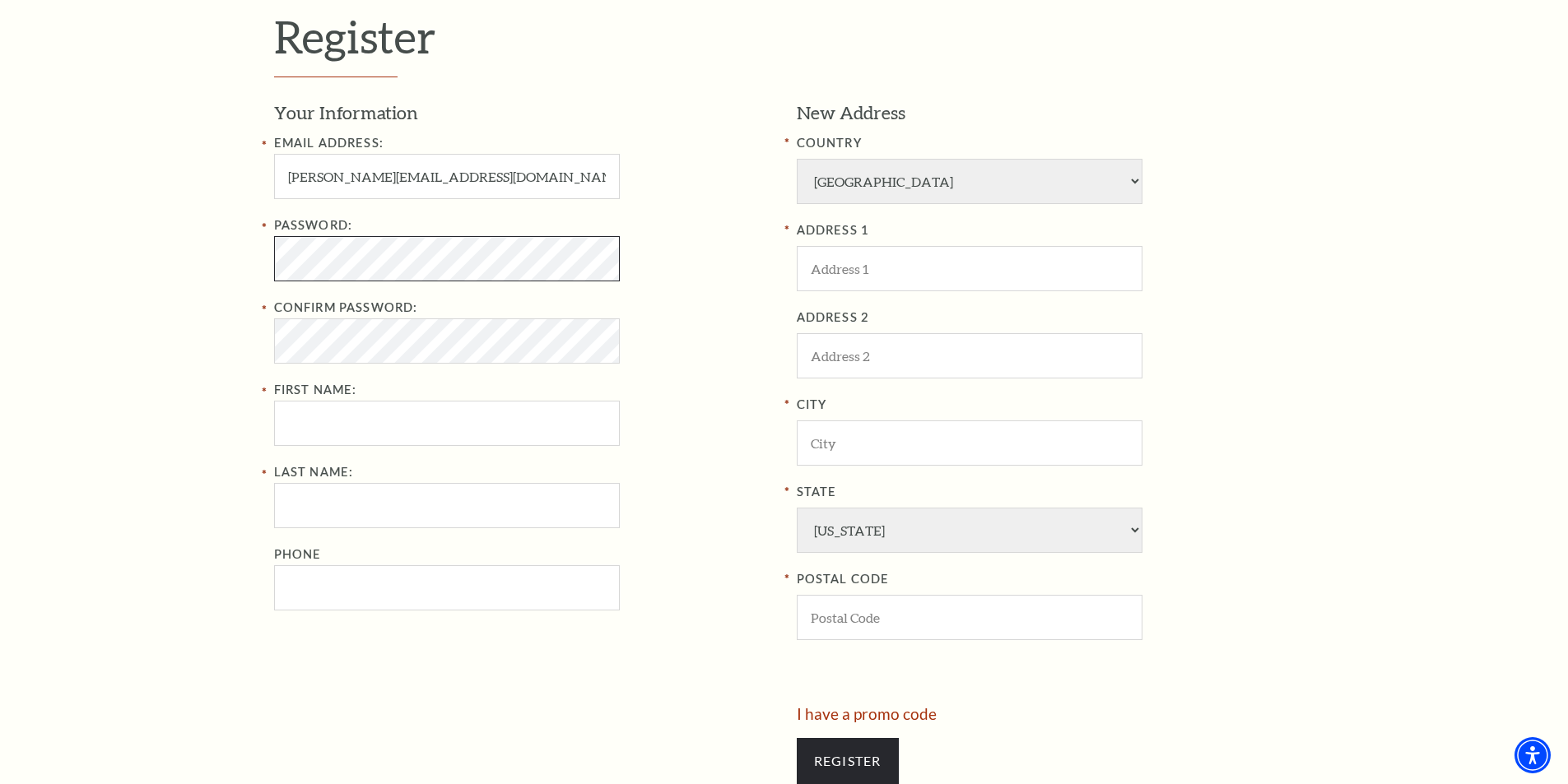
scroll to position [539, 0]
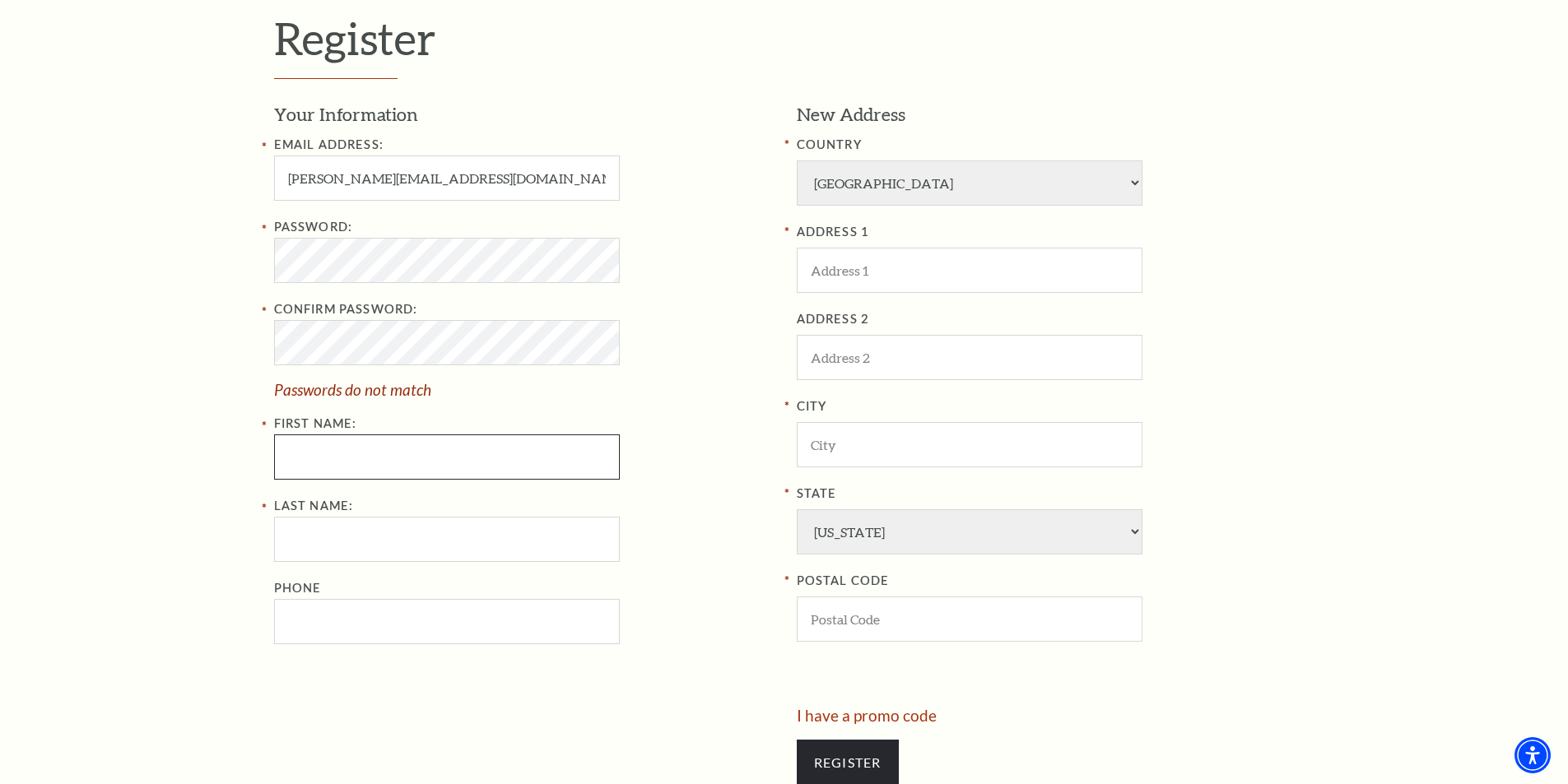
click at [329, 433] on div "Password: Confirm Password: Passwords do not match First Name:" at bounding box center [523, 348] width 498 height 262
type input "Catherine"
click at [343, 545] on input "Last Name:" at bounding box center [446, 539] width 345 height 46
type input "Johnson"
click at [341, 618] on input "Phone" at bounding box center [446, 622] width 345 height 46
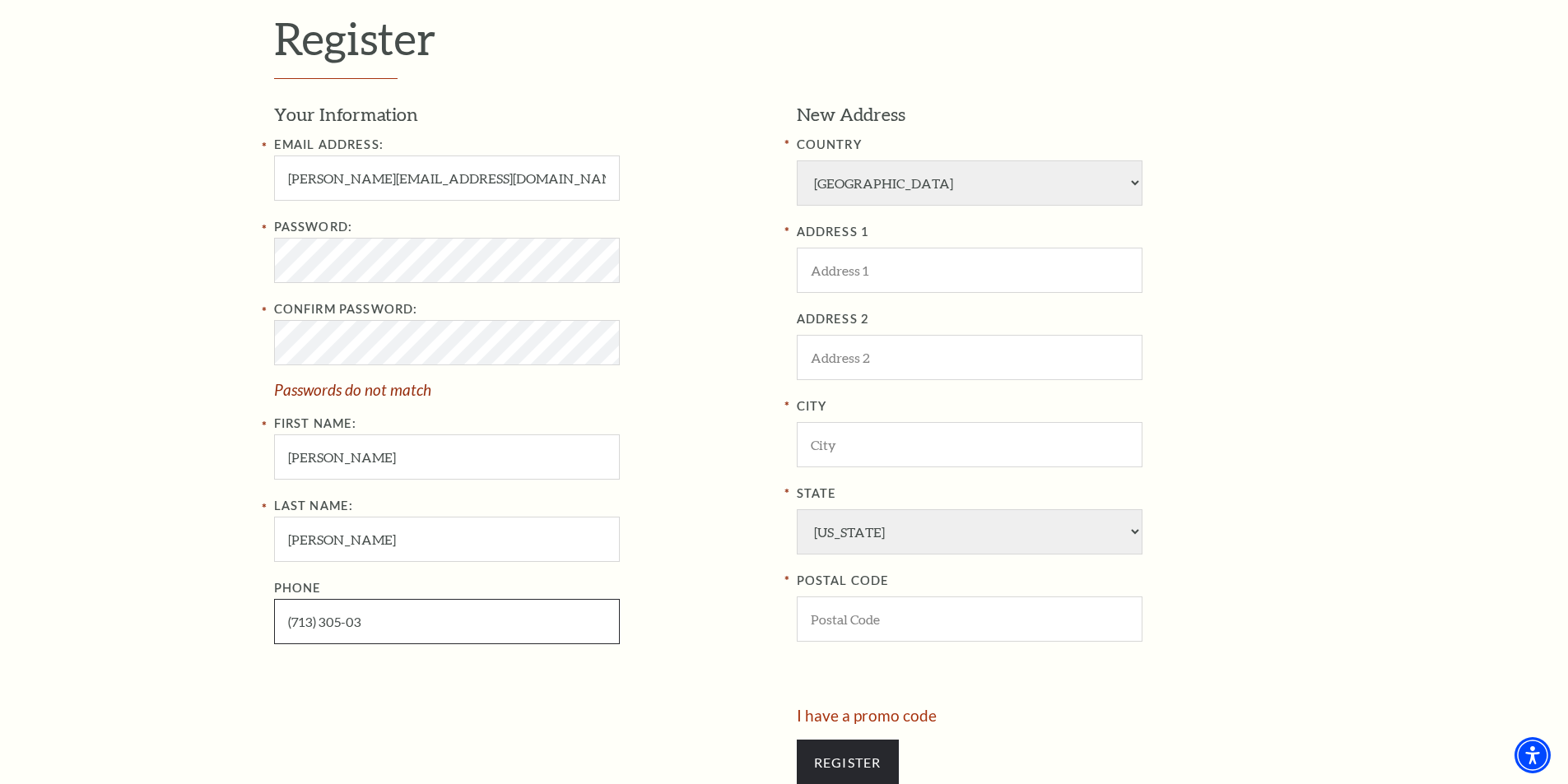
type input "(71-3) -30503"
click at [889, 280] on input "ADDRESS 1" at bounding box center [968, 270] width 345 height 46
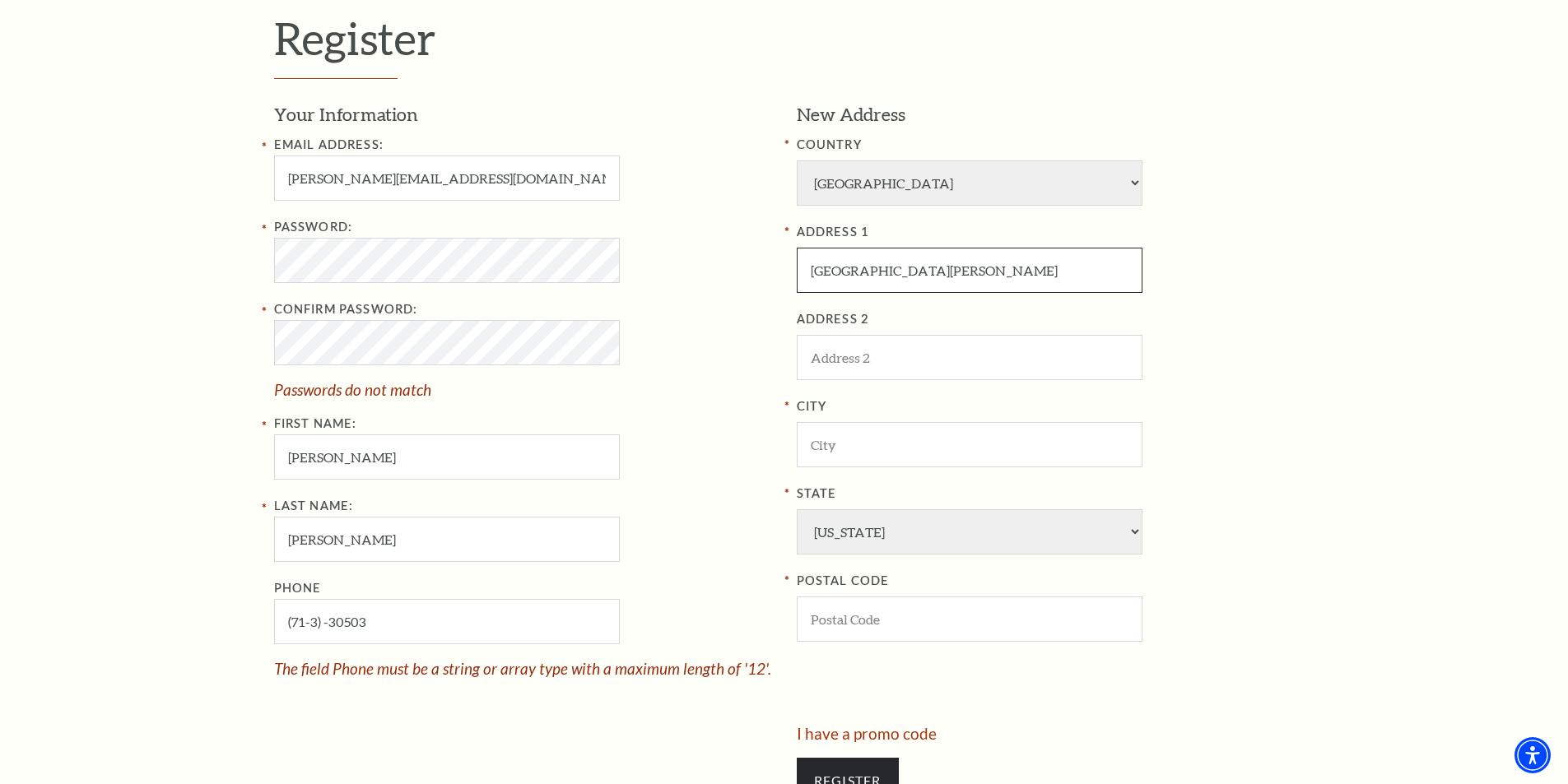
type input "331 Glen Hollow"
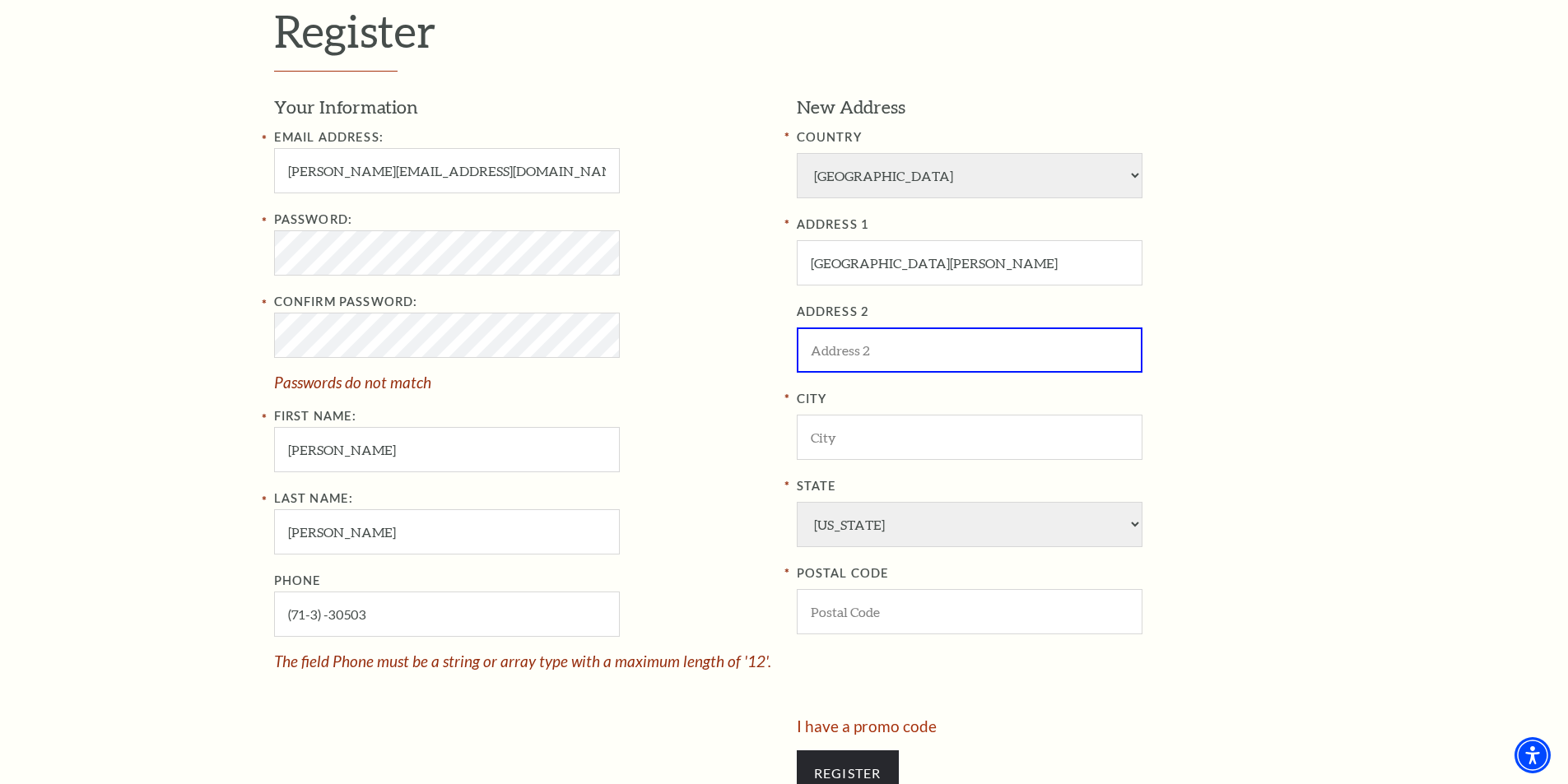
scroll to position [532, 0]
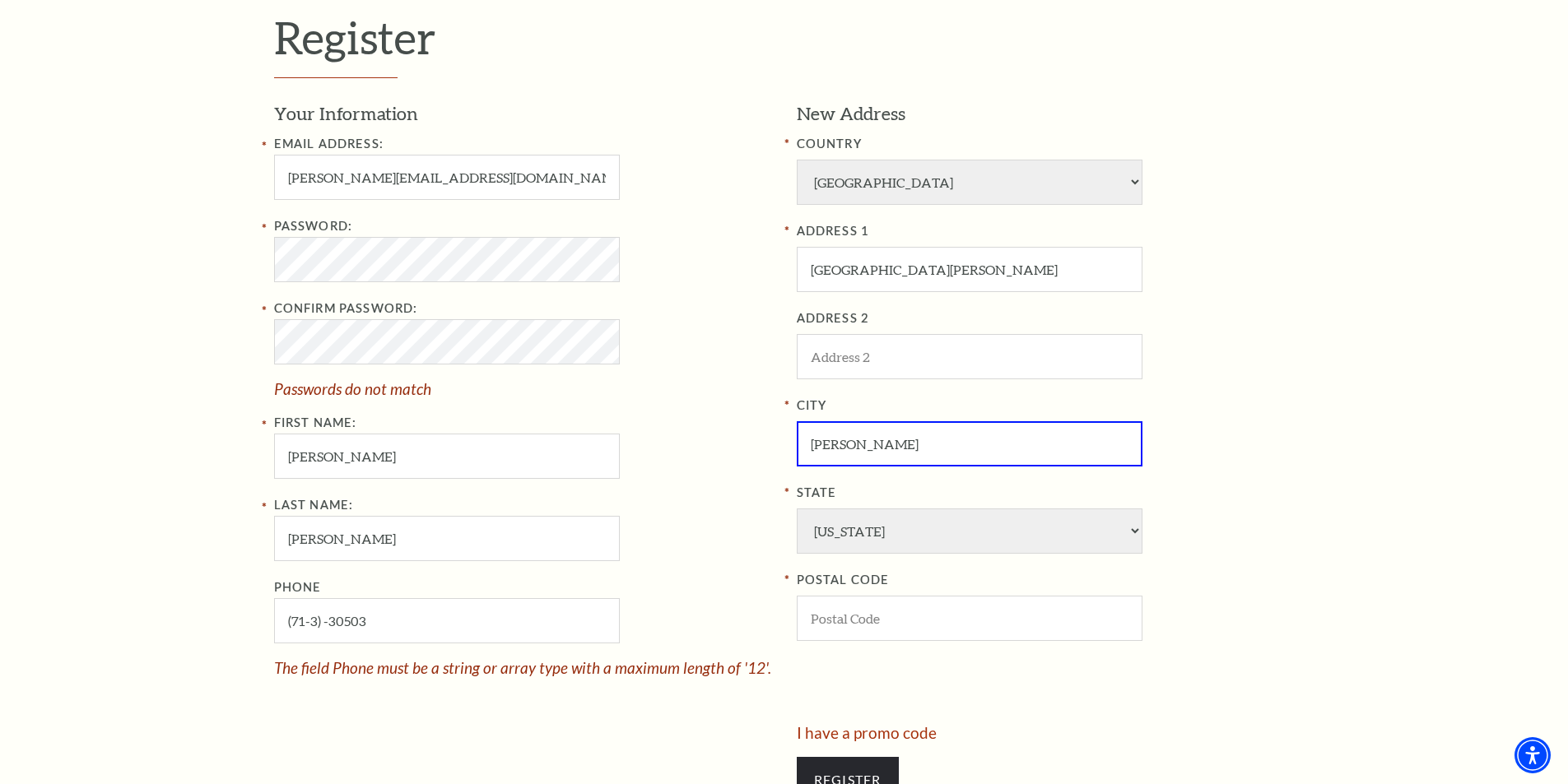
type input "[PERSON_NAME]"
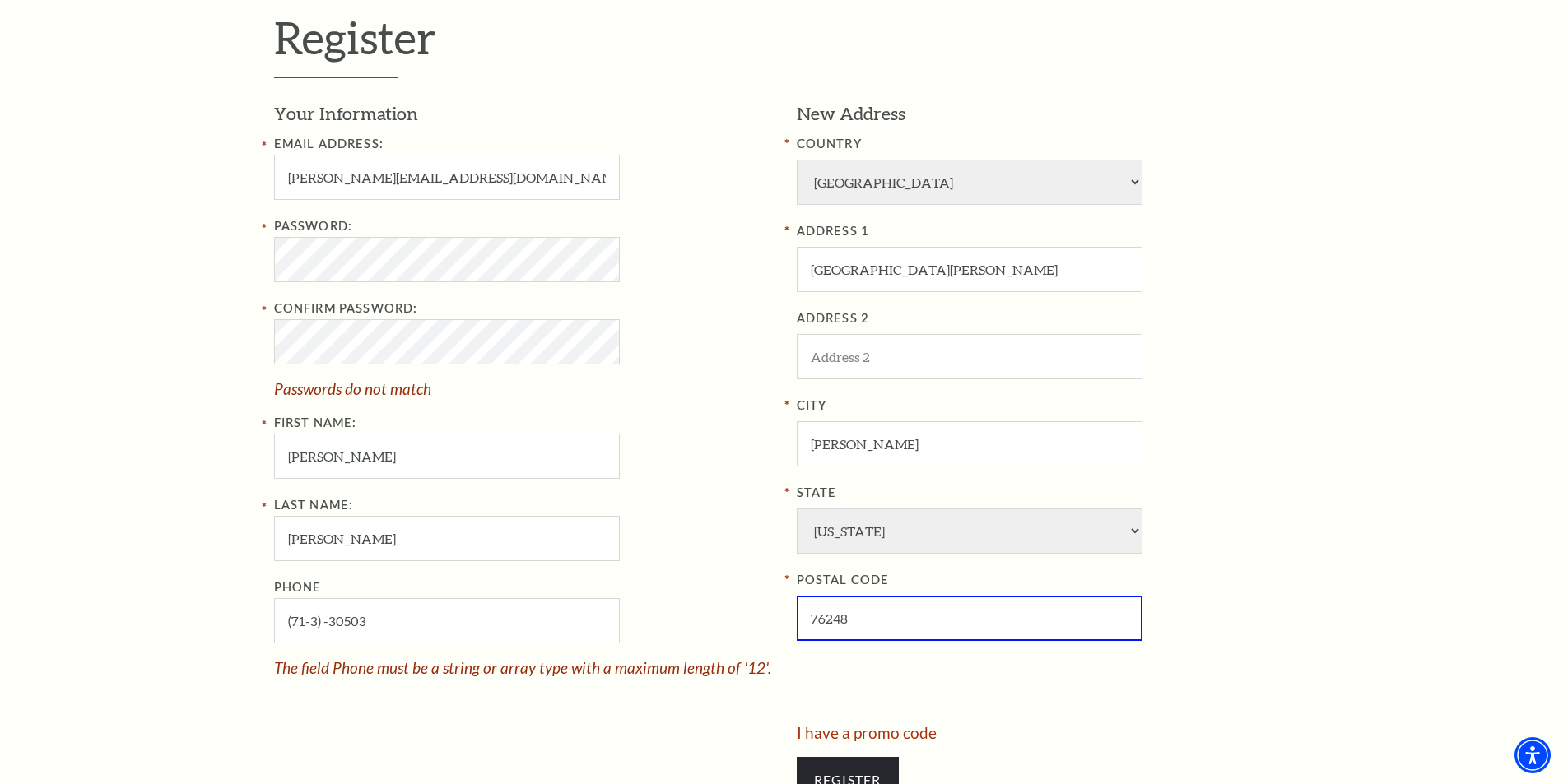
type input "76248"
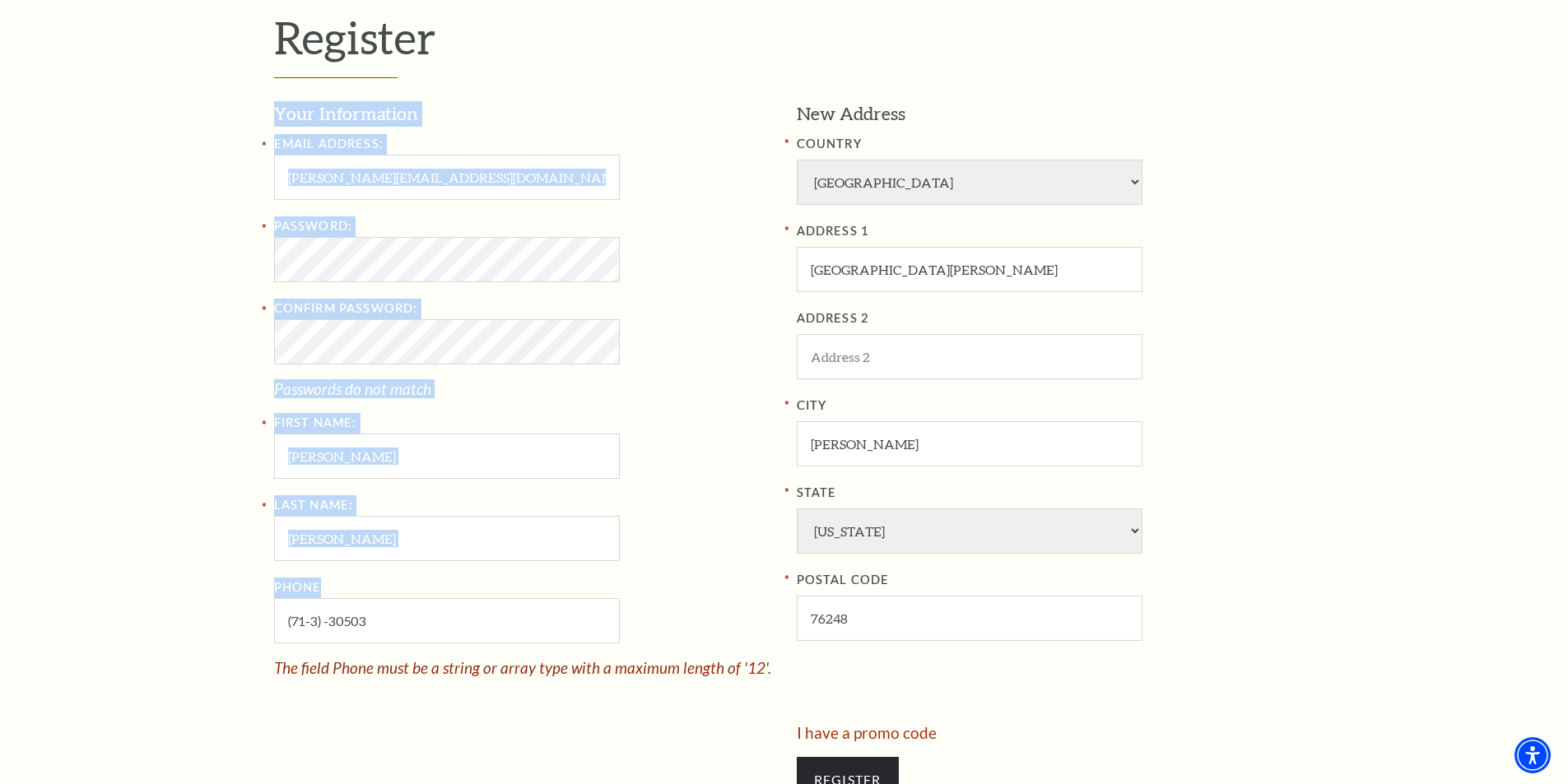
drag, startPoint x: 445, startPoint y: 596, endPoint x: 234, endPoint y: 659, distance: 220.2
click at [234, 659] on div "Register Your Information Email Address: catherine.johnson4@verizon.net Passwor…" at bounding box center [784, 414] width 1568 height 1023
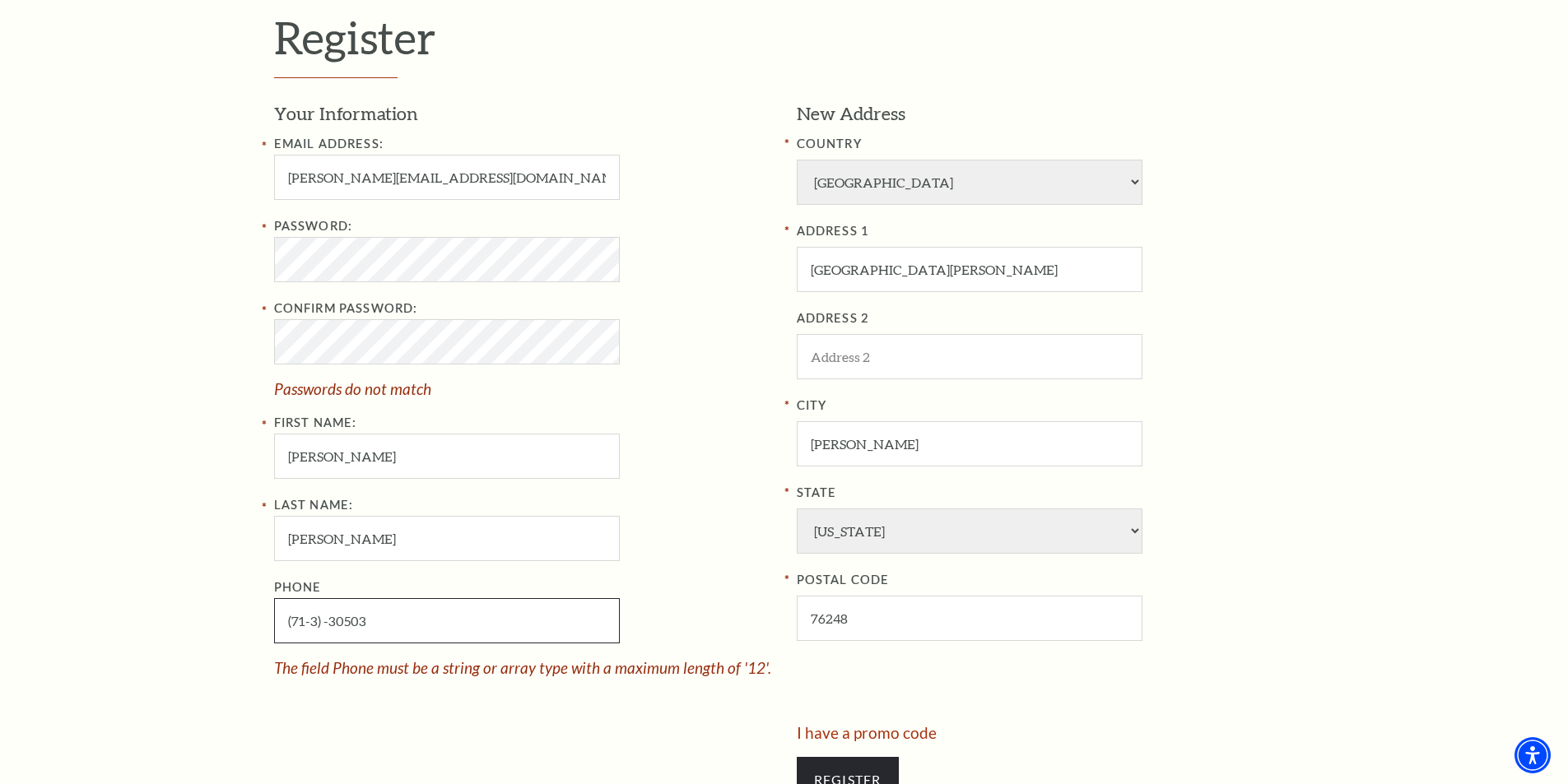
click at [384, 616] on input "(71-3) -30503" at bounding box center [446, 621] width 345 height 46
drag, startPoint x: 301, startPoint y: 627, endPoint x: 246, endPoint y: 645, distance: 57.9
click at [246, 645] on div "Register Your Information Email Address: catherine.johnson4@verizon.net Passwor…" at bounding box center [784, 414] width 1568 height 1023
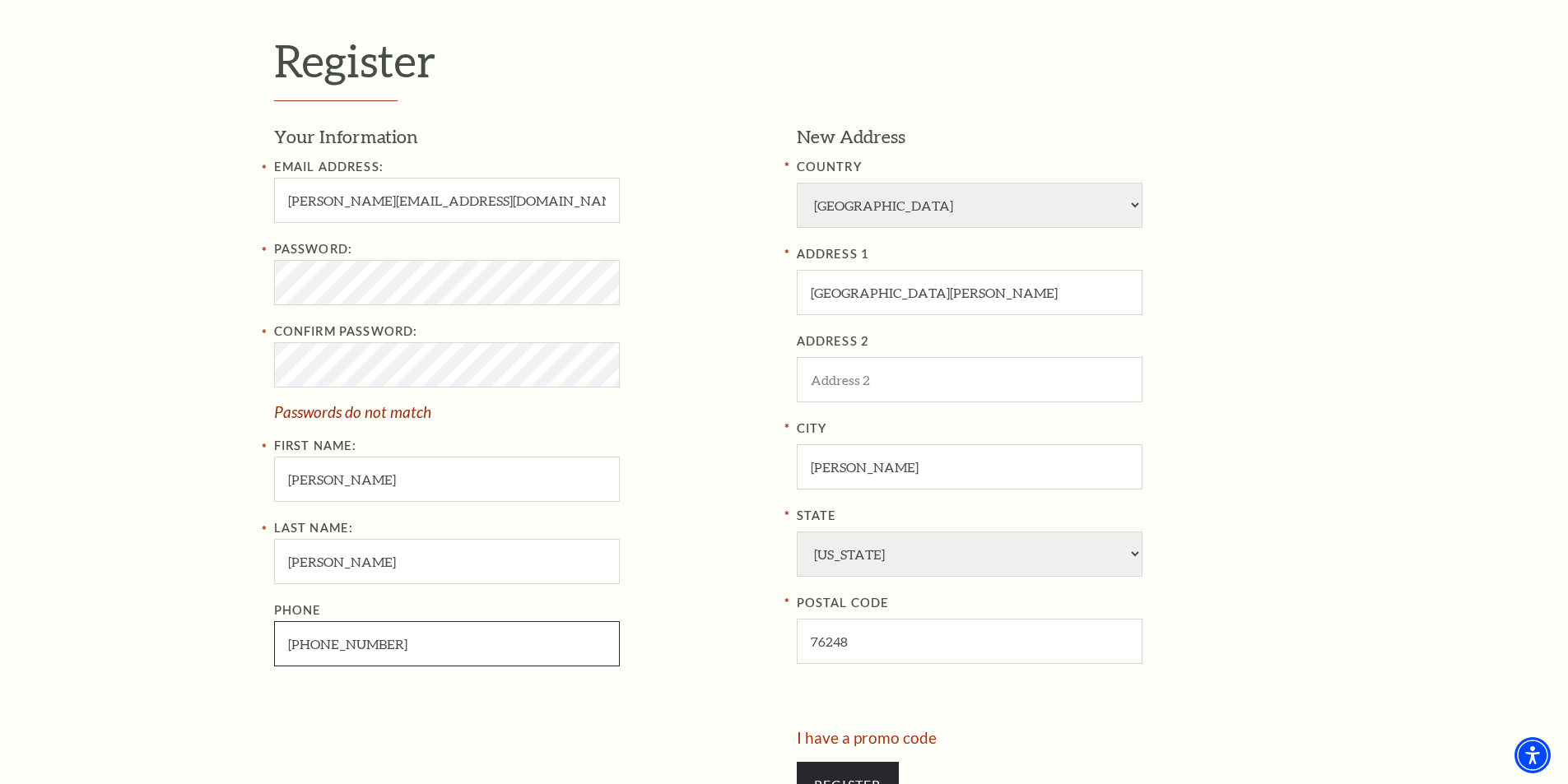
scroll to position [499, 0]
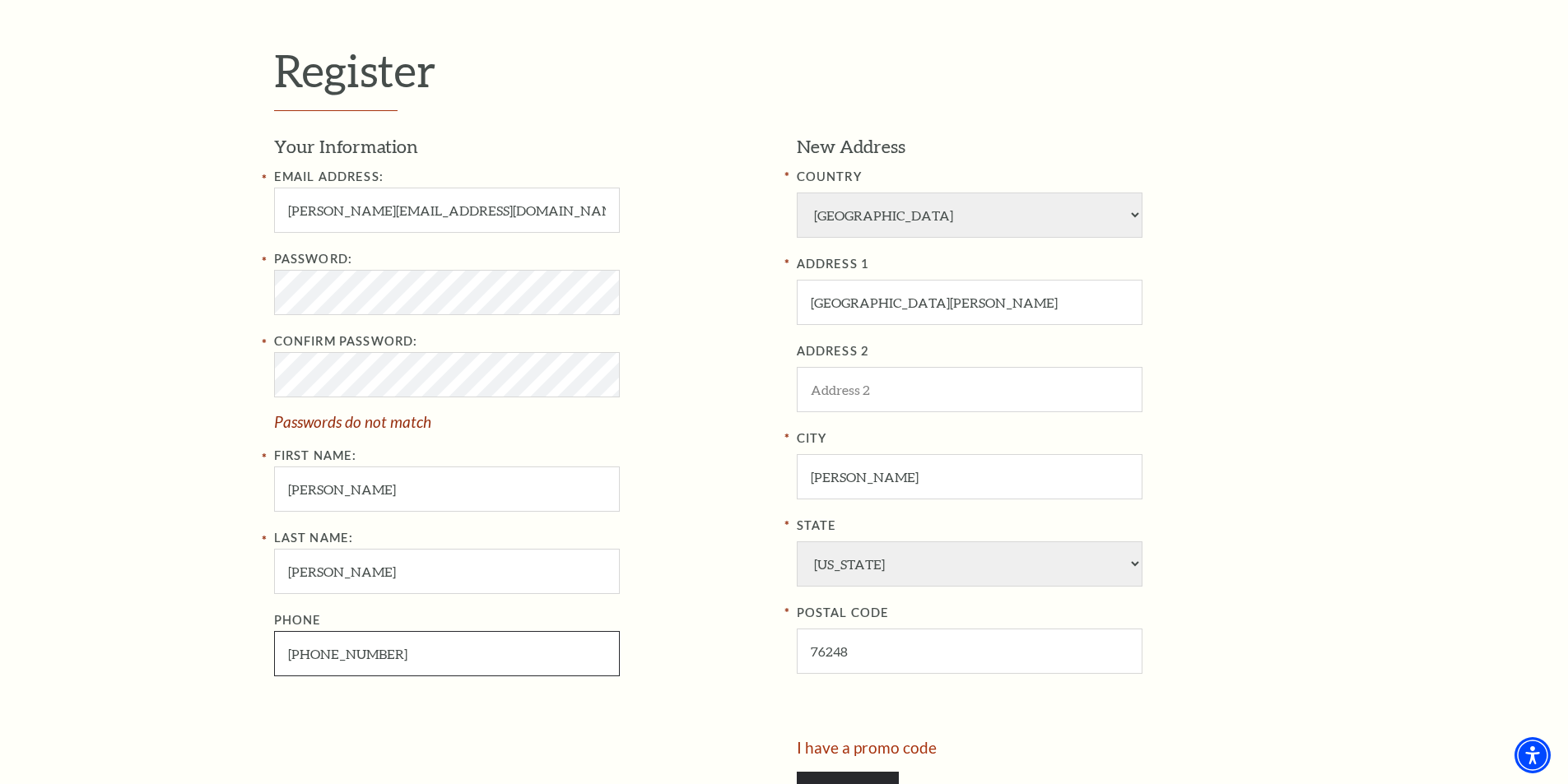
type input "713-305-0387"
click at [138, 355] on div "Register Your Information Email Address: catherine.johnson4@verizon.net Passwor…" at bounding box center [784, 438] width 1568 height 1004
click at [192, 419] on div "Register Your Information Email Address: catherine.johnson4@verizon.net Passwor…" at bounding box center [784, 438] width 1568 height 1004
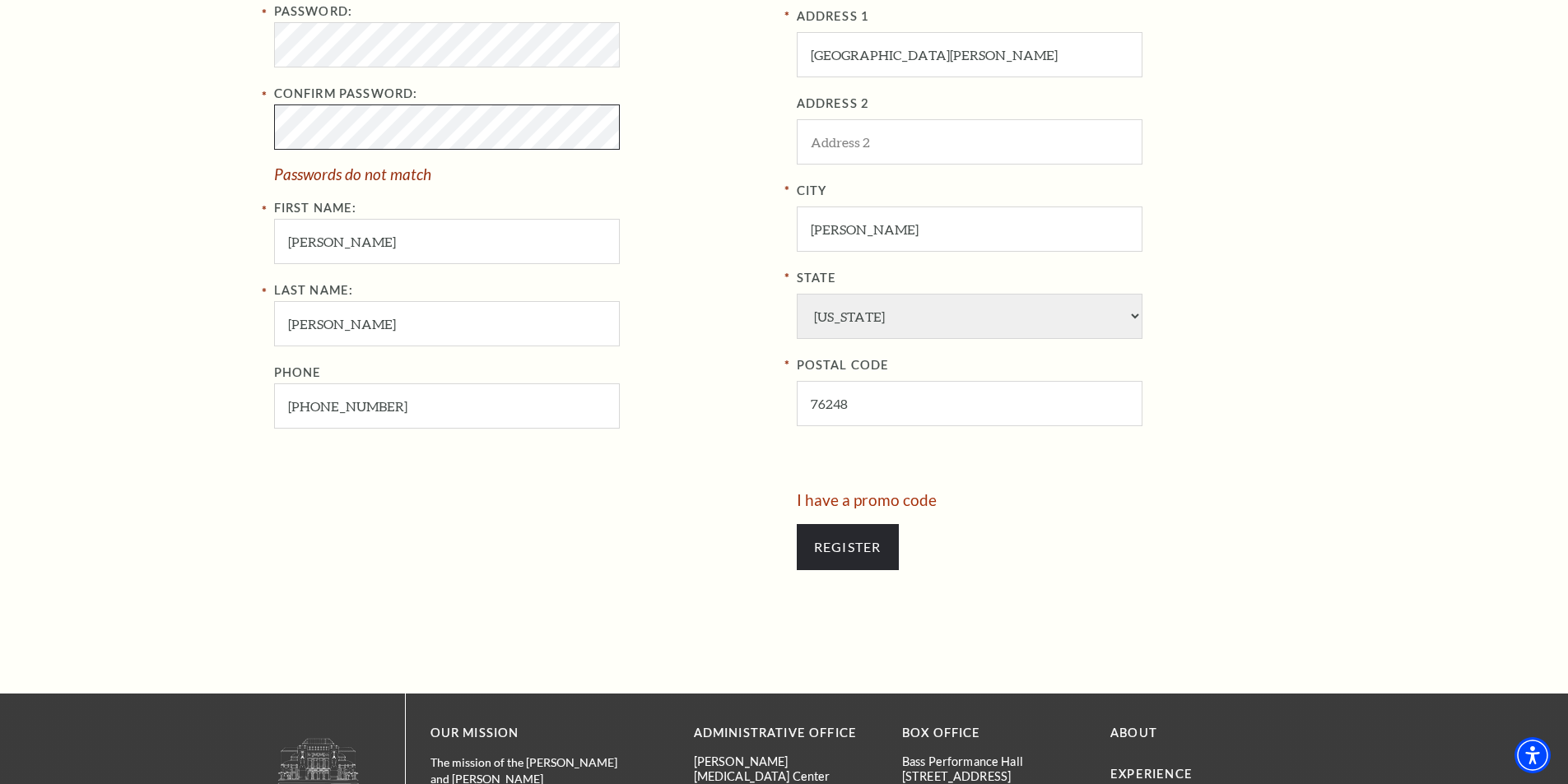
scroll to position [755, 0]
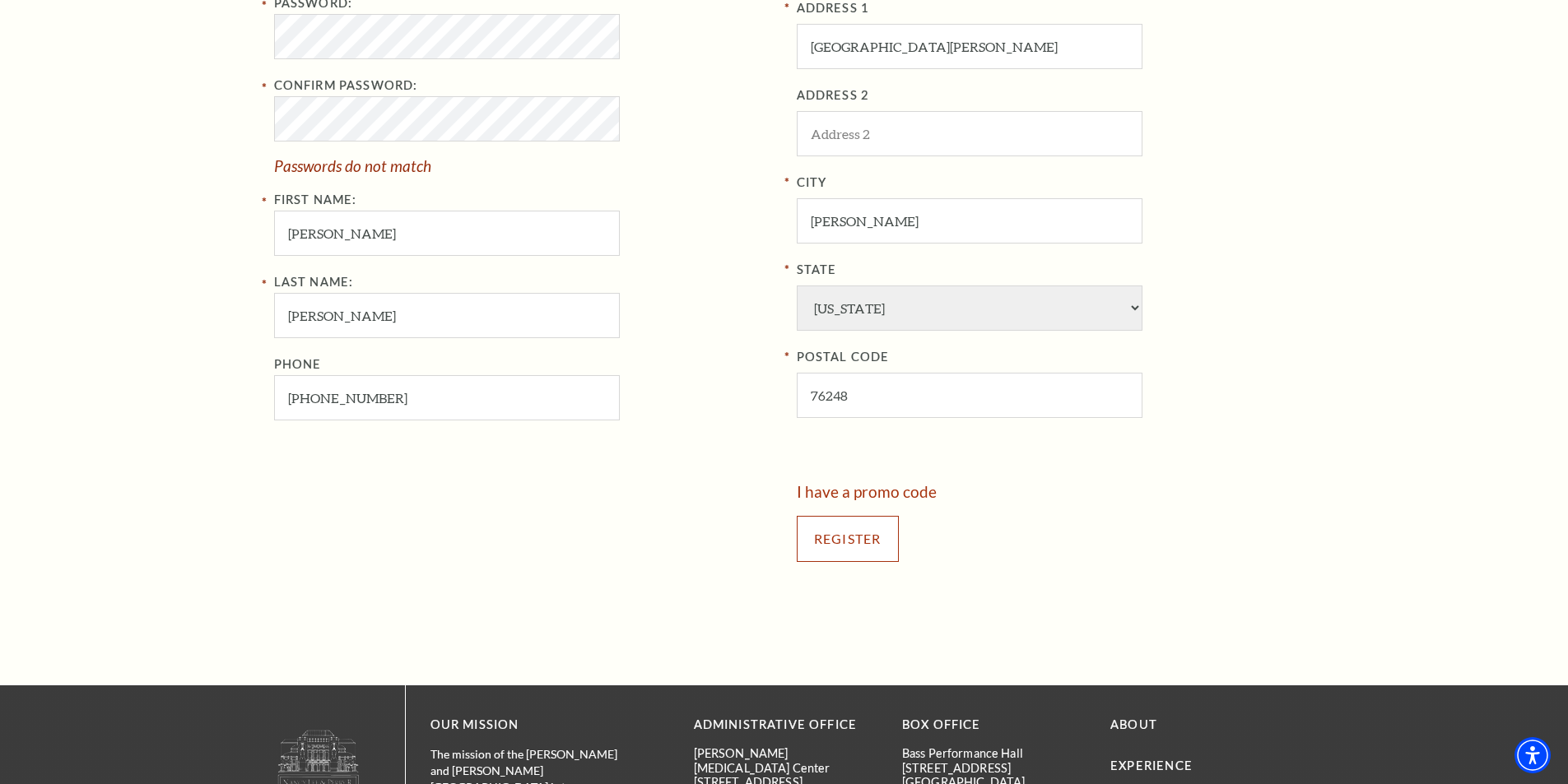
click at [846, 541] on input "Register" at bounding box center [847, 538] width 102 height 46
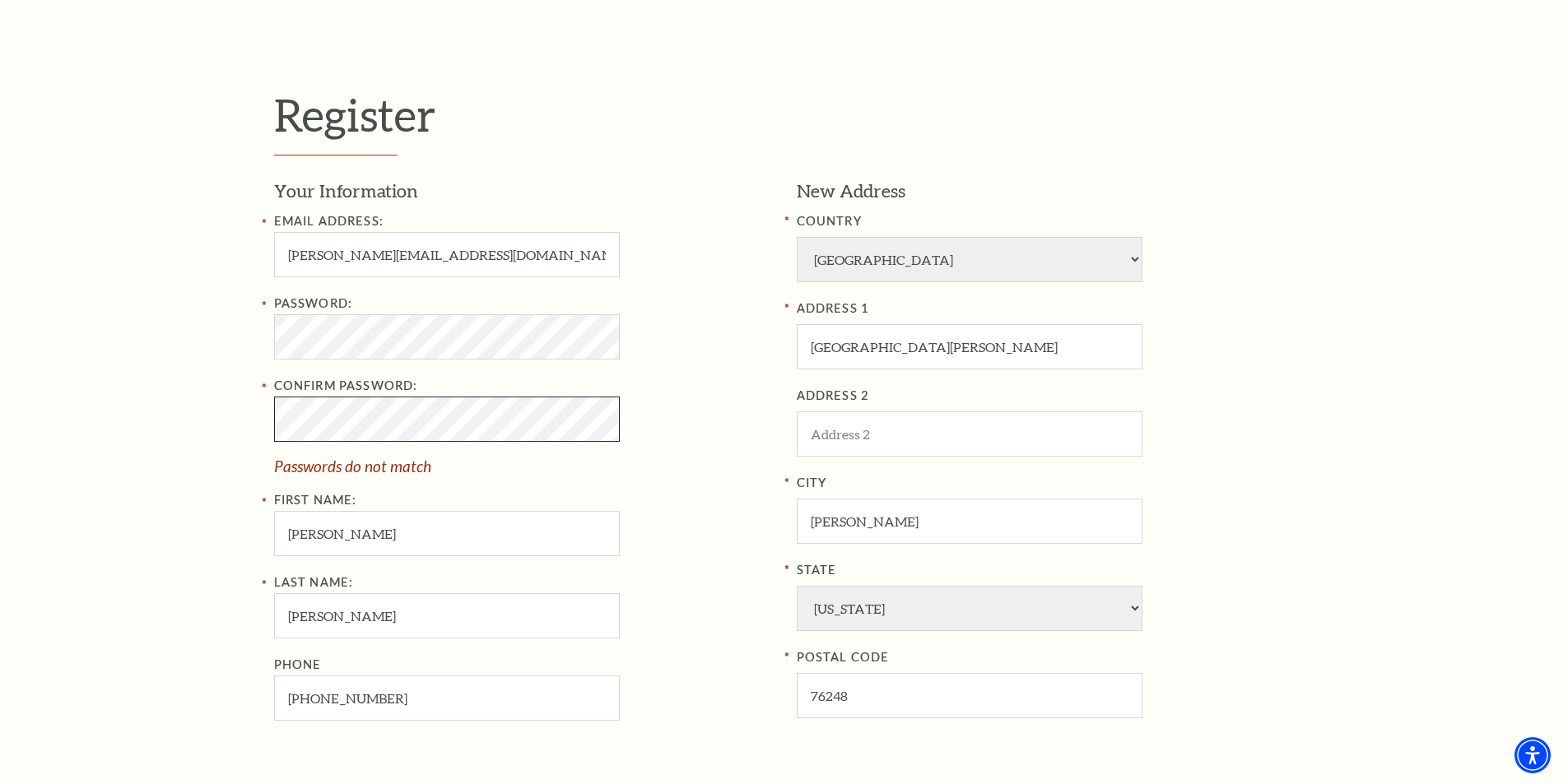
click at [249, 438] on div "Register Your Information Email Address: catherine.johnson4@verizon.net Passwor…" at bounding box center [784, 483] width 1568 height 1004
click at [185, 379] on div "Register Your Information Email Address: catherine.johnson4@verizon.net Passwor…" at bounding box center [784, 483] width 1568 height 1004
click at [274, 305] on label "Password:" at bounding box center [313, 302] width 79 height 14
click at [242, 361] on div "Register Your Information Email Address: catherine.johnson4@verizon.net Passwor…" at bounding box center [784, 483] width 1568 height 1004
click at [227, 374] on div "Register Your Information Email Address: catherine.johnson4@verizon.net Passwor…" at bounding box center [784, 483] width 1568 height 1004
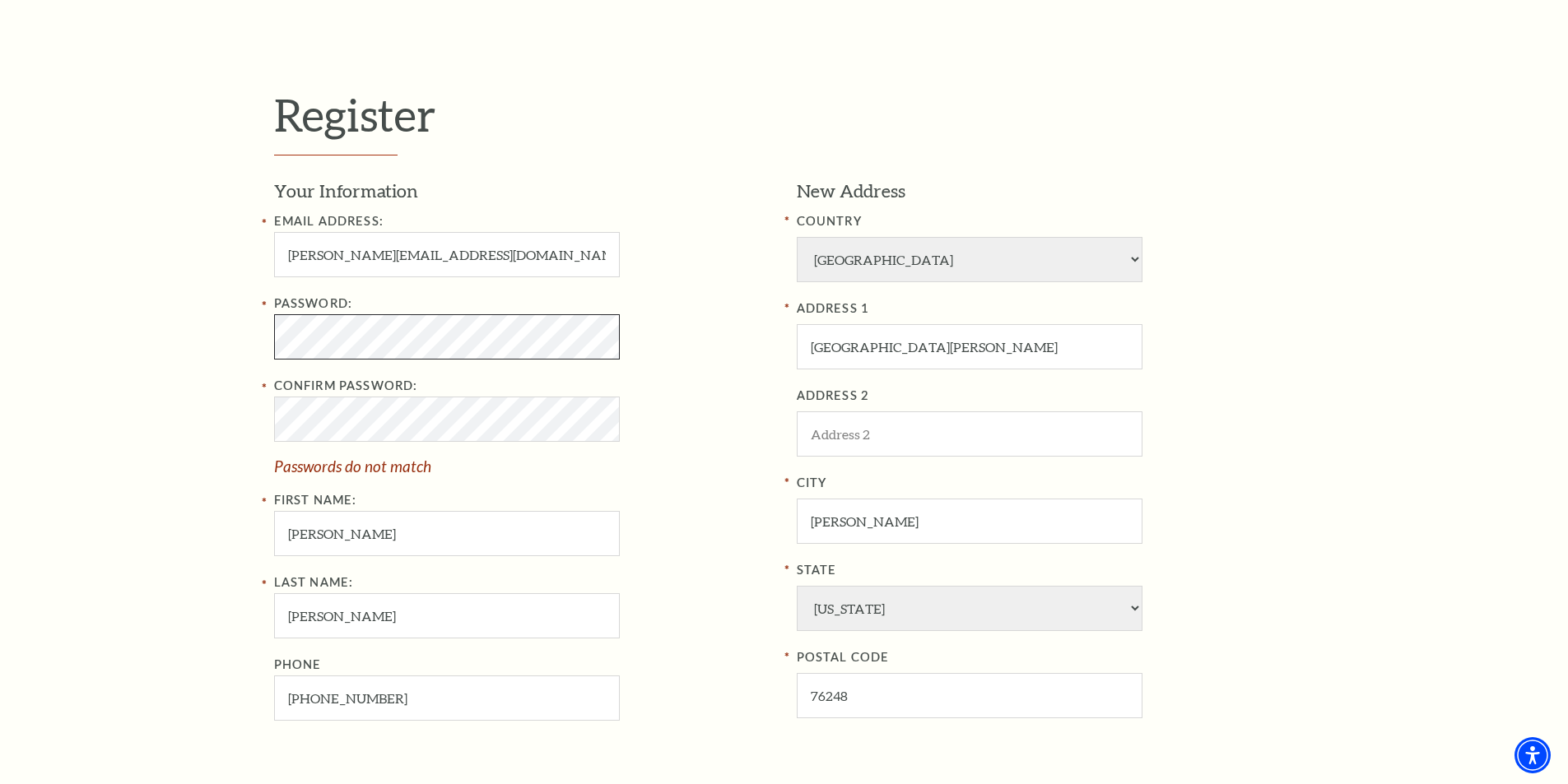
click at [244, 369] on div "Register Your Information Email Address: catherine.johnson4@verizon.net Passwor…" at bounding box center [784, 483] width 1568 height 1004
click at [219, 461] on div "Register Your Information Email Address: catherine.johnson4@verizon.net Passwor…" at bounding box center [784, 483] width 1568 height 1004
click at [233, 379] on div "Register Your Information Email Address: catherine.johnson4@verizon.net Passwor…" at bounding box center [784, 483] width 1568 height 1004
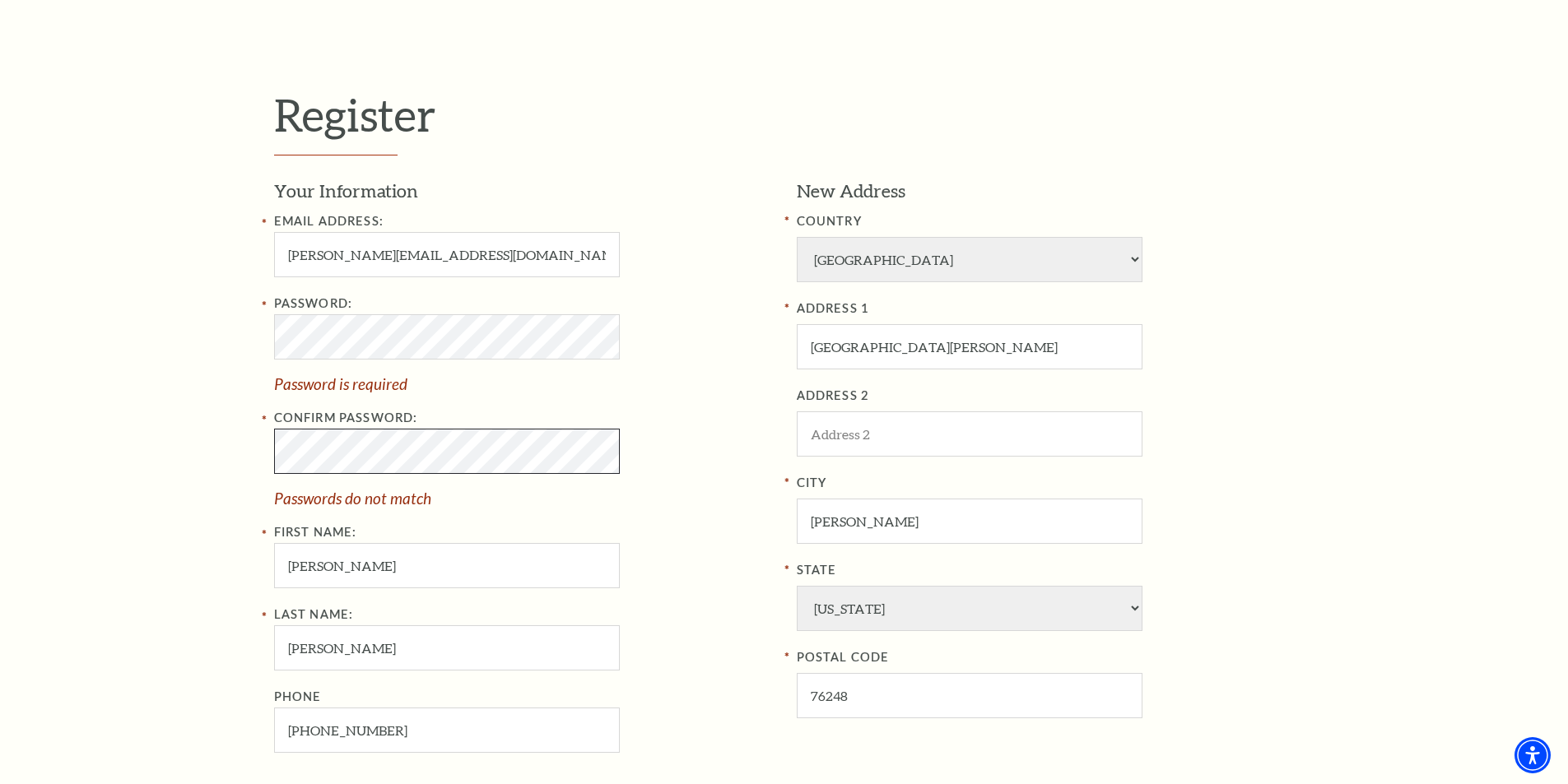
click at [212, 486] on div "Register Your Information Email Address: catherine.johnson4@verizon.net Passwor…" at bounding box center [784, 492] width 1568 height 1023
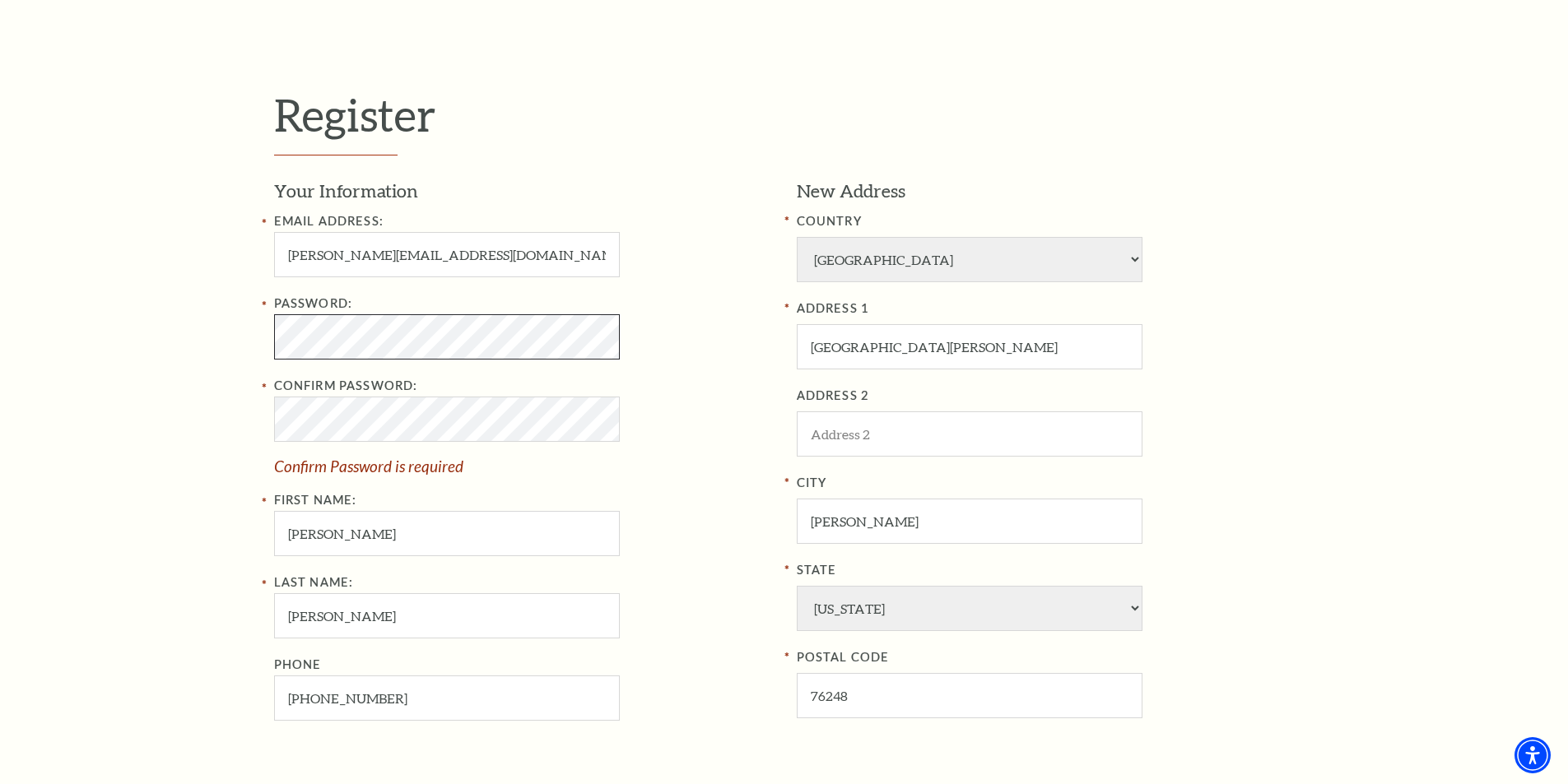
click at [158, 409] on div "Register Your Information Email Address: catherine.johnson4@verizon.net Passwor…" at bounding box center [784, 483] width 1568 height 1004
click at [189, 389] on div "Register Your Information Email Address: catherine.johnson4@verizon.net Passwor…" at bounding box center [784, 483] width 1568 height 1004
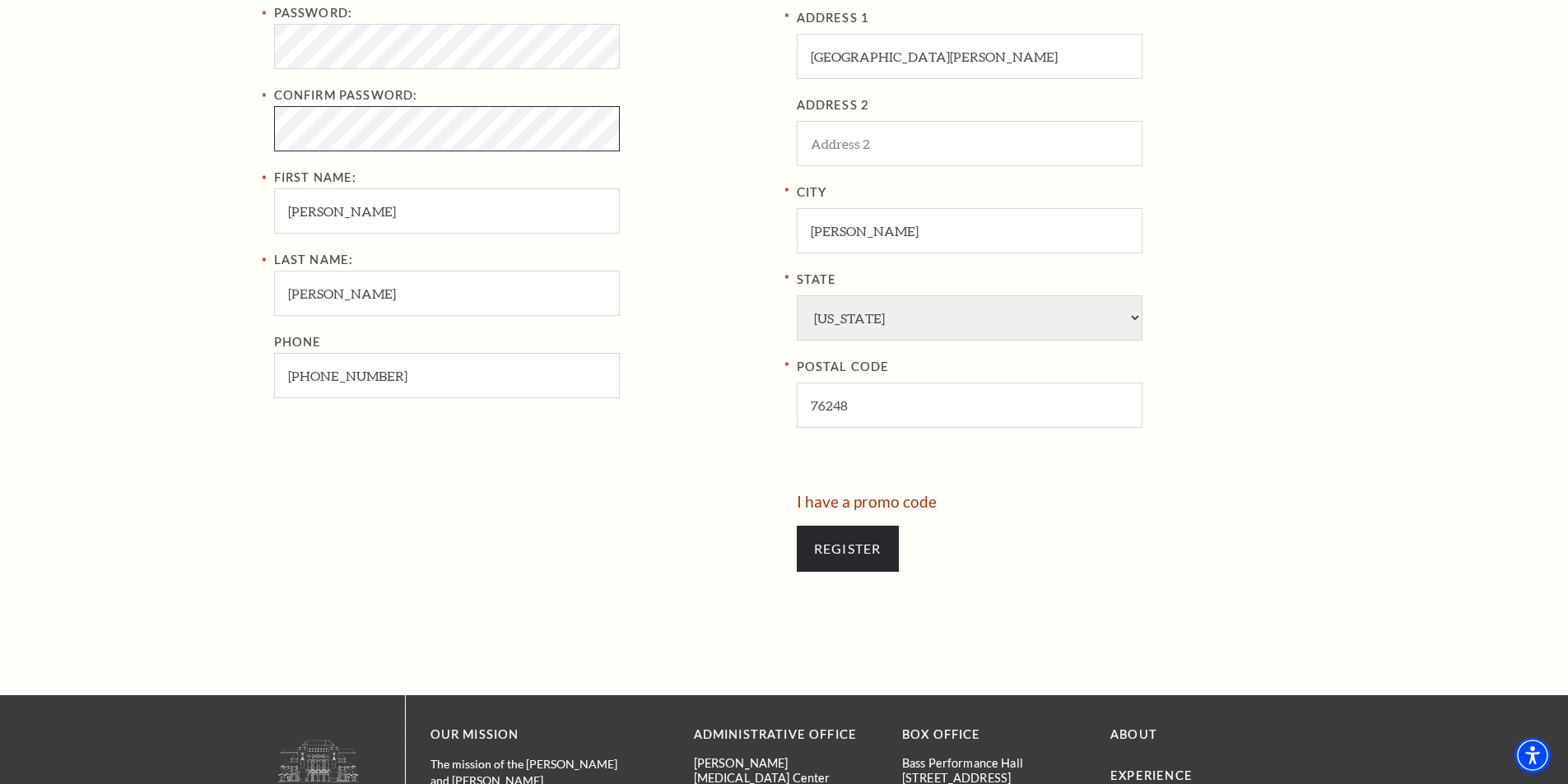
scroll to position [791, 0]
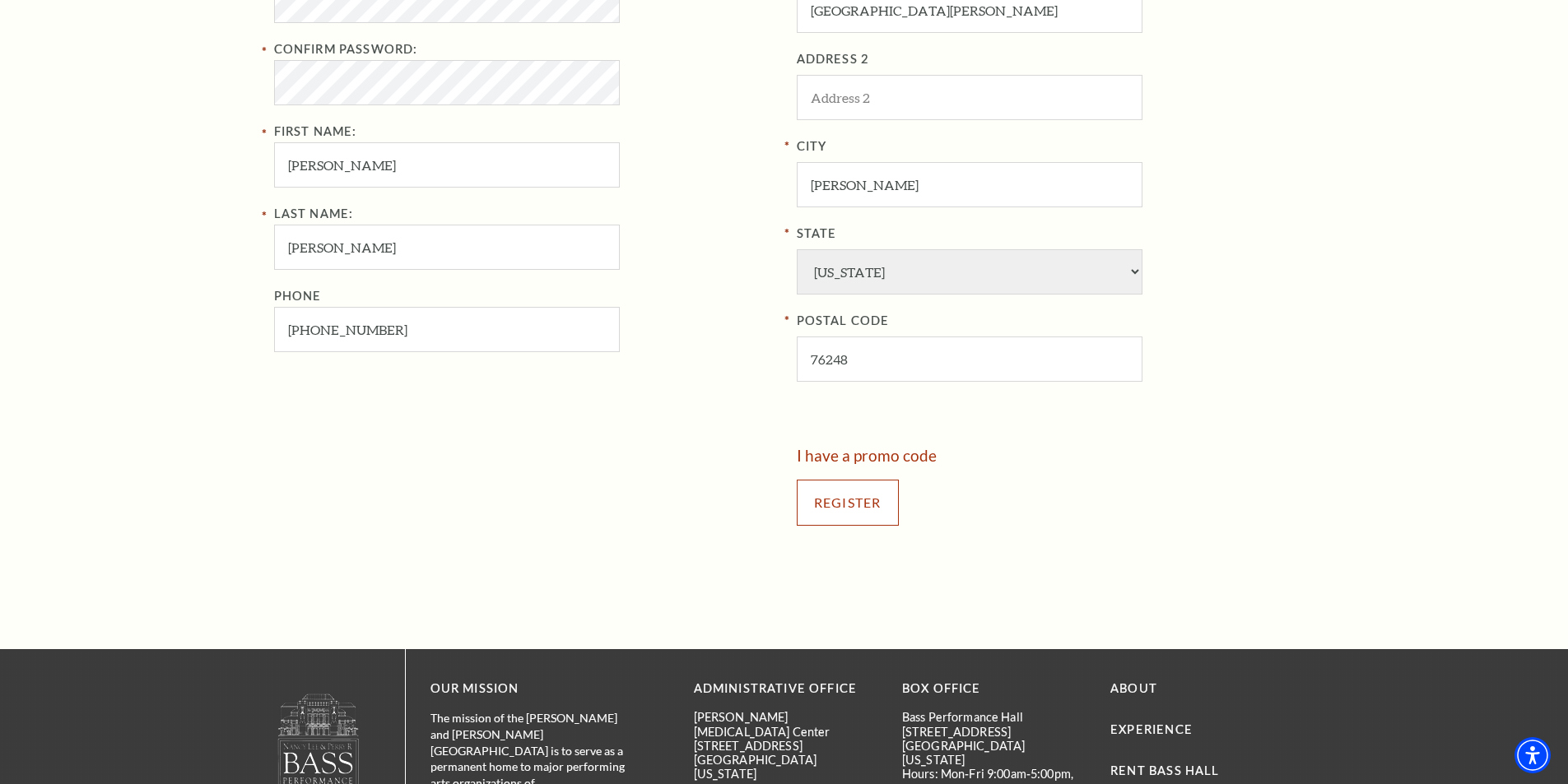
click at [860, 503] on input "Register" at bounding box center [847, 503] width 102 height 46
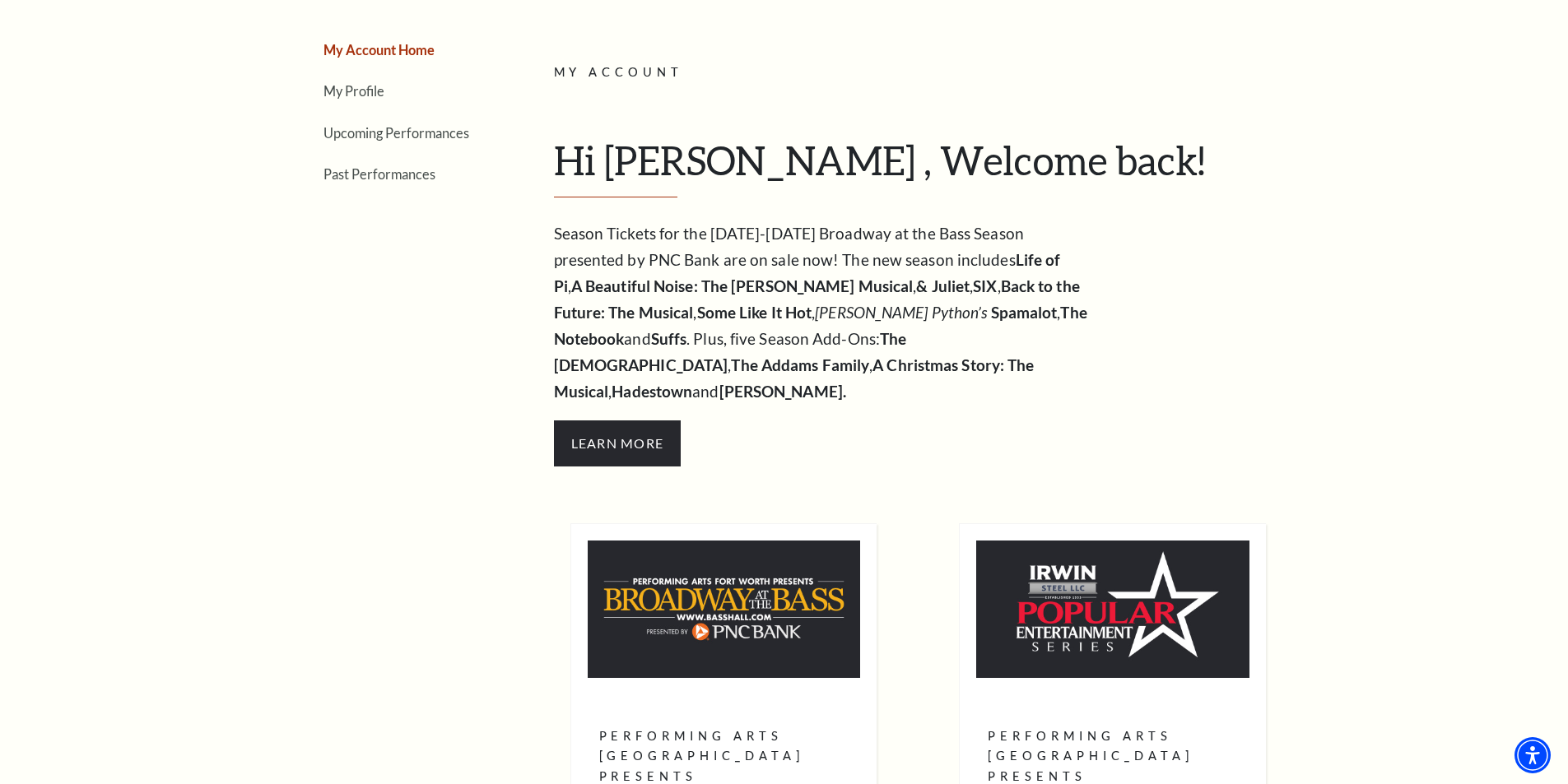
scroll to position [134, 0]
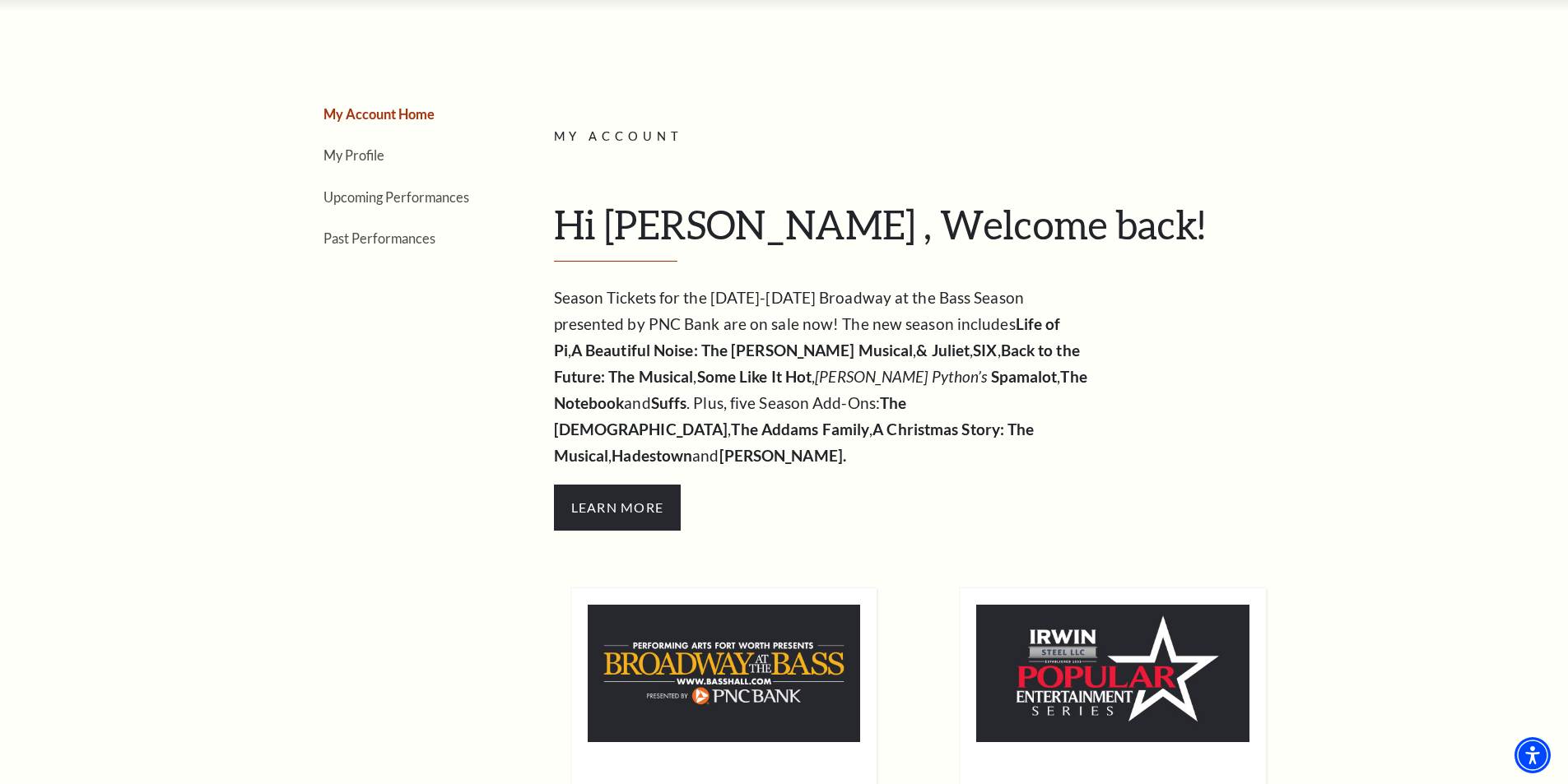
click at [392, 109] on link "My Account Home" at bounding box center [379, 114] width 111 height 15
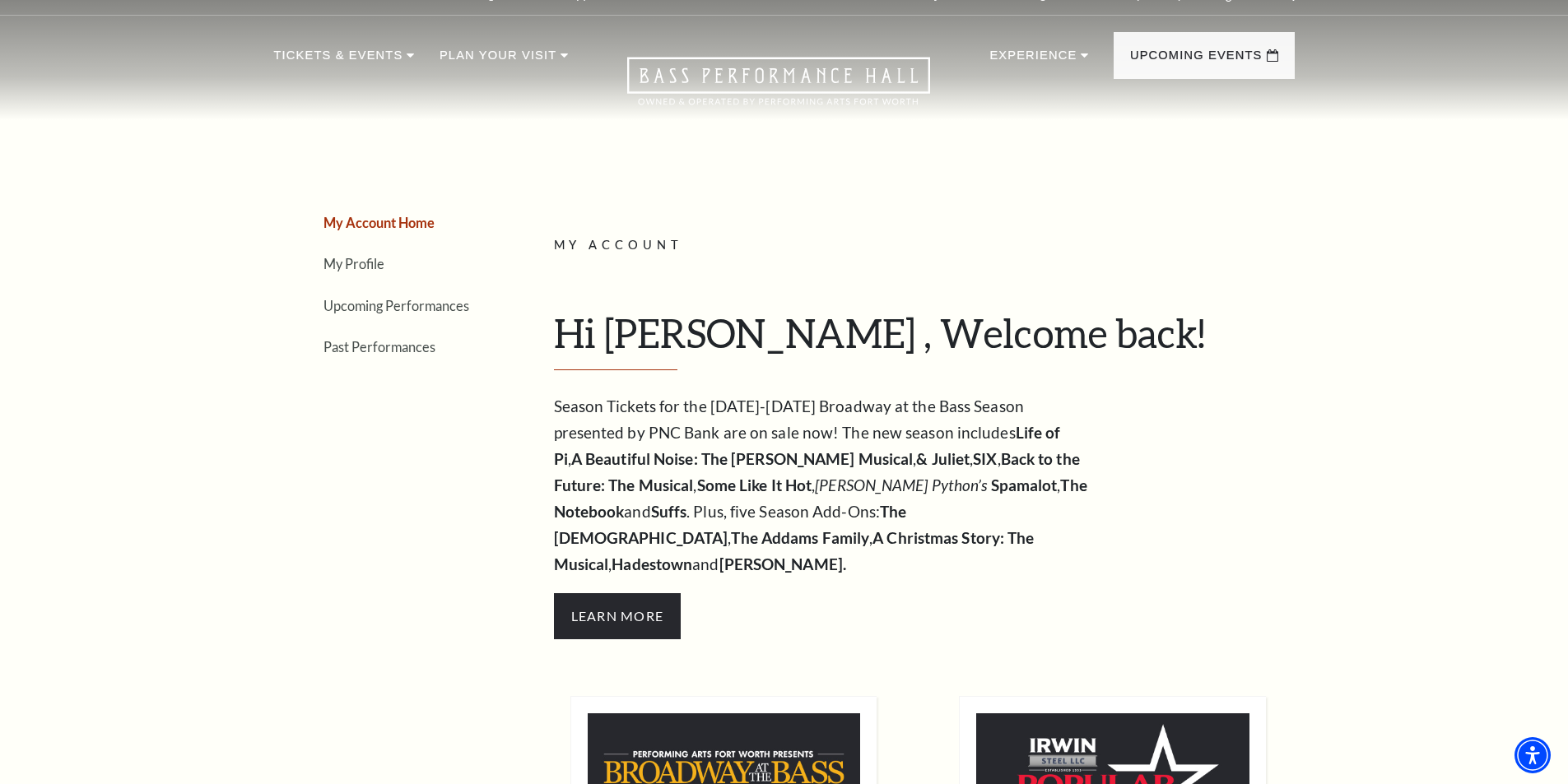
scroll to position [0, 0]
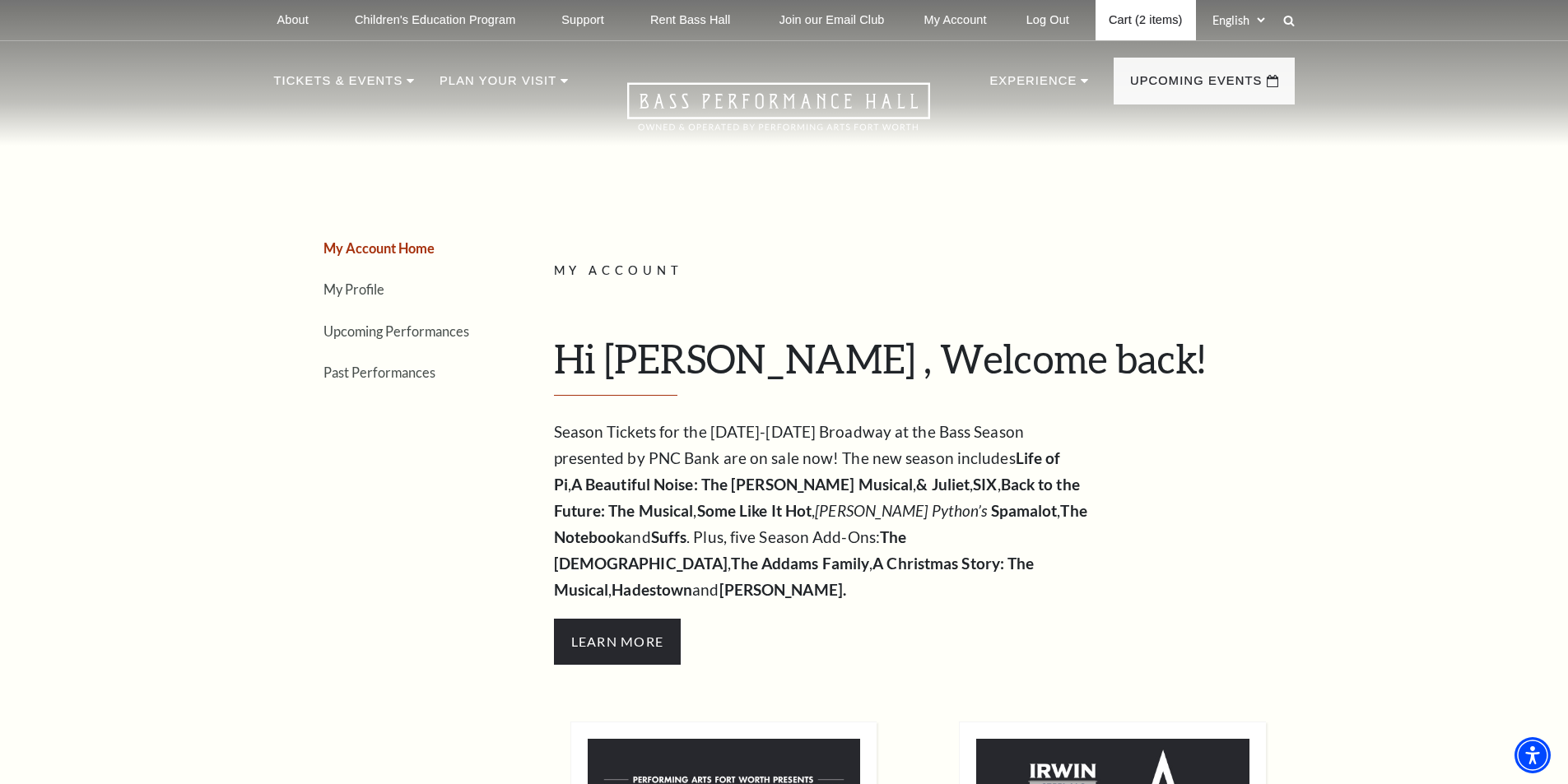
click at [1132, 23] on link "Cart (2 items)" at bounding box center [1144, 20] width 99 height 40
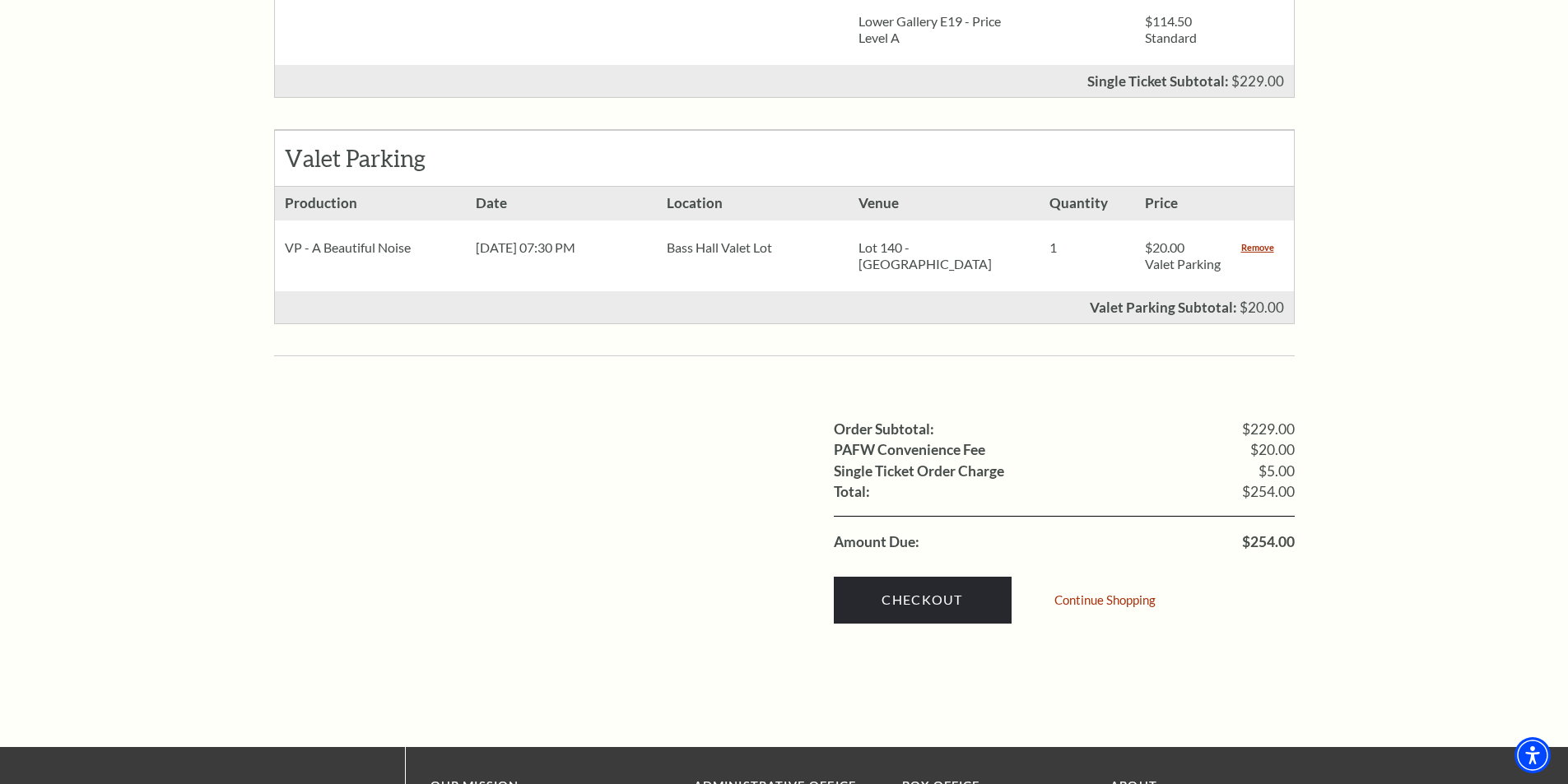
scroll to position [955, 0]
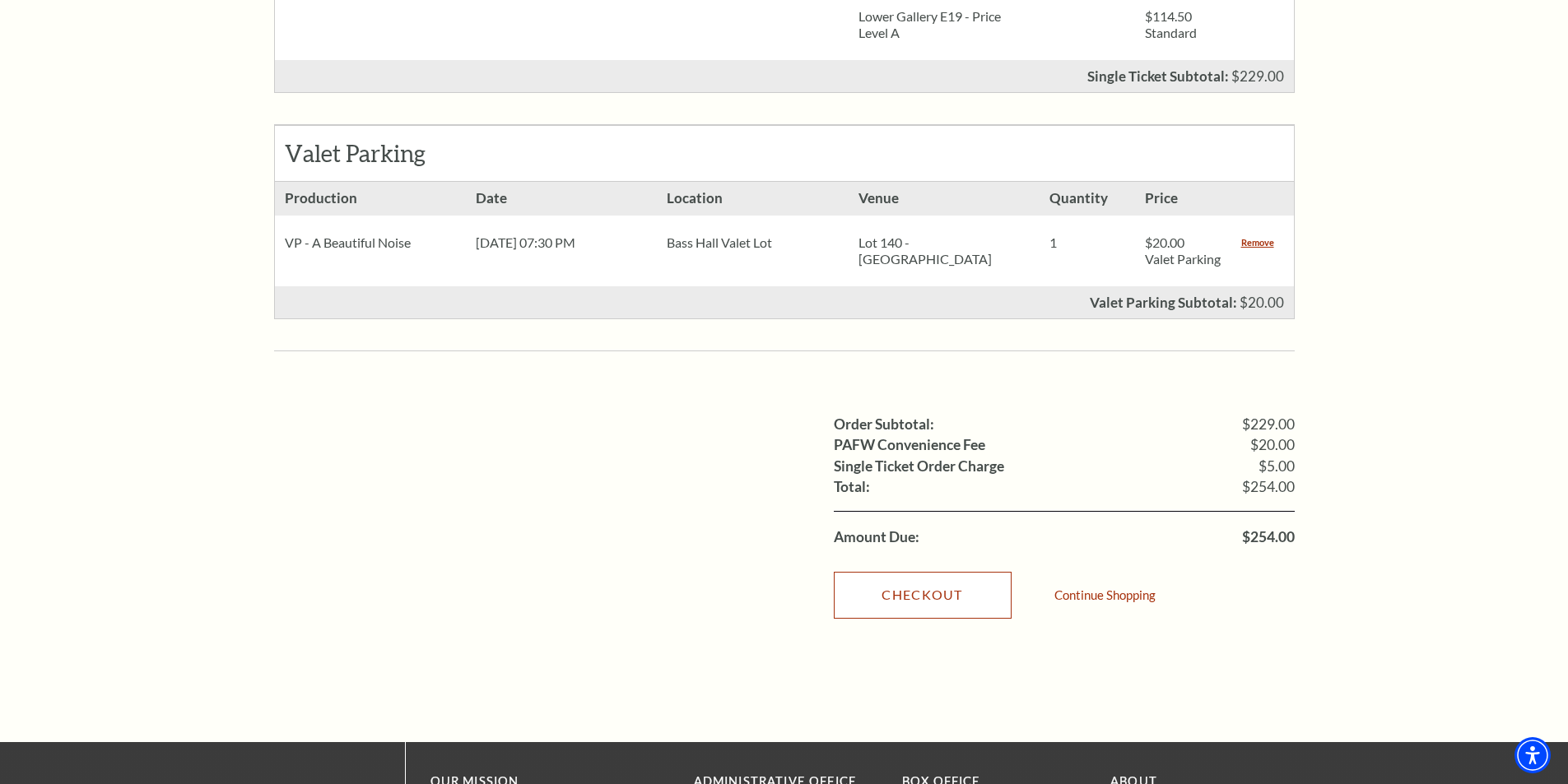
click at [957, 585] on link "Checkout" at bounding box center [922, 595] width 178 height 46
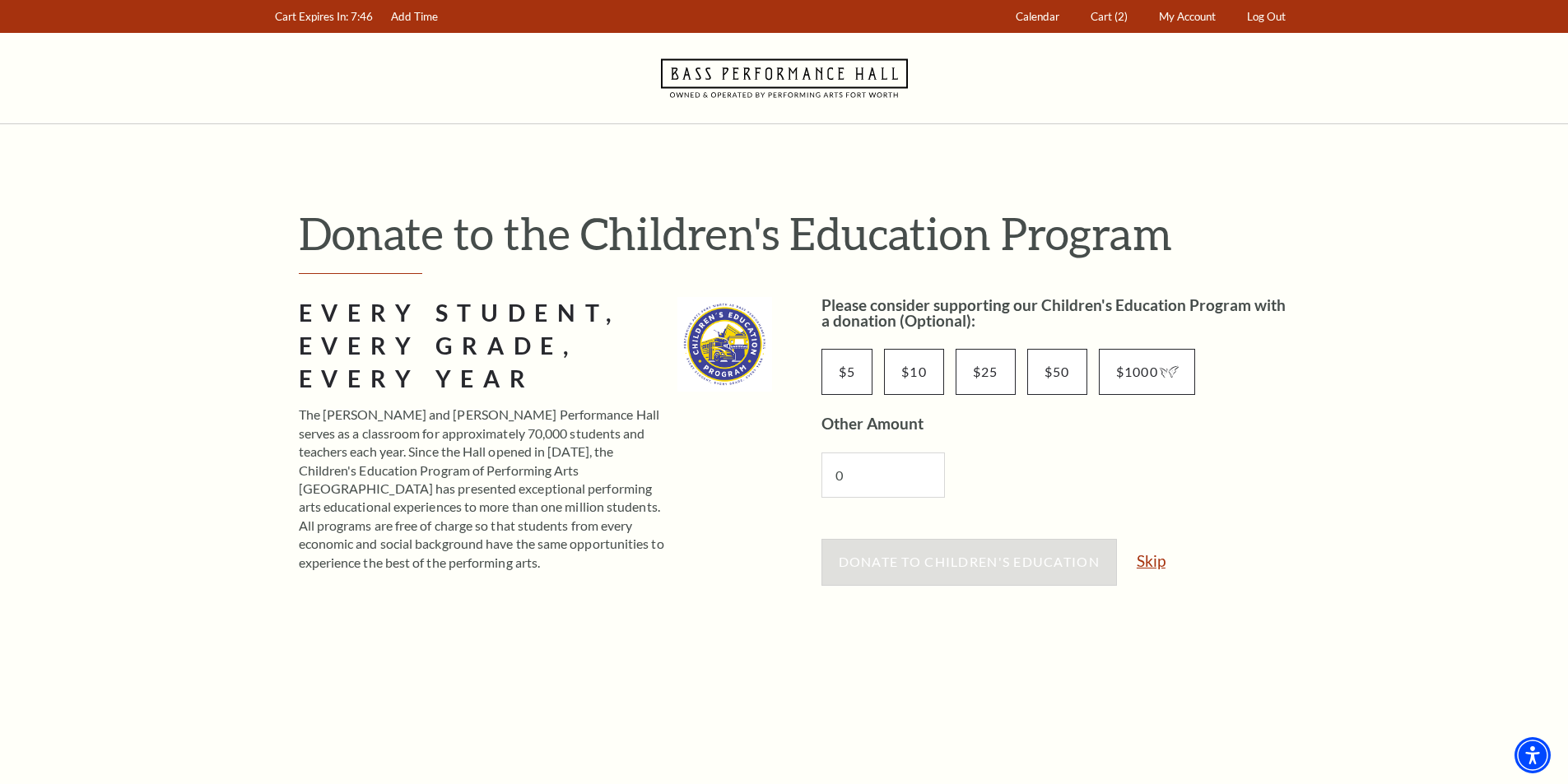
click at [1143, 566] on link "Skip" at bounding box center [1151, 560] width 29 height 15
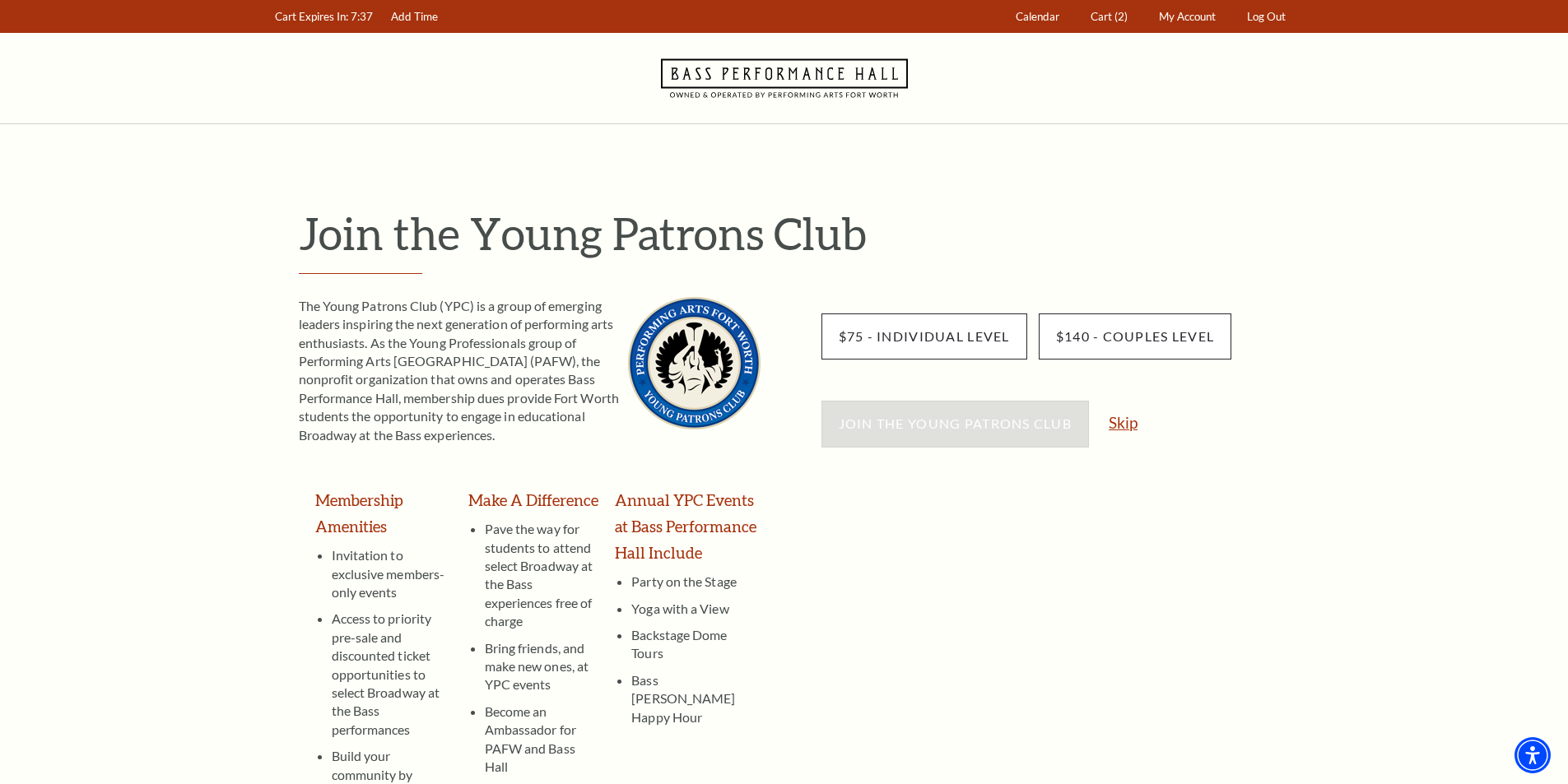
click at [1132, 424] on link "Skip" at bounding box center [1123, 422] width 29 height 15
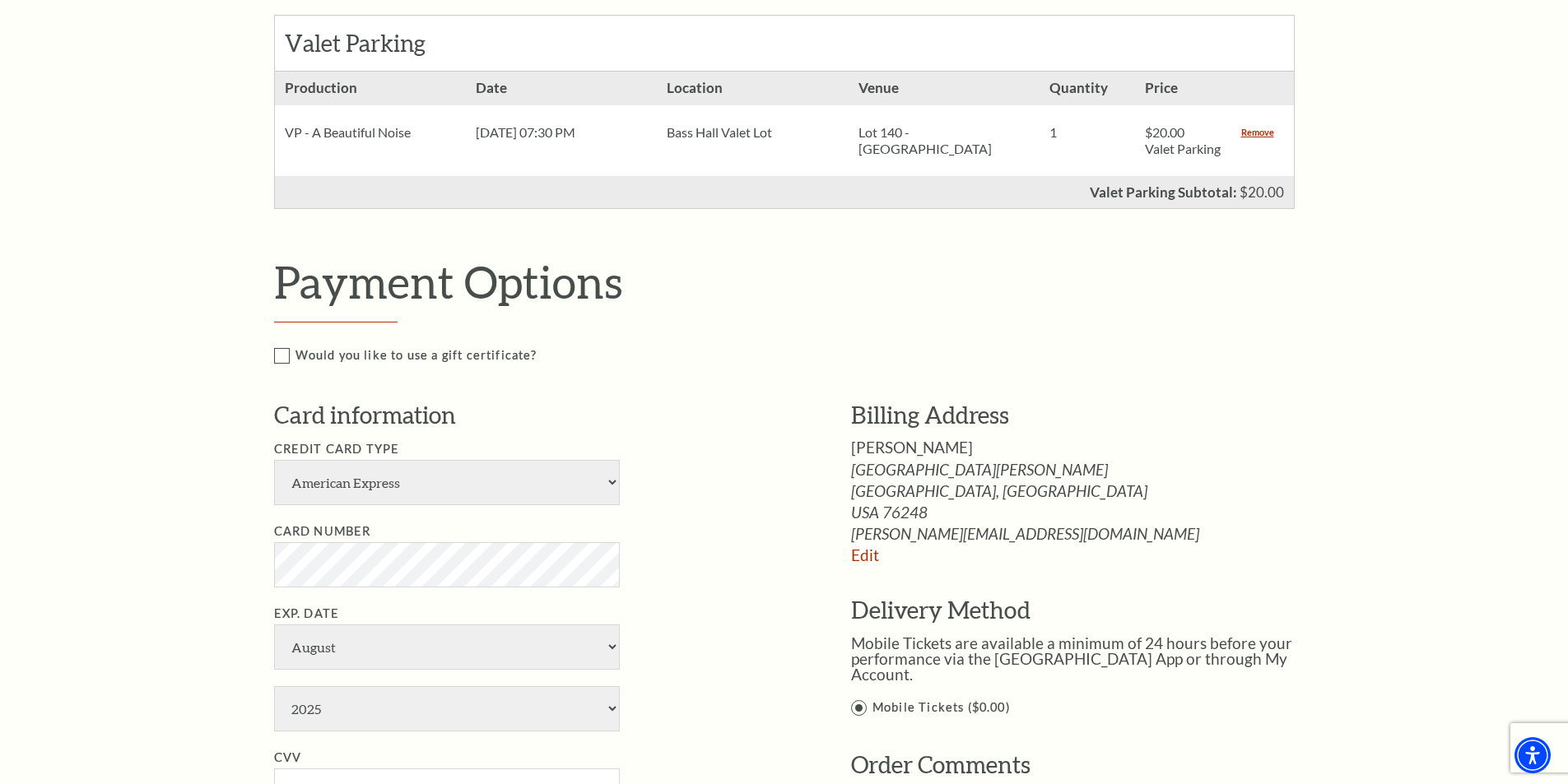
scroll to position [805, 0]
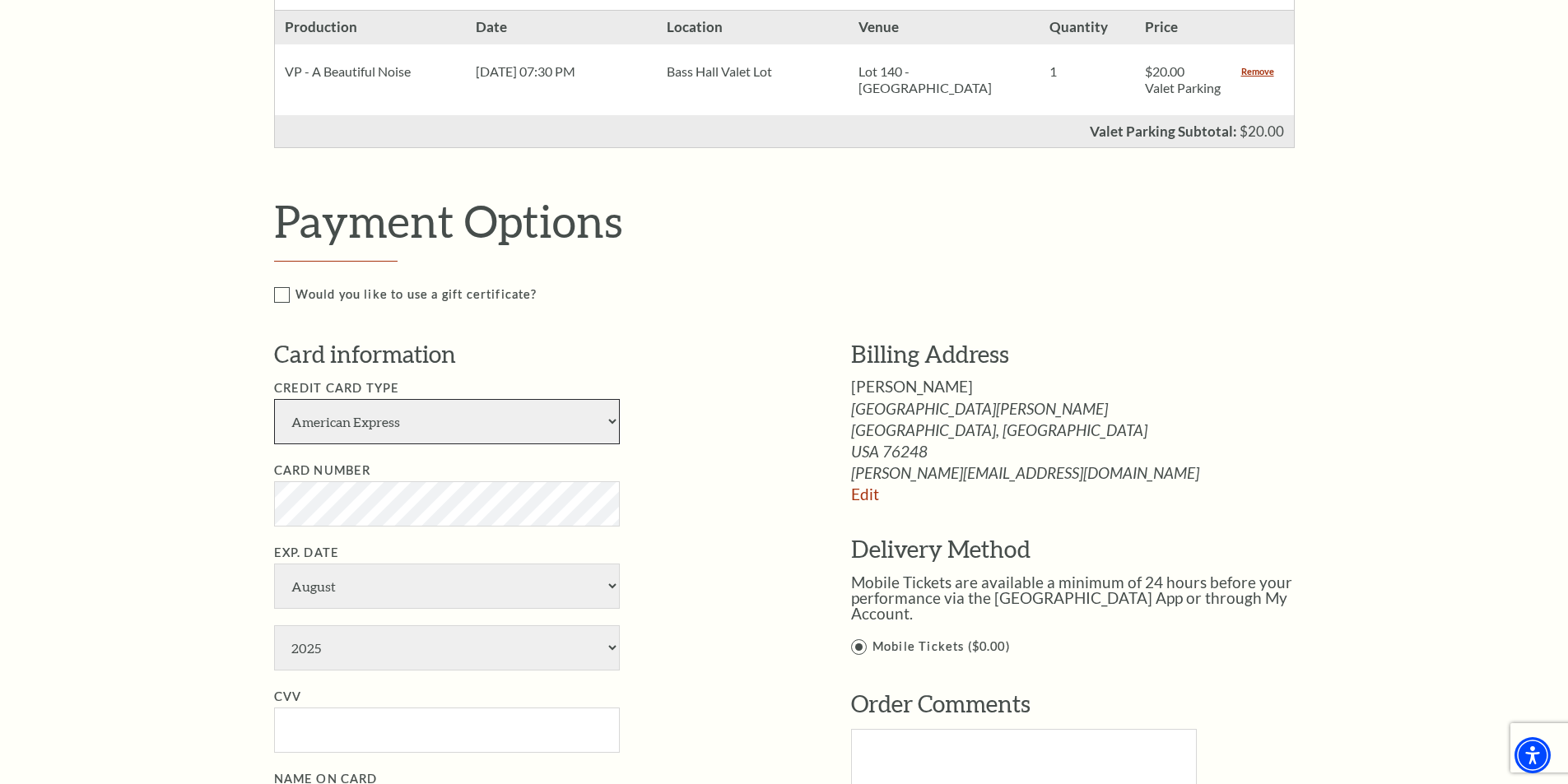
click at [608, 444] on select "American Express Visa Master Card Discover" at bounding box center [446, 422] width 345 height 46
select select "24"
click at [274, 415] on select "American Express Visa Master Card Discover" at bounding box center [446, 422] width 345 height 46
click at [345, 600] on select "January February March April May June July August September October November De…" at bounding box center [446, 586] width 345 height 46
select select "4"
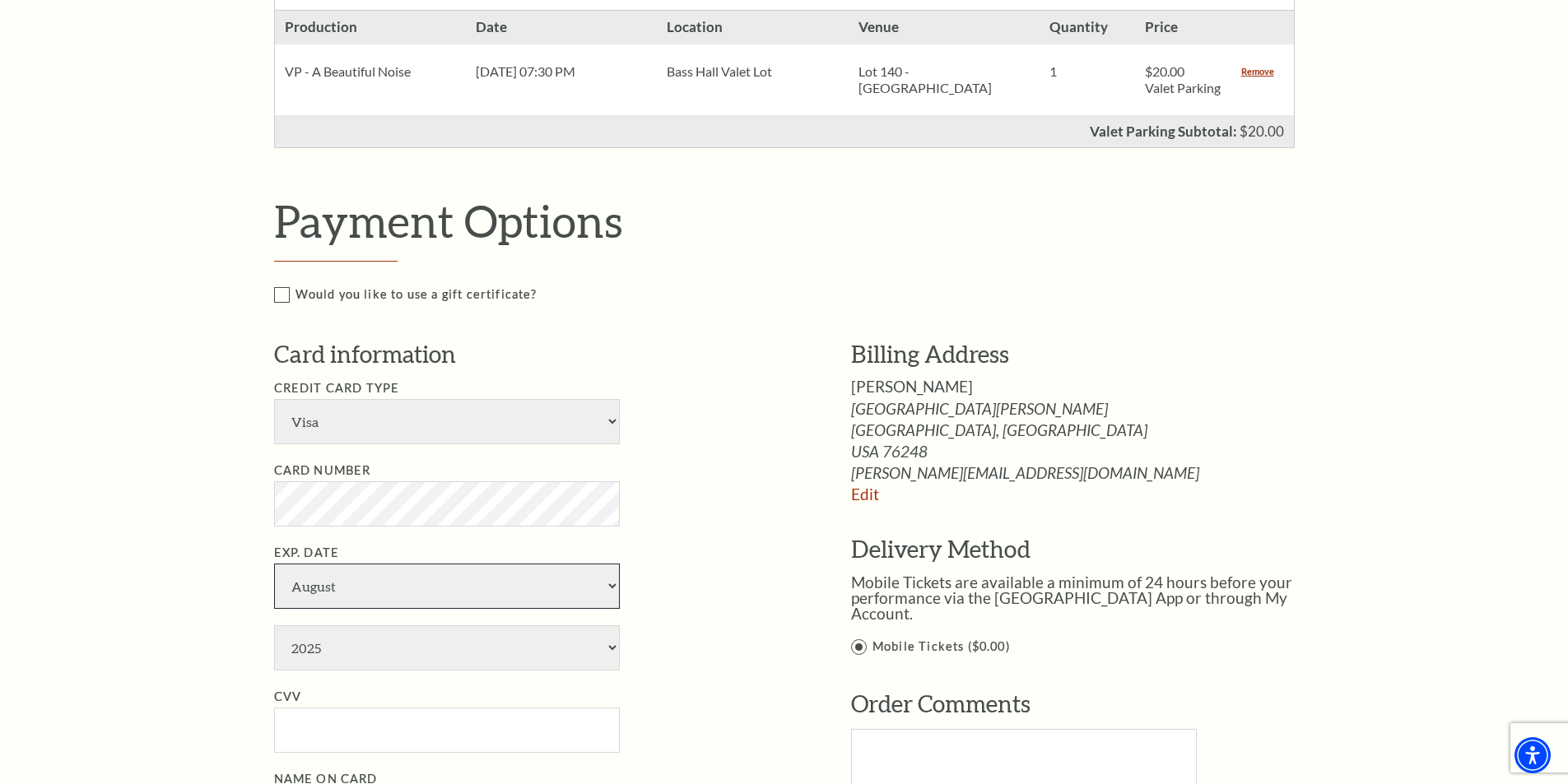
click at [274, 580] on select "January February March April May June July August September October November De…" at bounding box center [446, 586] width 345 height 46
click at [599, 655] on select "2025 2026 2027 2028 2029 2030 2031 2032 2033 2034" at bounding box center [446, 648] width 345 height 46
select select "2026"
click at [274, 642] on select "2025 2026 2027 2028 2029 2030 2031 2032 2033 2034" at bounding box center [446, 648] width 345 height 46
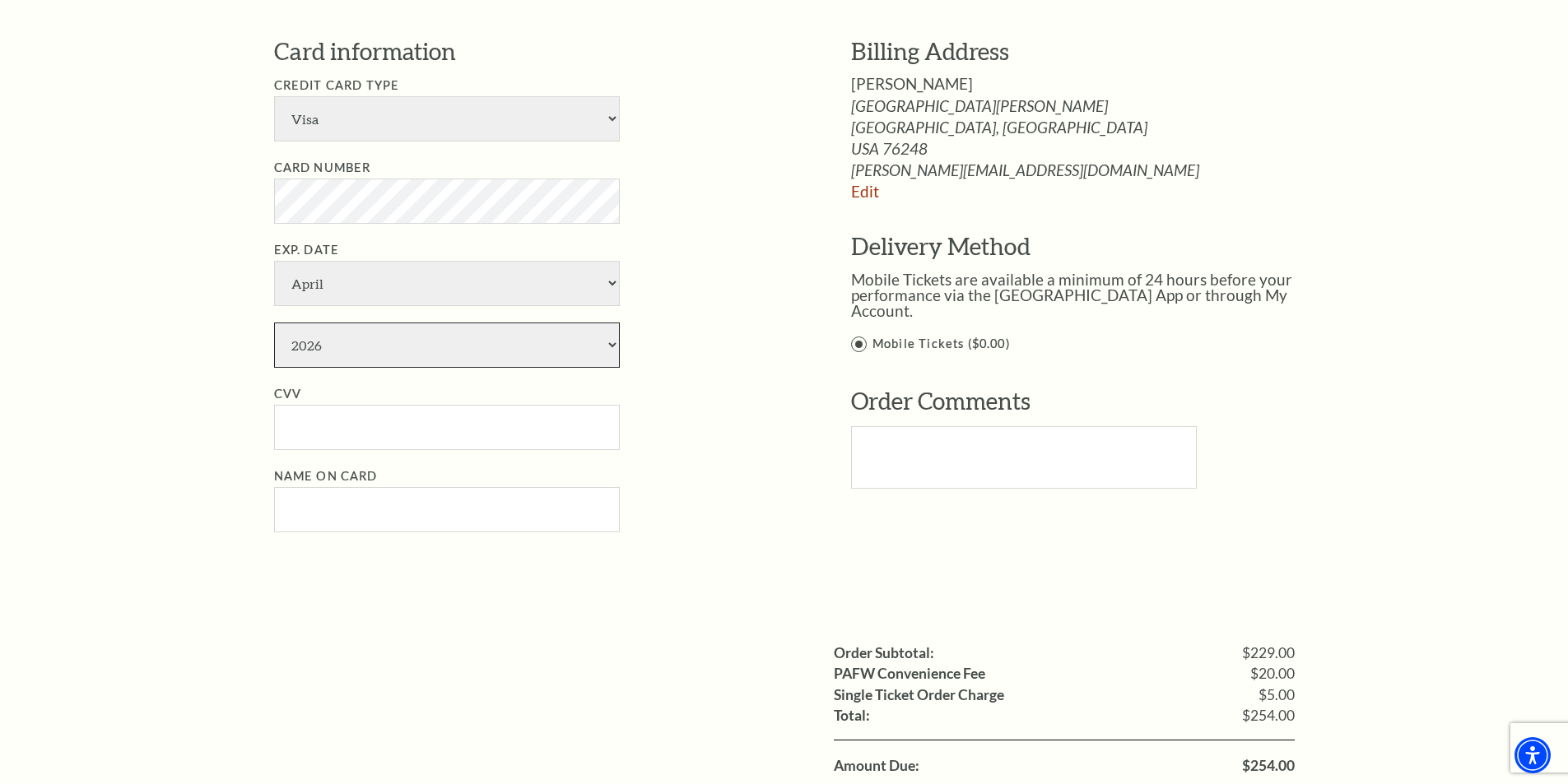
scroll to position [1105, 0]
click at [364, 433] on input "CVV" at bounding box center [446, 430] width 345 height 46
type input "040"
click at [311, 535] on input "Name on Card" at bounding box center [446, 512] width 345 height 46
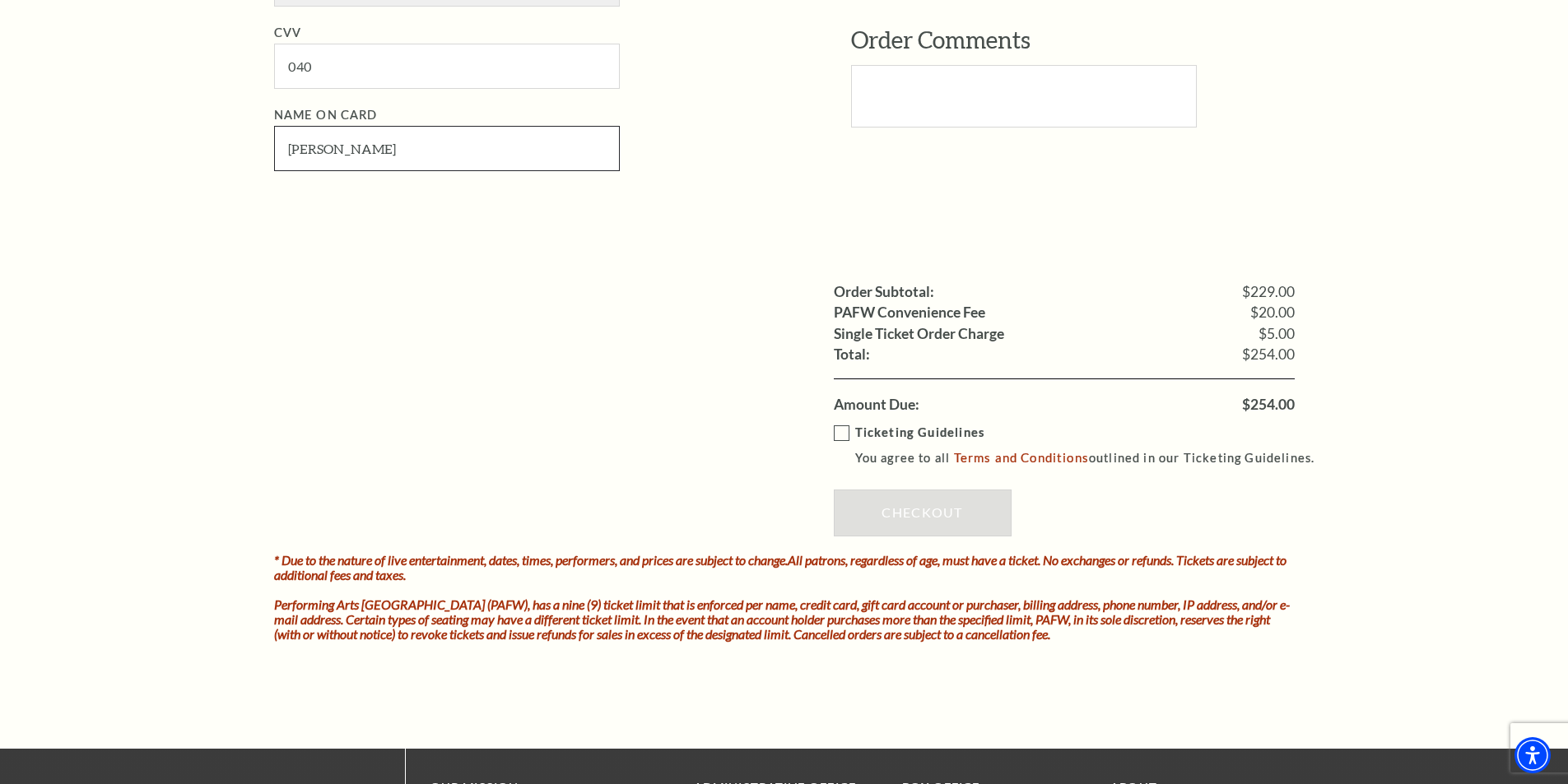
scroll to position [1535, 0]
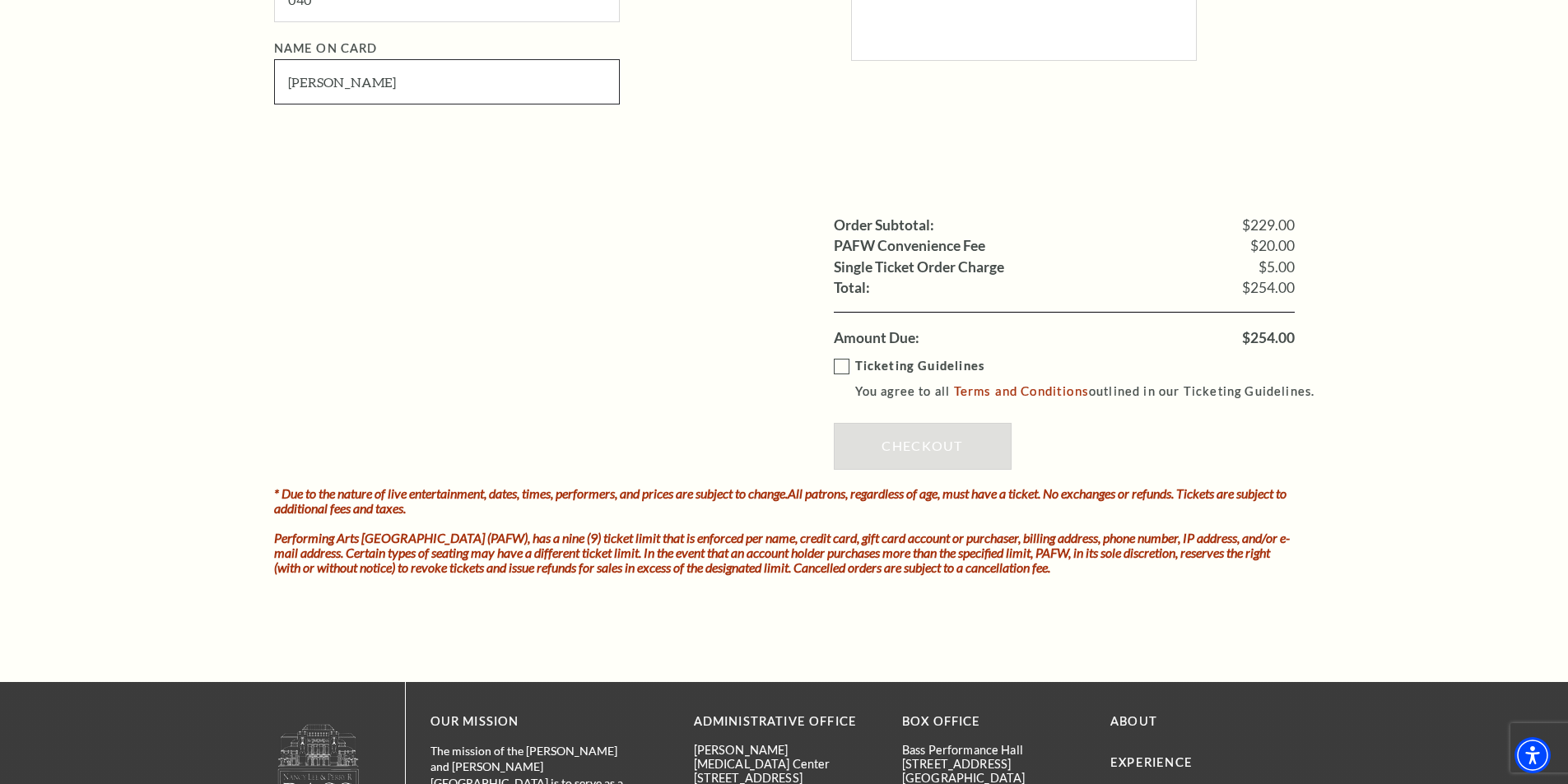
type input "Catherine Johnson"
click at [839, 380] on label "Ticketing Guidelines You agree to all Terms and Conditions outlined in our Tick…" at bounding box center [1081, 379] width 497 height 46
click at [0, 0] on input "Ticketing Guidelines You agree to all Terms and Conditions outlined in our Tick…" at bounding box center [0, 0] width 0 height 0
click at [927, 467] on link "Checkout" at bounding box center [922, 445] width 178 height 46
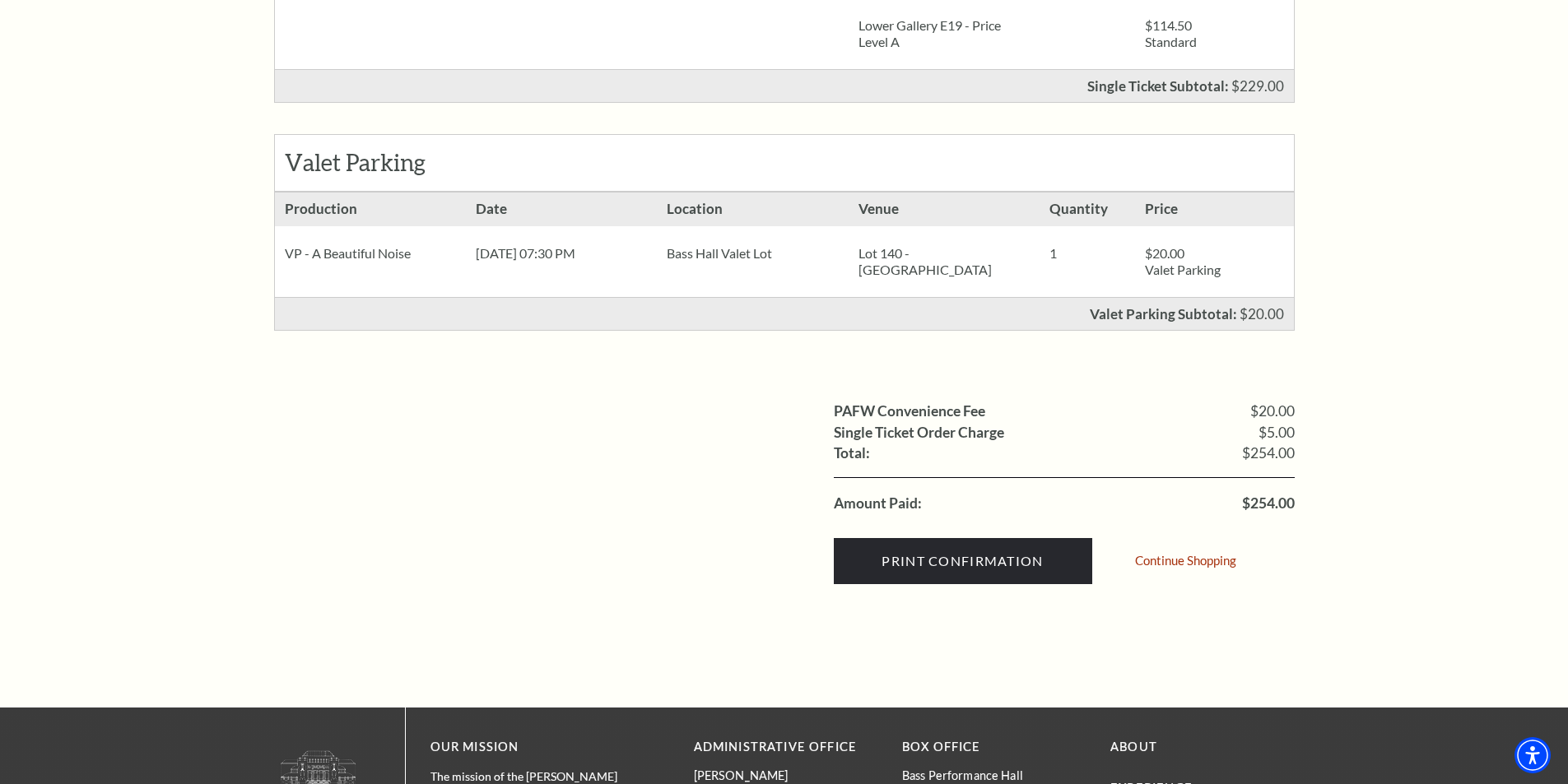
scroll to position [532, 0]
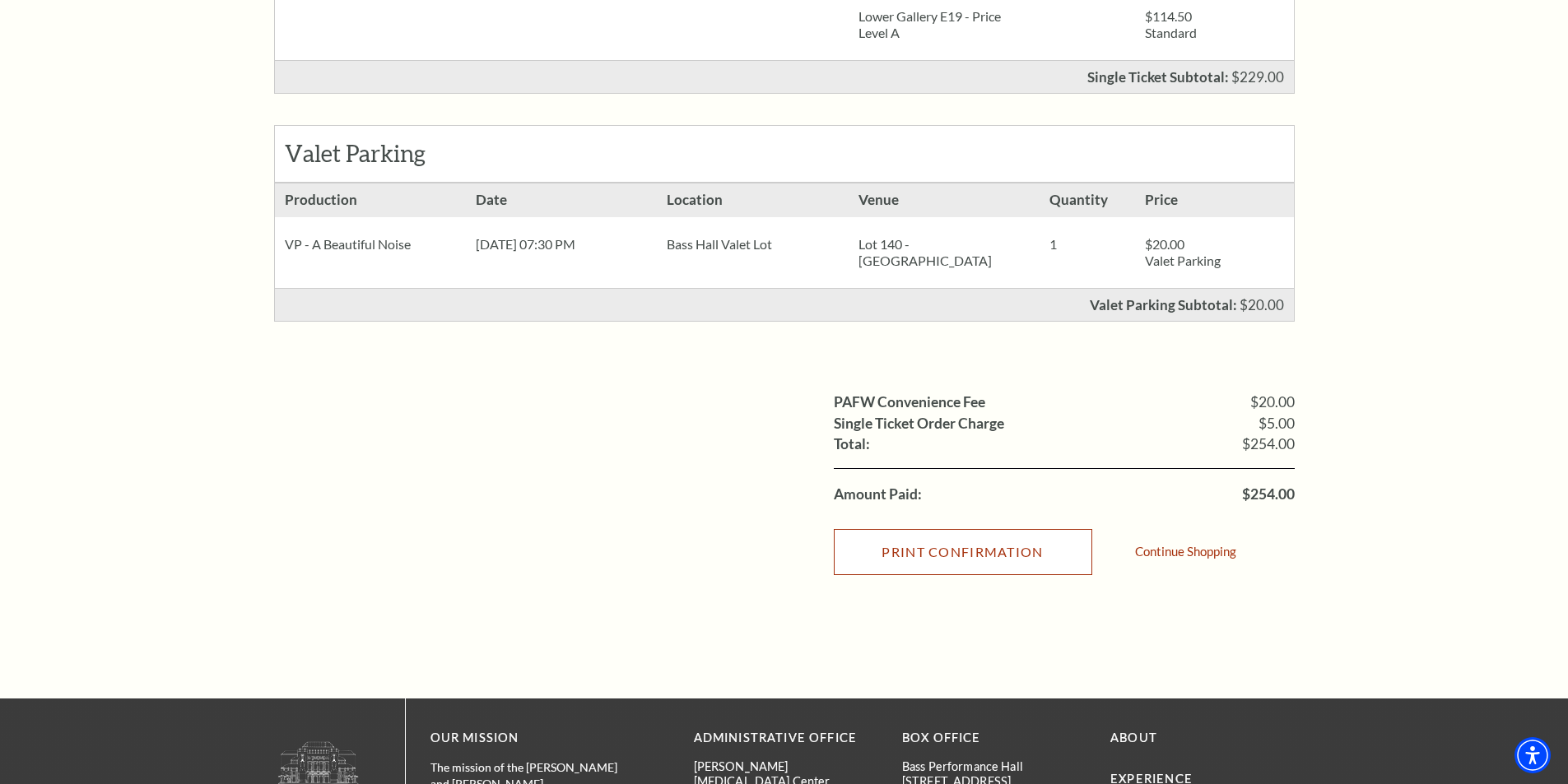
click at [1027, 575] on input "Print Confirmation" at bounding box center [963, 552] width 259 height 46
